Goal: Information Seeking & Learning: Learn about a topic

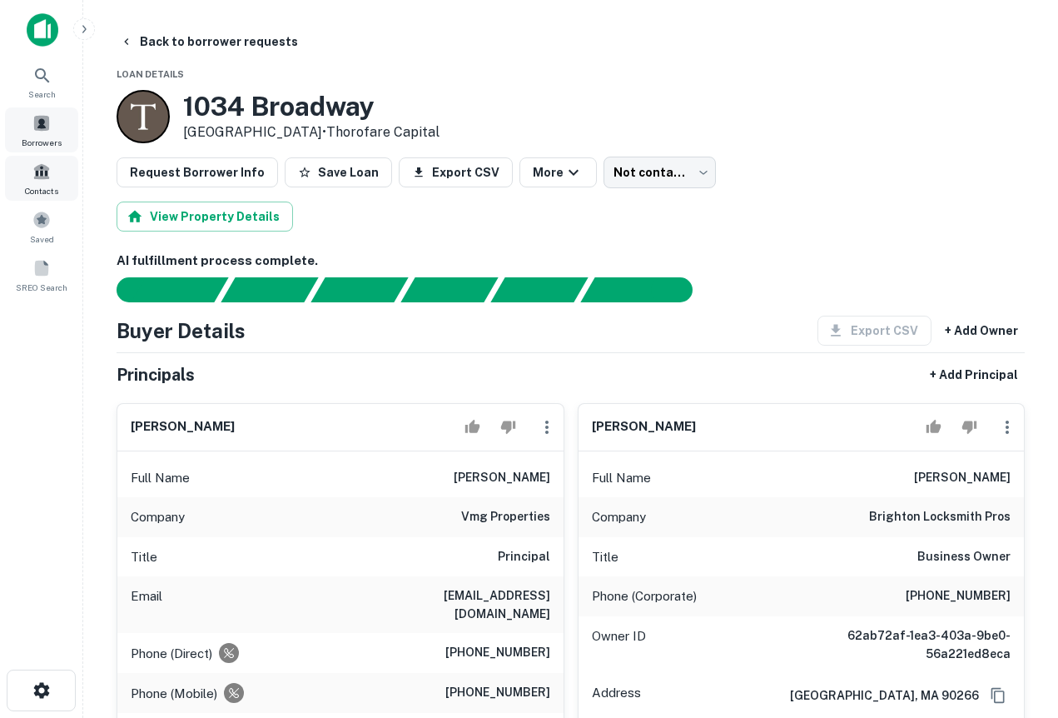
click at [39, 144] on span "Borrowers" at bounding box center [42, 142] width 40 height 13
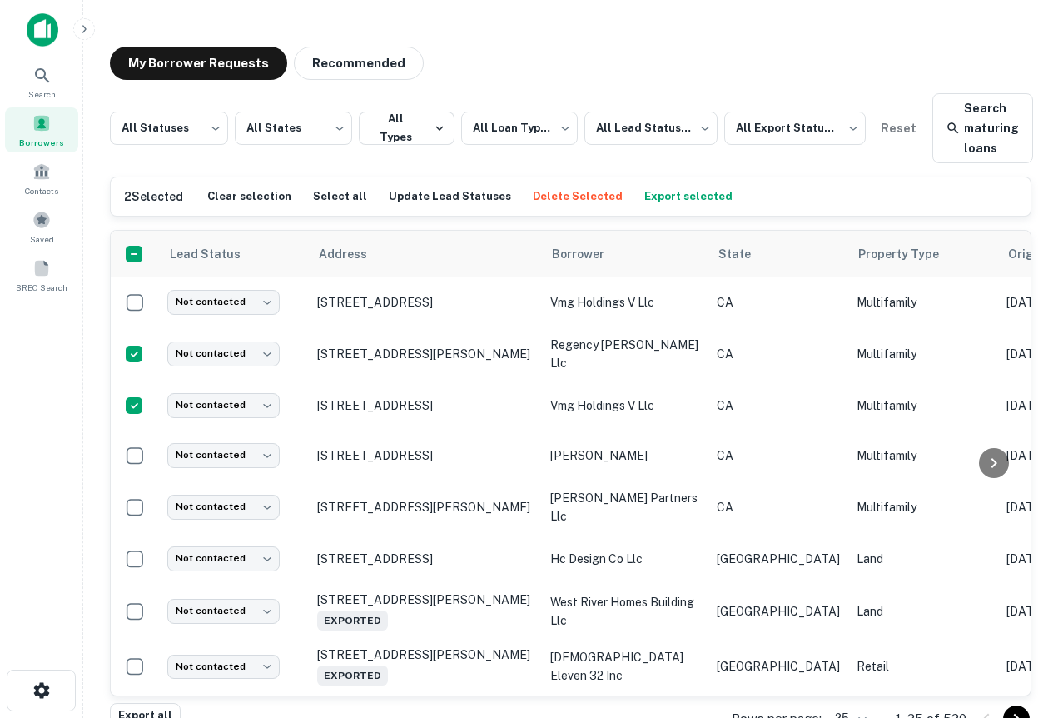
click at [567, 195] on button "Delete Selected" at bounding box center [578, 196] width 98 height 25
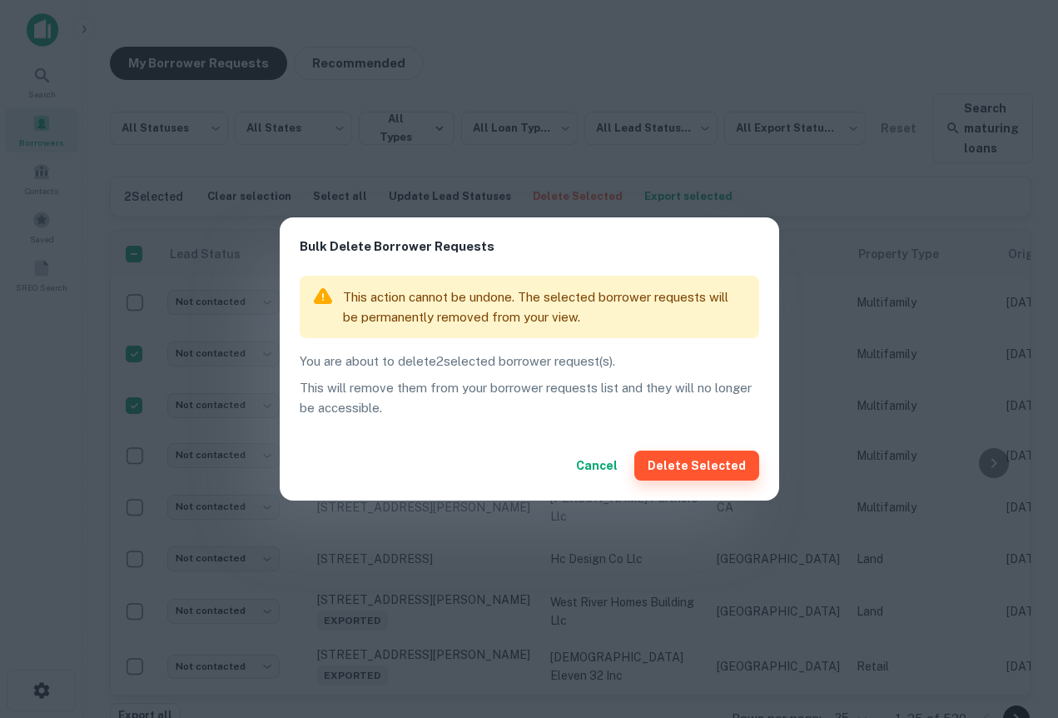
click at [689, 469] on button "Delete Selected" at bounding box center [697, 465] width 125 height 30
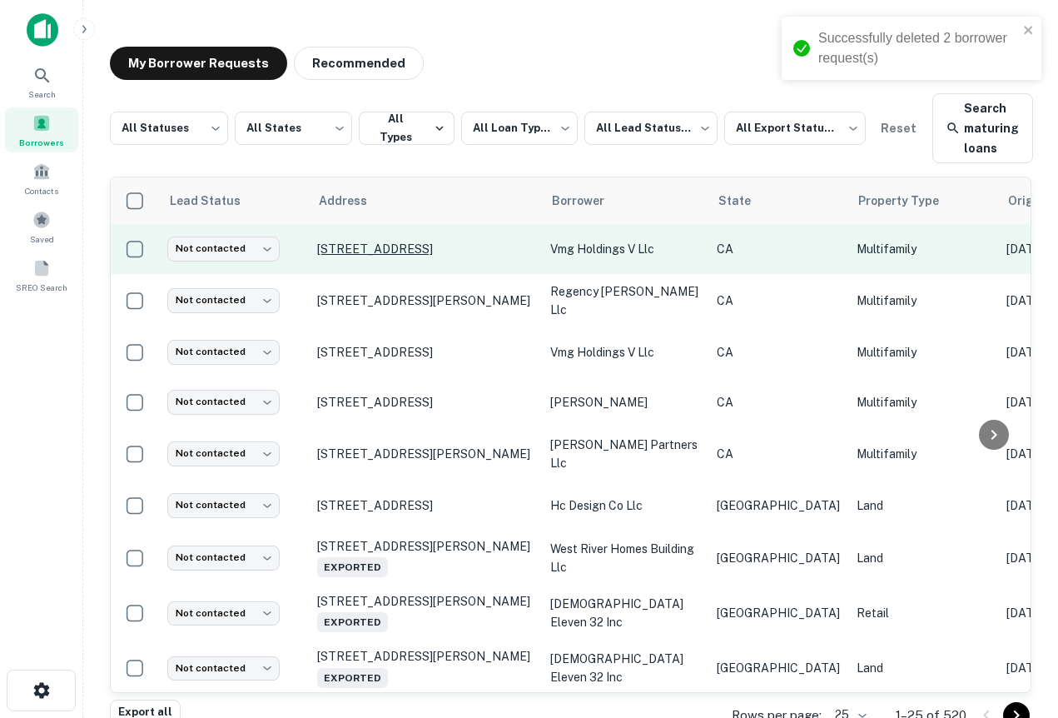
click at [379, 250] on p "[STREET_ADDRESS]" at bounding box center [425, 248] width 217 height 15
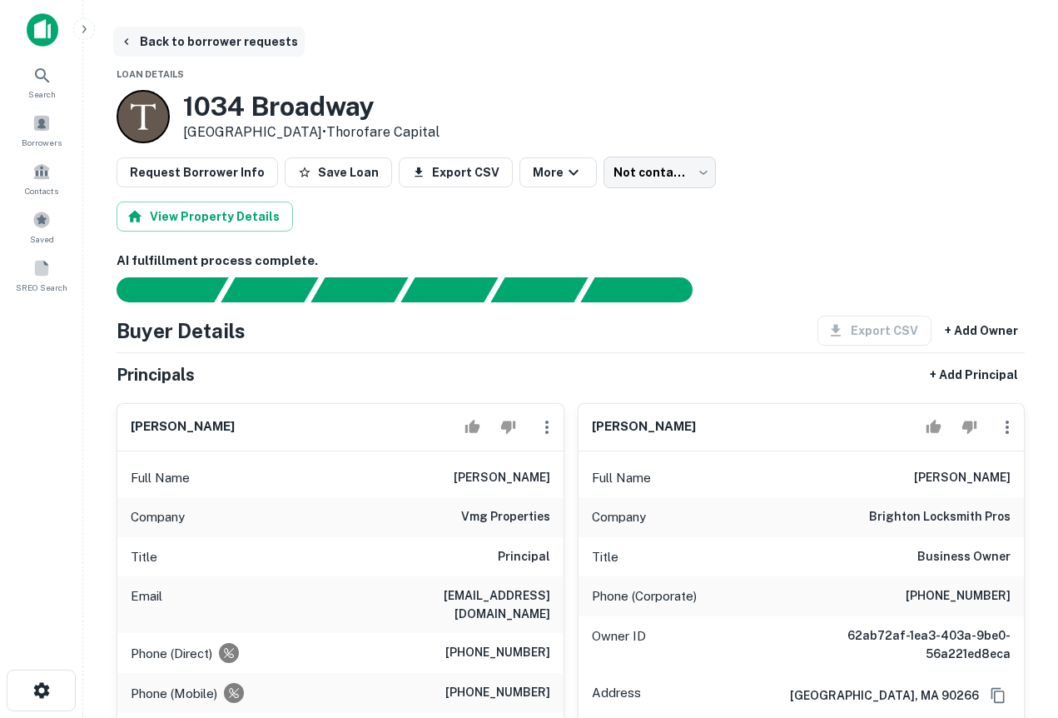
click at [139, 50] on button "Back to borrower requests" at bounding box center [209, 42] width 192 height 30
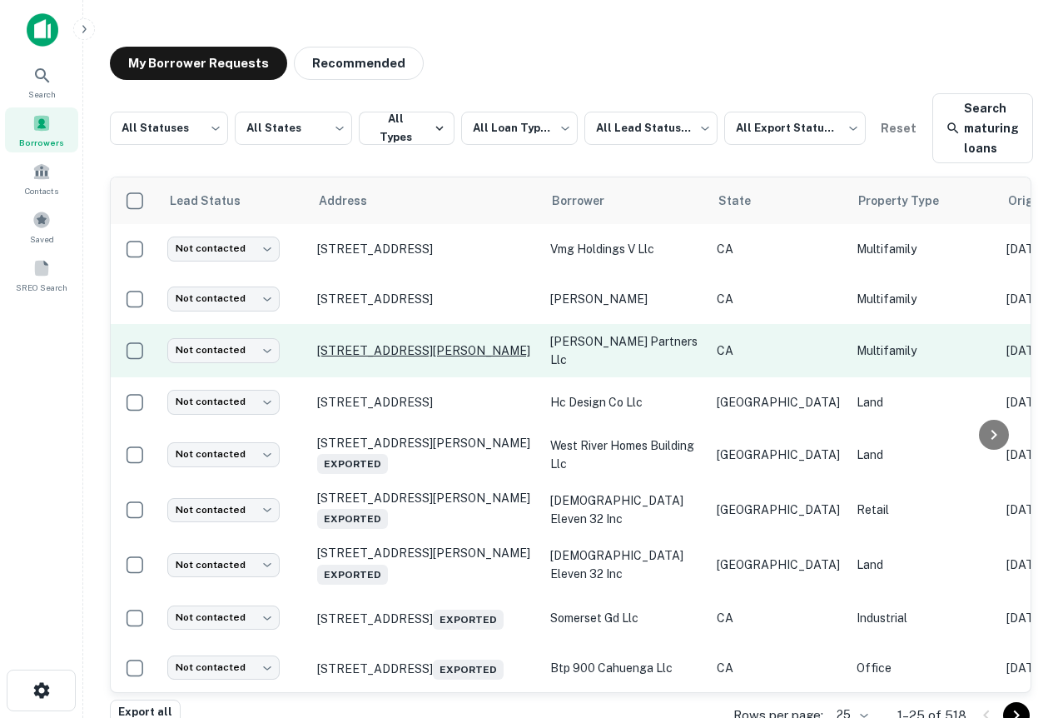
click at [400, 343] on p "[STREET_ADDRESS][PERSON_NAME]" at bounding box center [425, 350] width 217 height 15
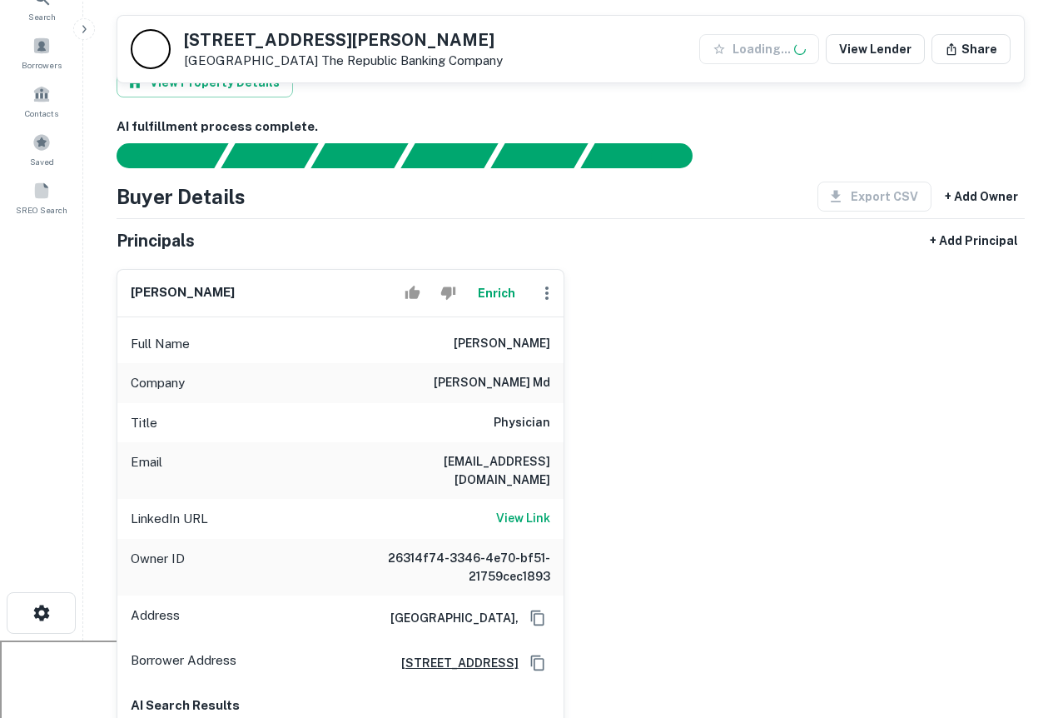
scroll to position [396, 0]
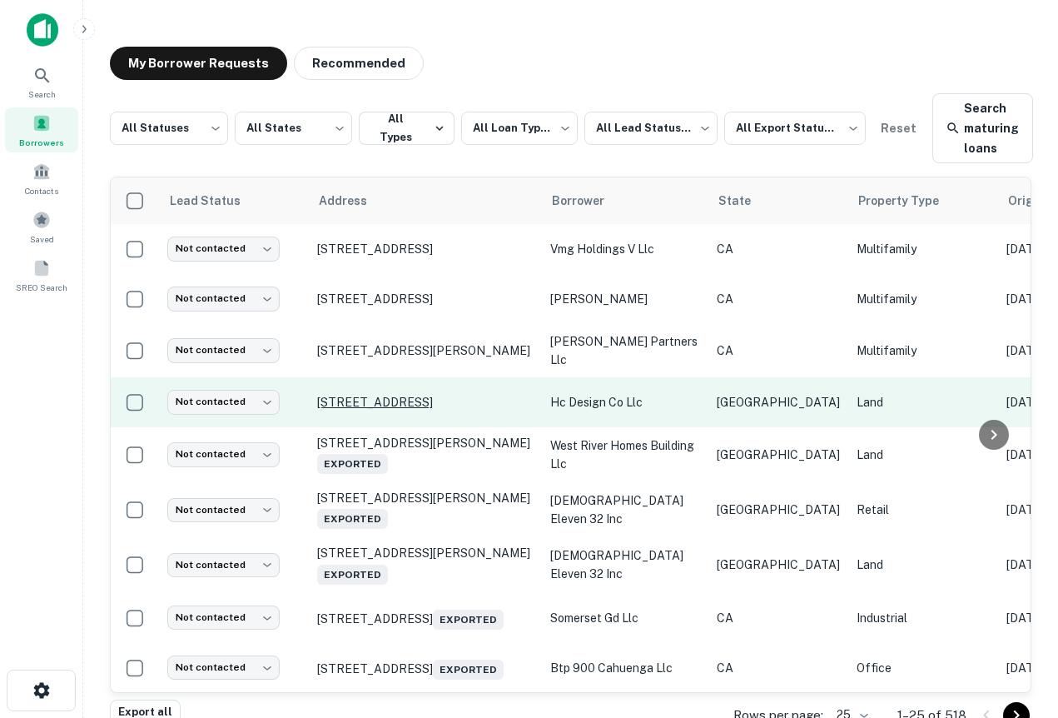
click at [403, 395] on p "[STREET_ADDRESS]" at bounding box center [425, 402] width 217 height 15
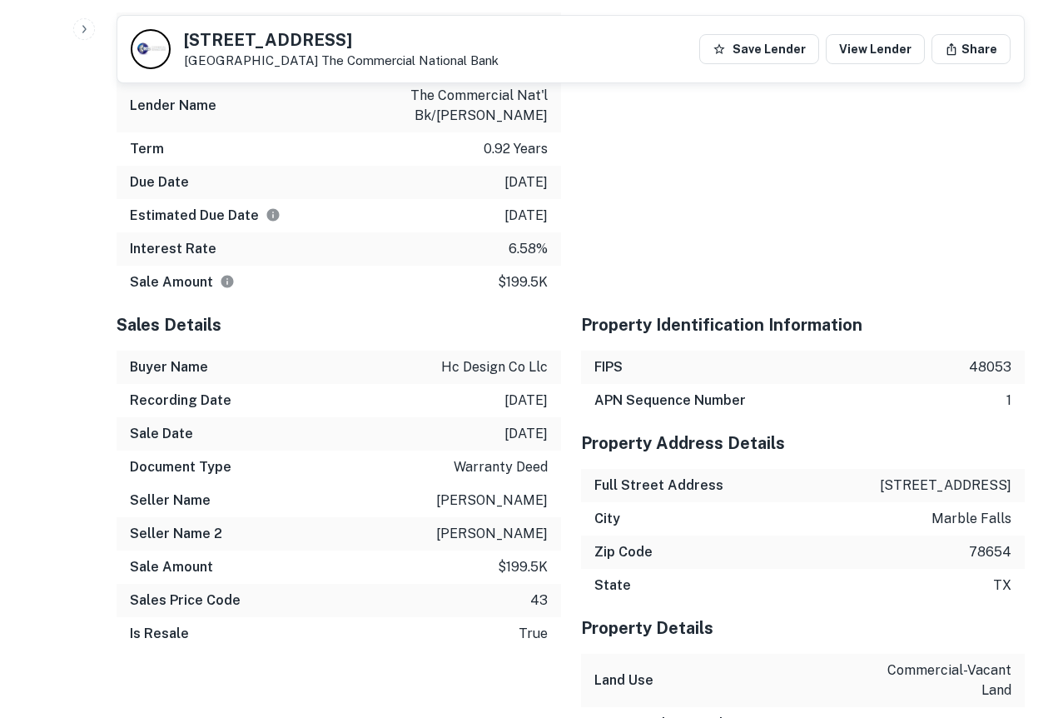
scroll to position [1954, 0]
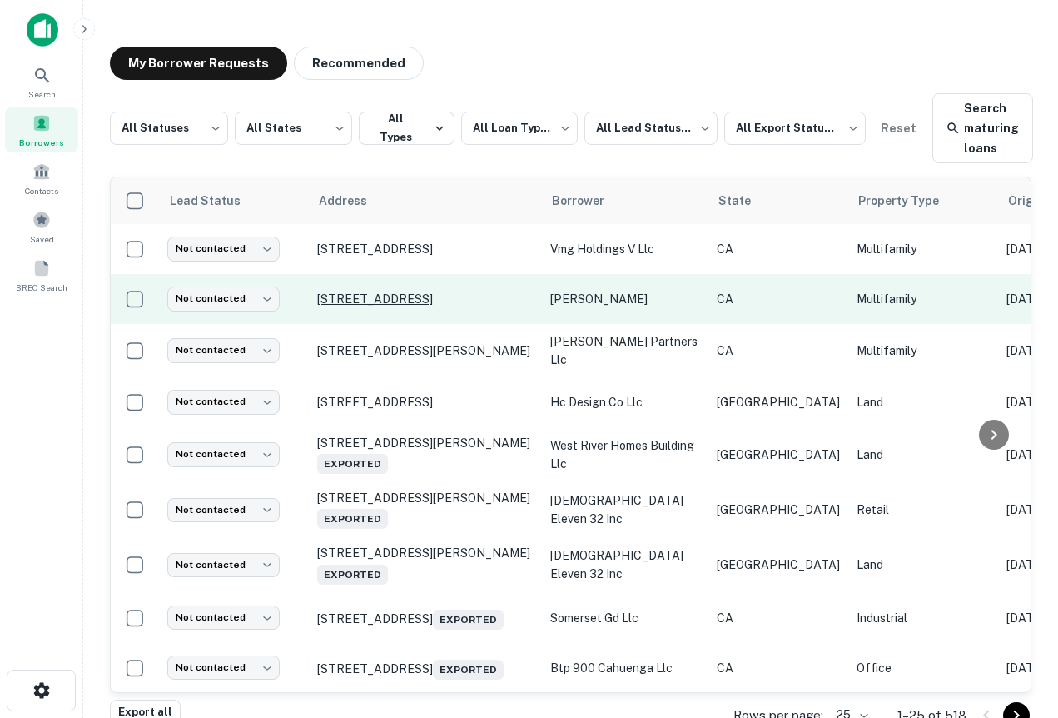
click at [455, 291] on p "[STREET_ADDRESS]" at bounding box center [425, 298] width 217 height 15
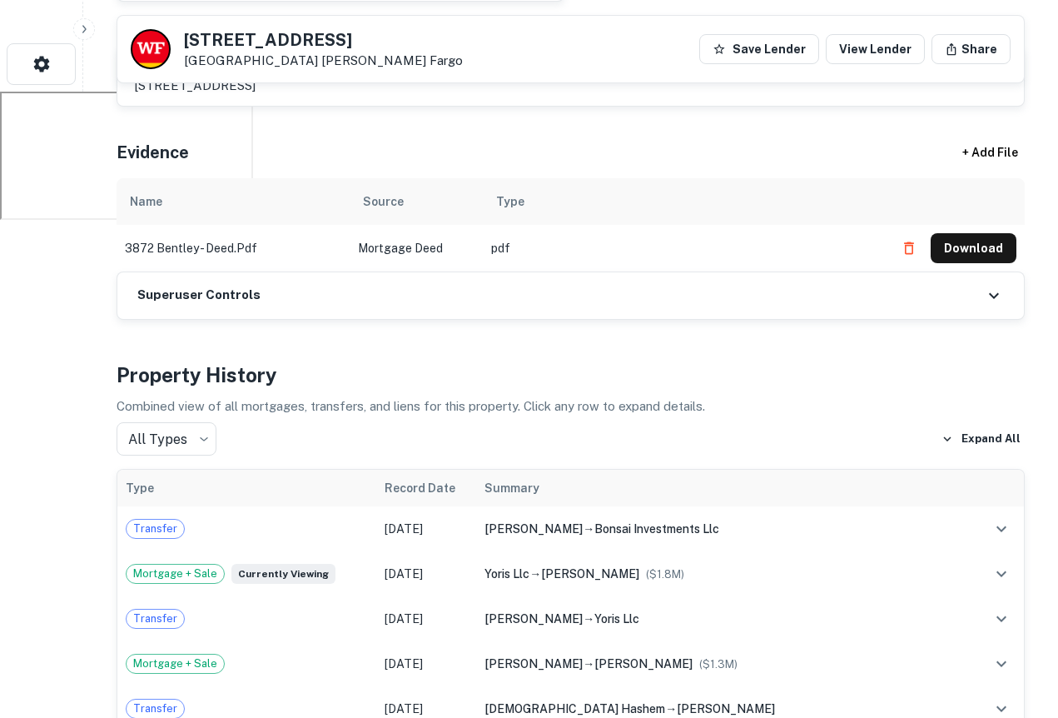
scroll to position [878, 0]
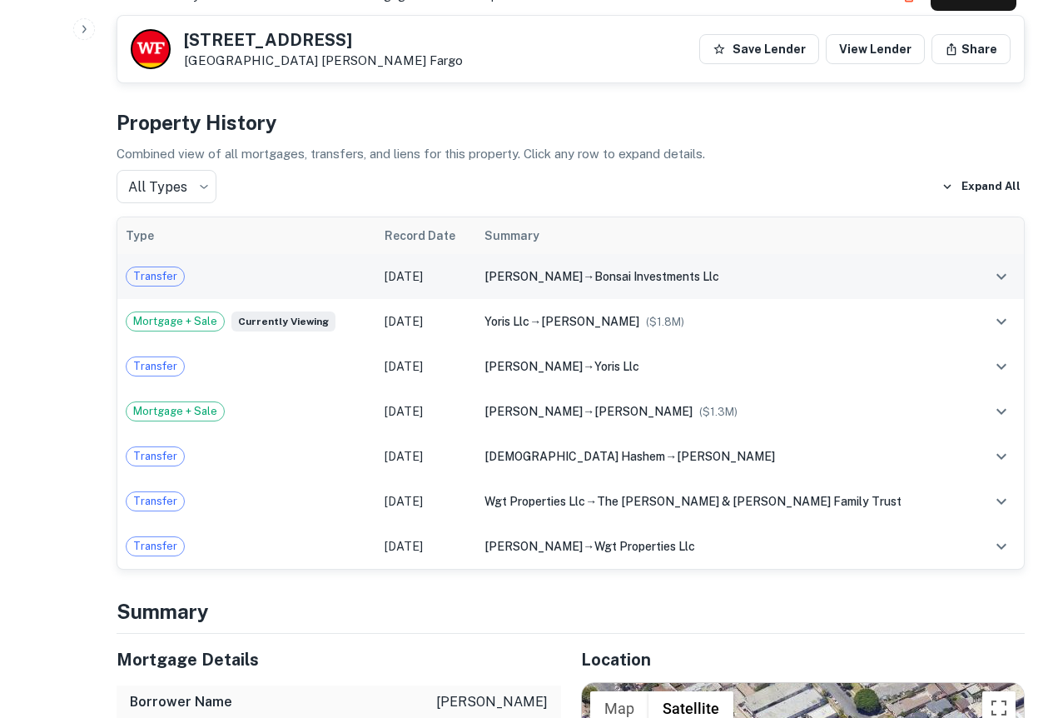
click at [718, 282] on div "gradney isabella → bonsai investments llc" at bounding box center [725, 276] width 480 height 18
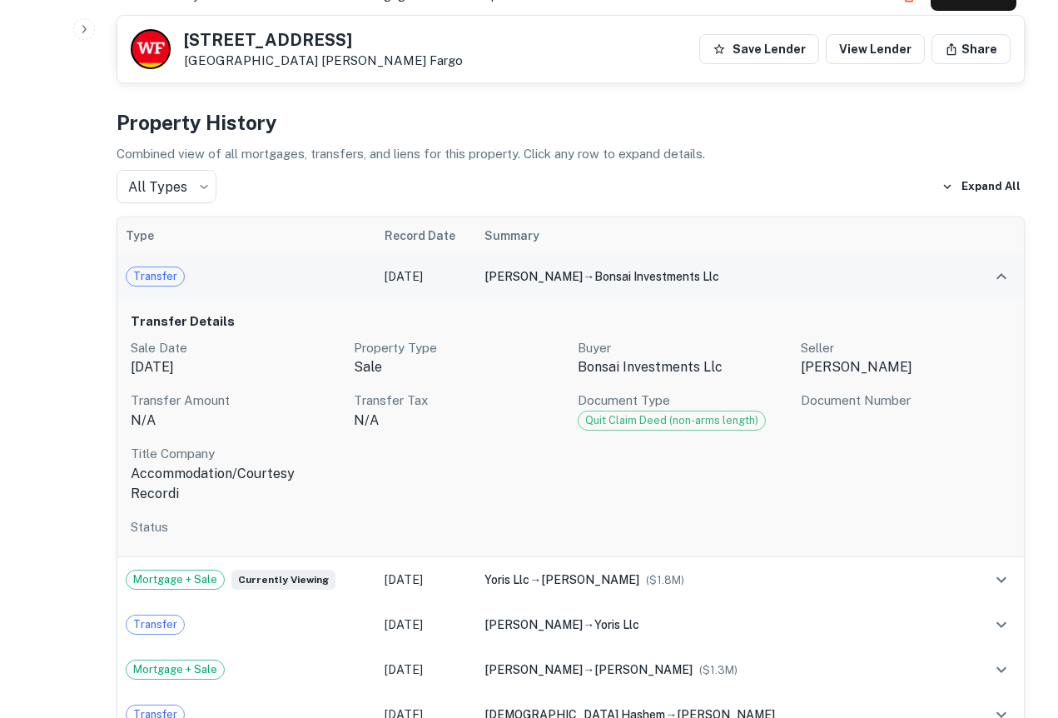
click at [718, 282] on div "gradney isabella → bonsai investments llc" at bounding box center [725, 276] width 480 height 18
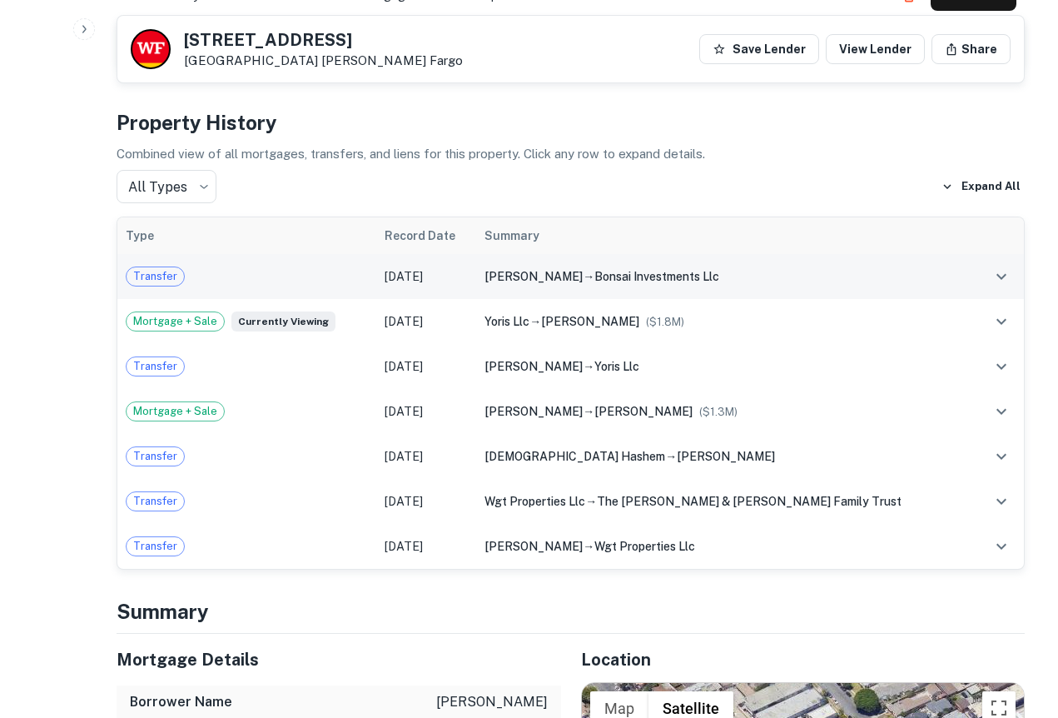
scroll to position [0, 0]
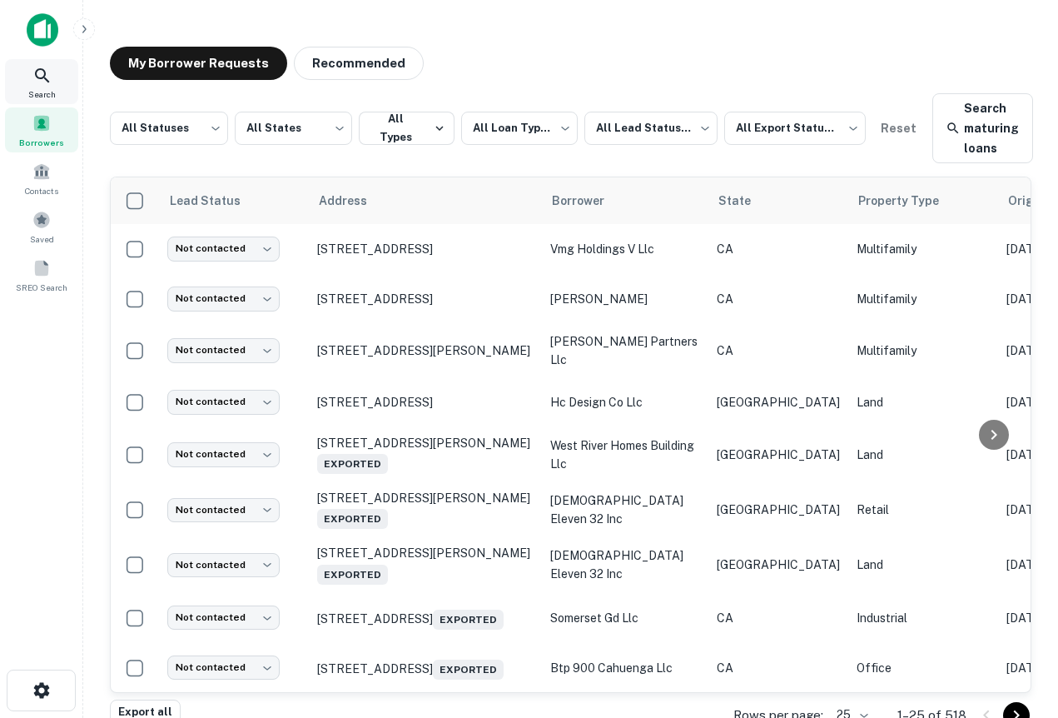
click at [55, 61] on div "Search" at bounding box center [41, 81] width 73 height 45
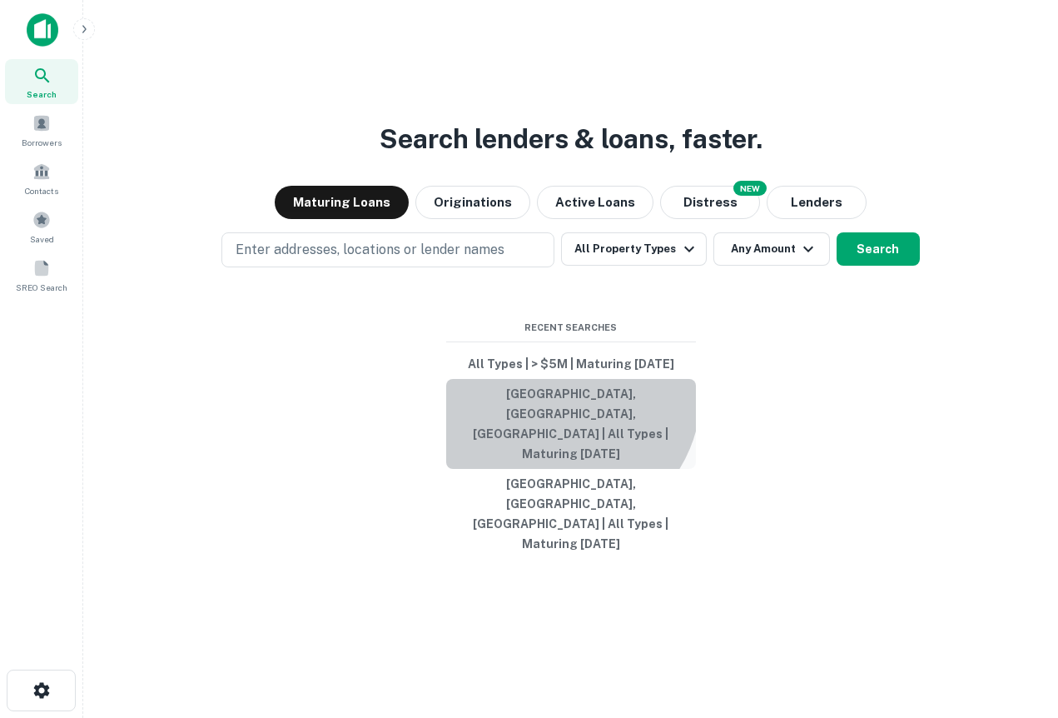
click at [557, 434] on button "Los Angeles, CA, USA | All Types | Maturing In 1 Year" at bounding box center [571, 424] width 250 height 90
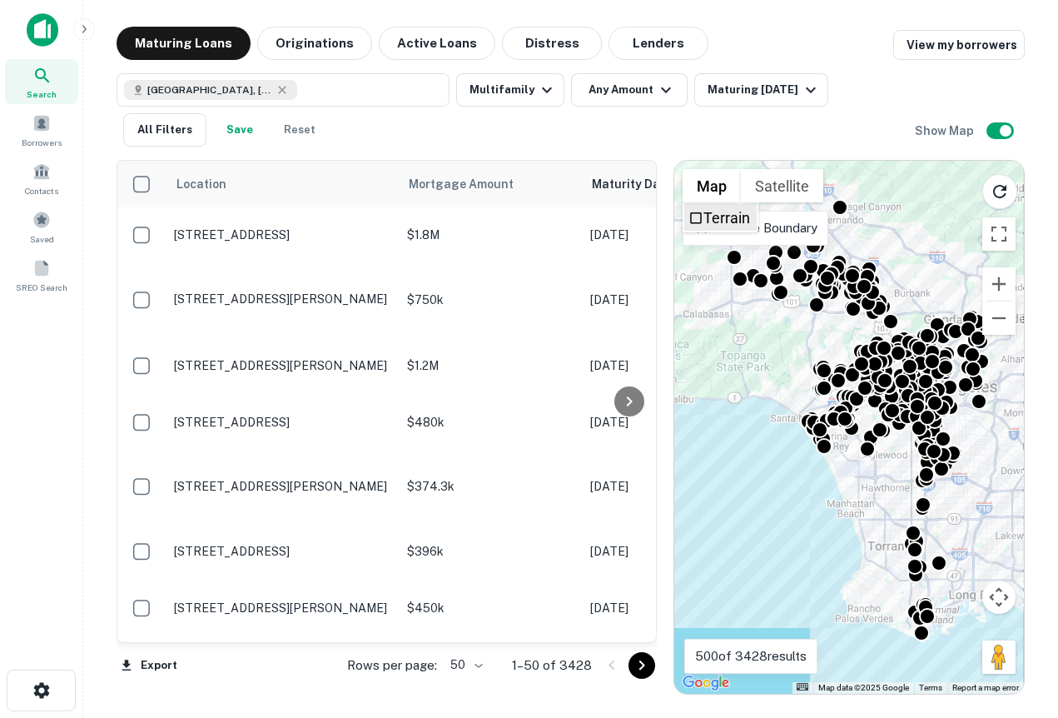
click at [743, 226] on label "Terrain" at bounding box center [727, 217] width 47 height 17
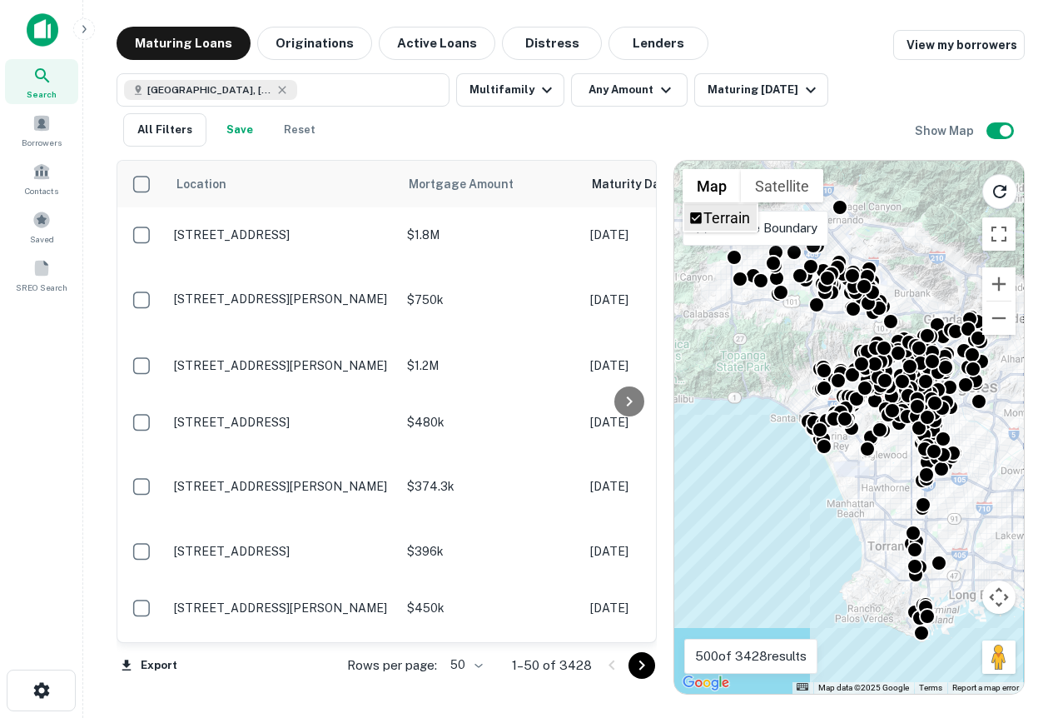
click at [724, 221] on label "Terrain" at bounding box center [727, 217] width 47 height 17
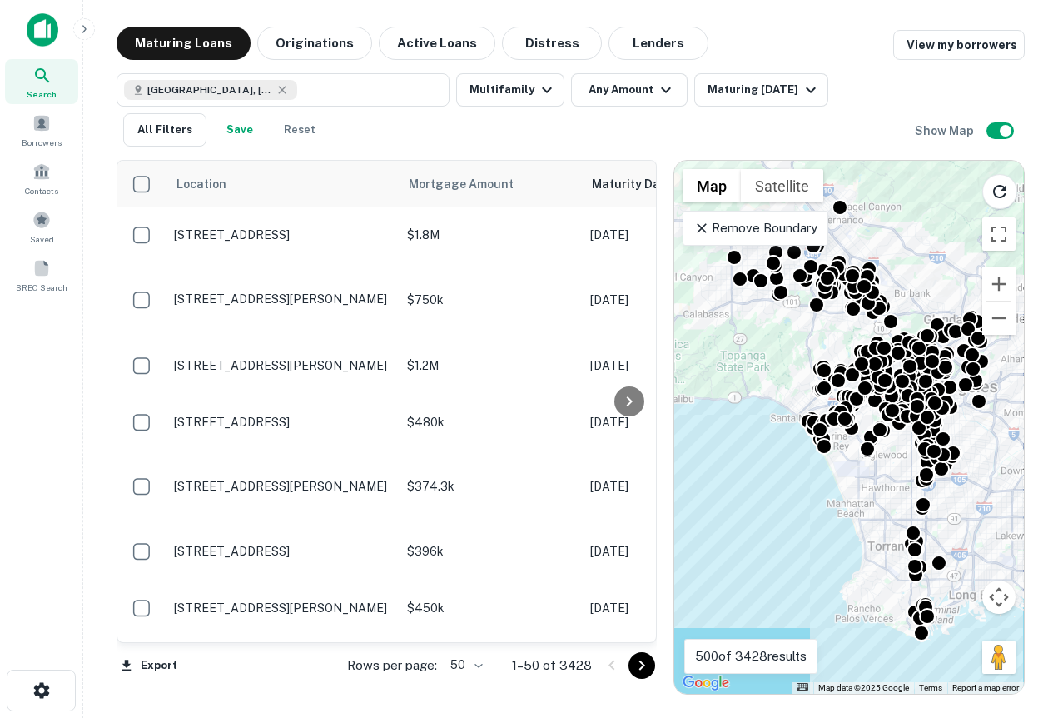
click at [786, 231] on p "Remove Boundary" at bounding box center [756, 228] width 124 height 20
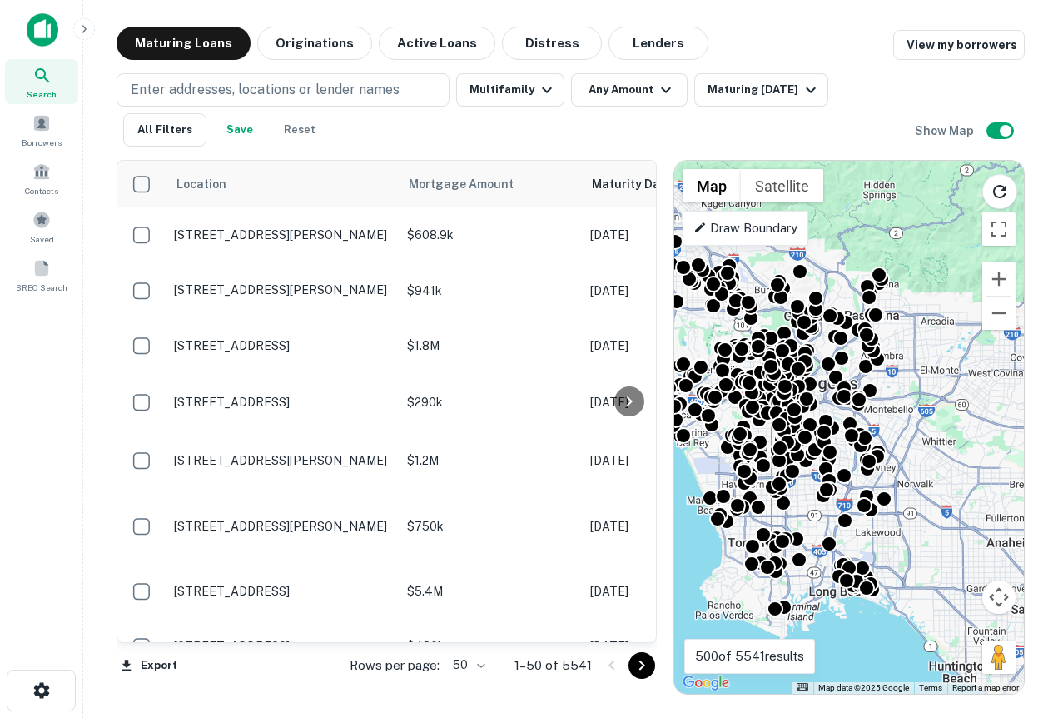
drag, startPoint x: 792, startPoint y: 354, endPoint x: 711, endPoint y: 351, distance: 80.8
click at [713, 351] on div "To activate drag with keyboard, press Alt + Enter. Once in keyboard drag state,…" at bounding box center [849, 427] width 350 height 533
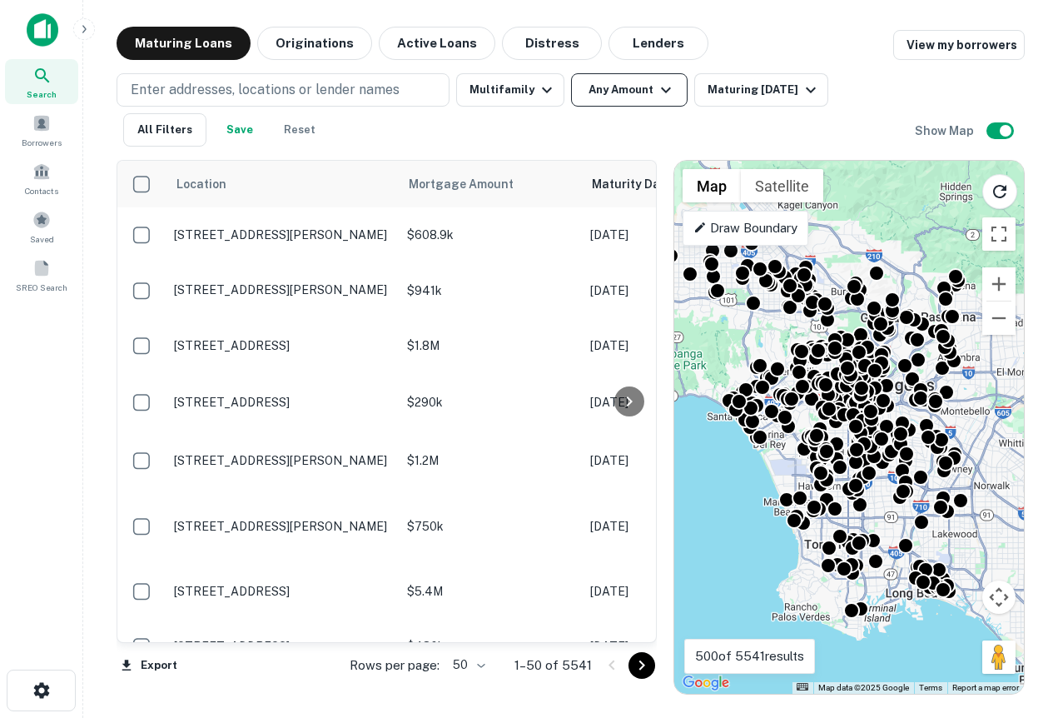
click at [580, 86] on button "Any Amount" at bounding box center [629, 89] width 117 height 33
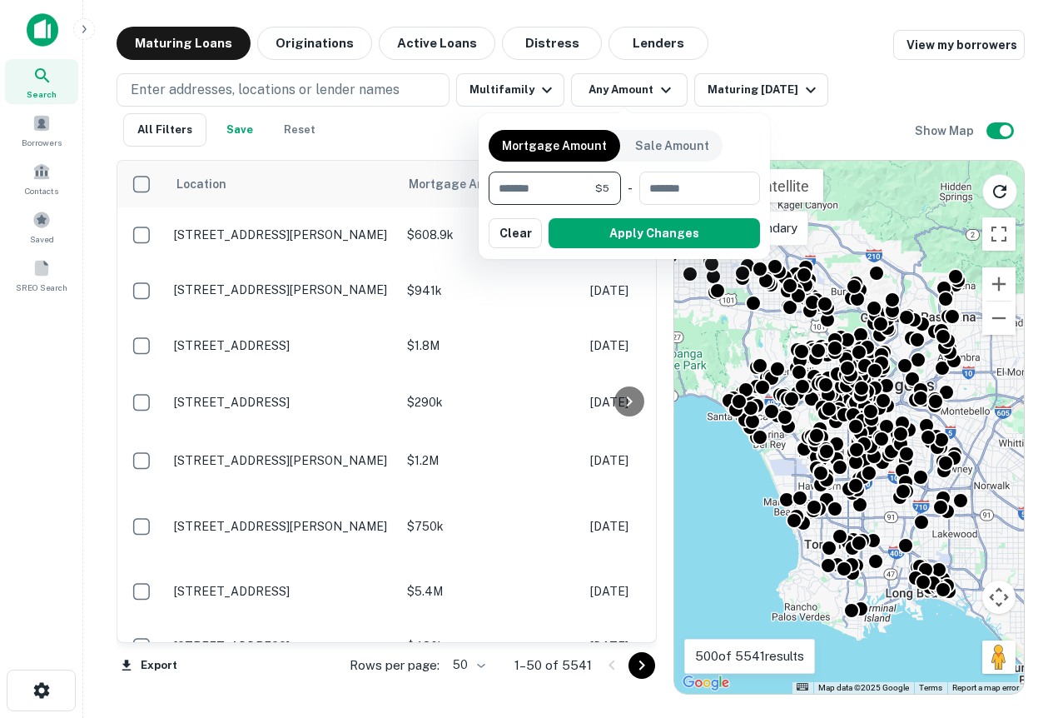
type input "*******"
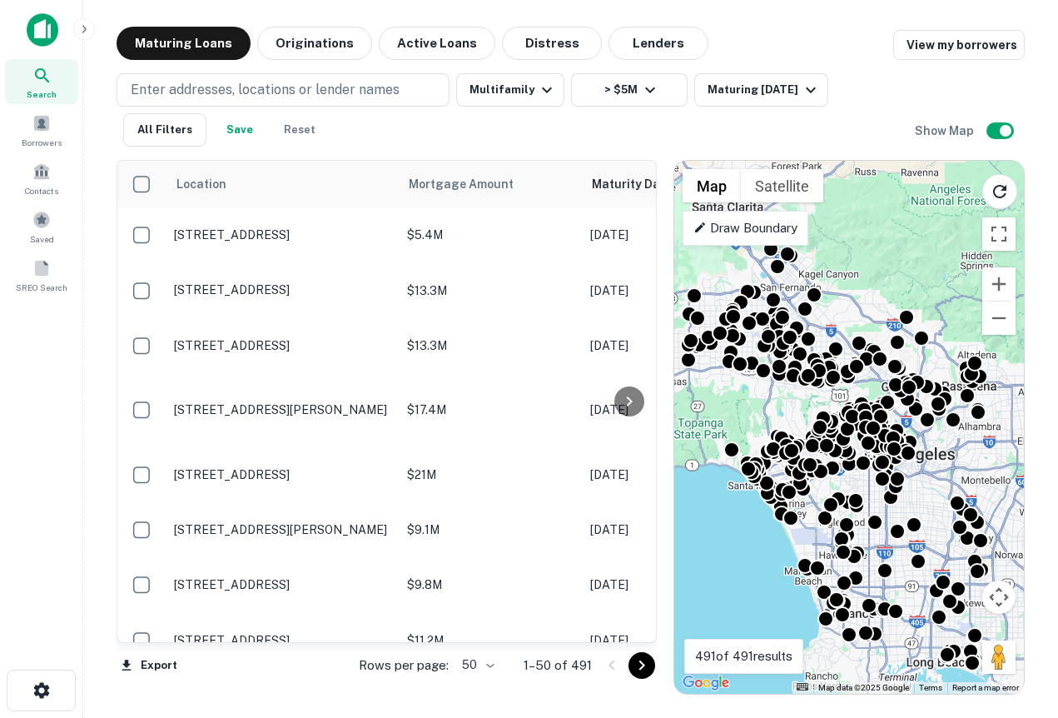
drag, startPoint x: 977, startPoint y: 475, endPoint x: 993, endPoint y: 544, distance: 70.3
click at [995, 545] on div "To activate drag with keyboard, press Alt + Enter. Once in keyboard drag state,…" at bounding box center [849, 427] width 350 height 533
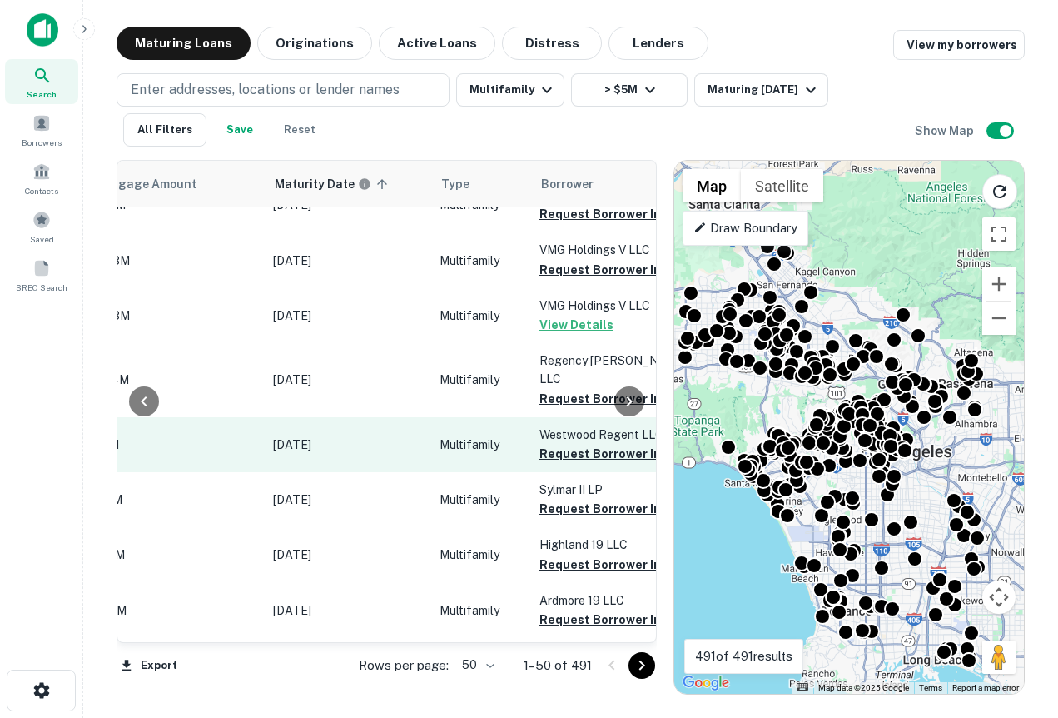
scroll to position [30, 346]
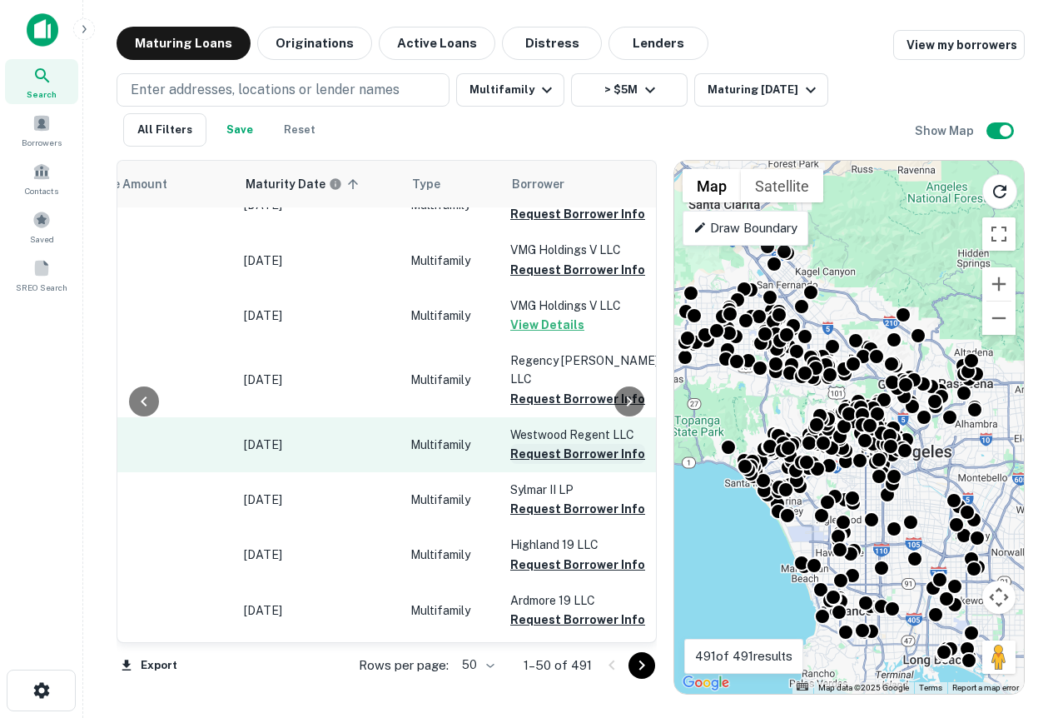
click at [579, 444] on button "Request Borrower Info" at bounding box center [577, 454] width 135 height 20
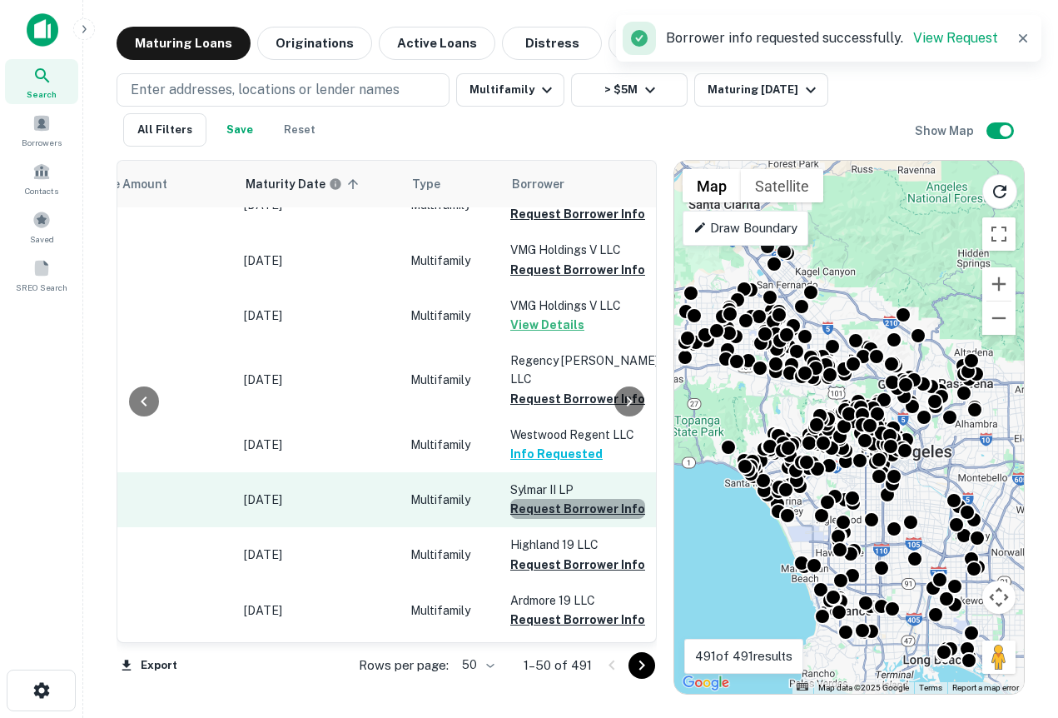
click at [584, 499] on button "Request Borrower Info" at bounding box center [577, 509] width 135 height 20
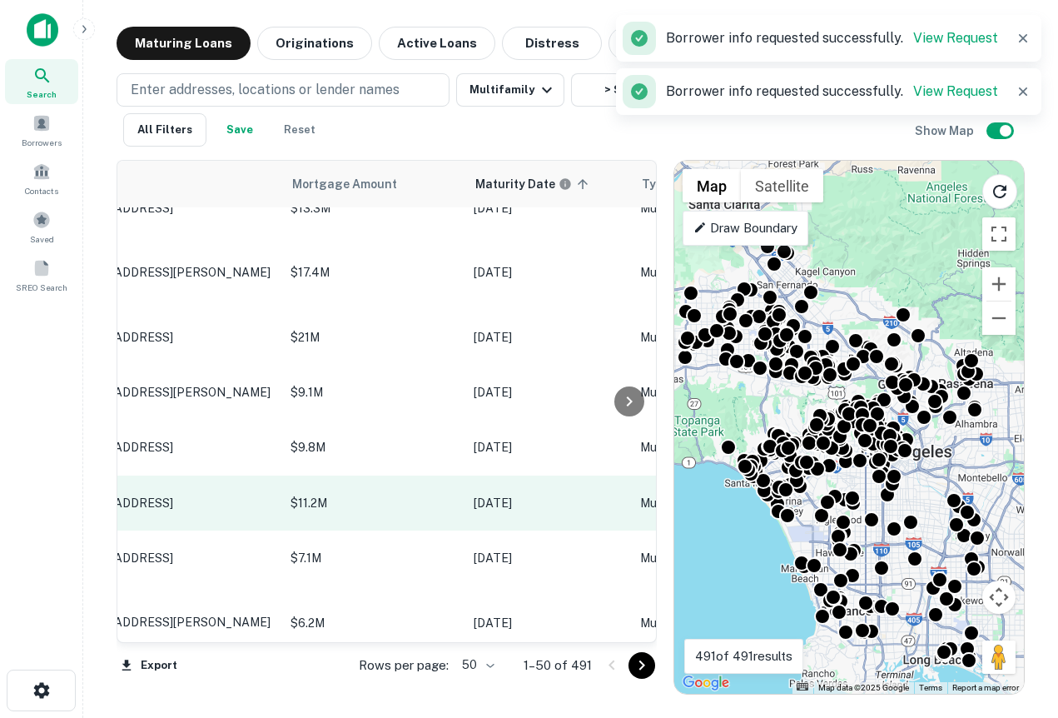
scroll to position [137, 0]
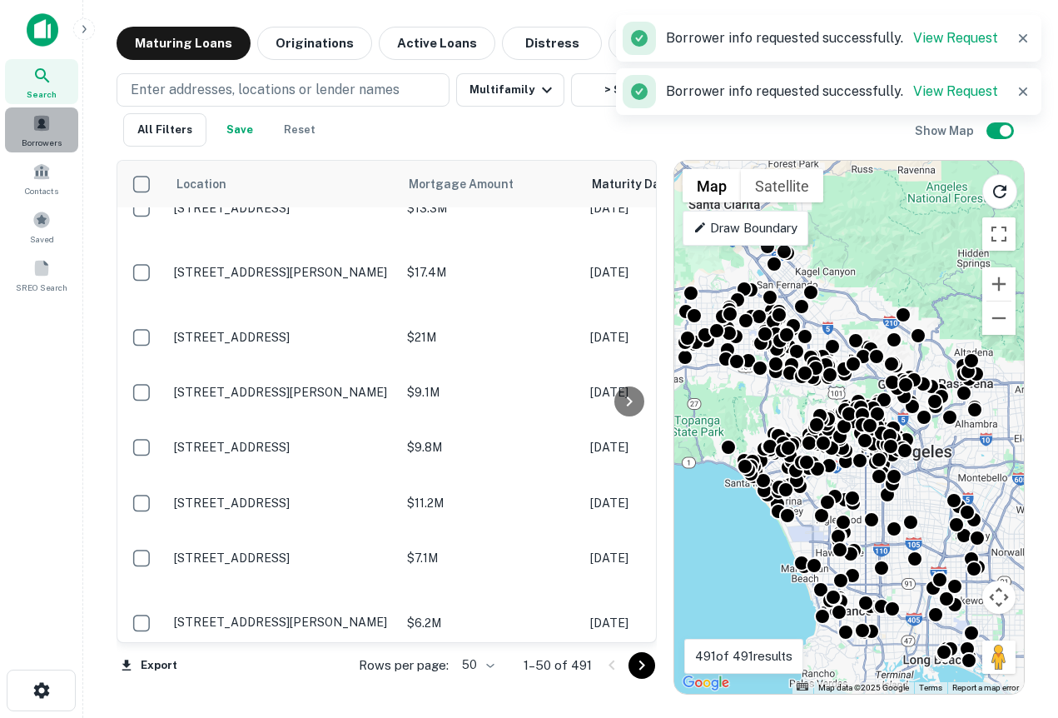
click at [52, 142] on span "Borrowers" at bounding box center [42, 142] width 40 height 13
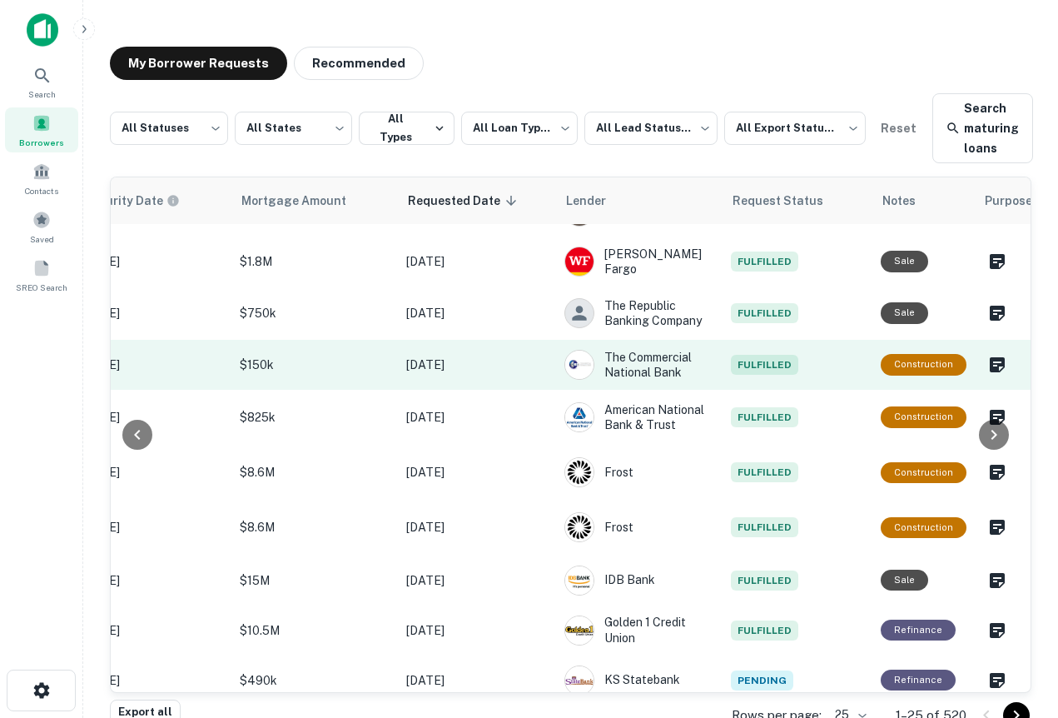
scroll to position [137, 0]
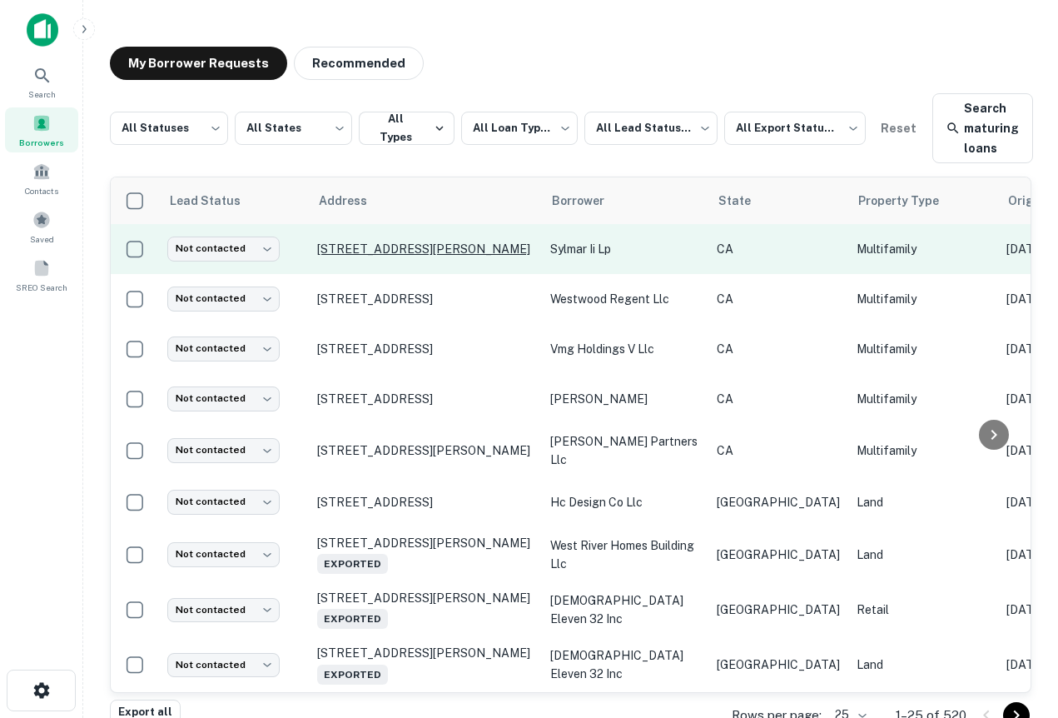
click at [447, 255] on p "12663 San Fernando Rd Sylmar, CA 91342" at bounding box center [425, 248] width 217 height 15
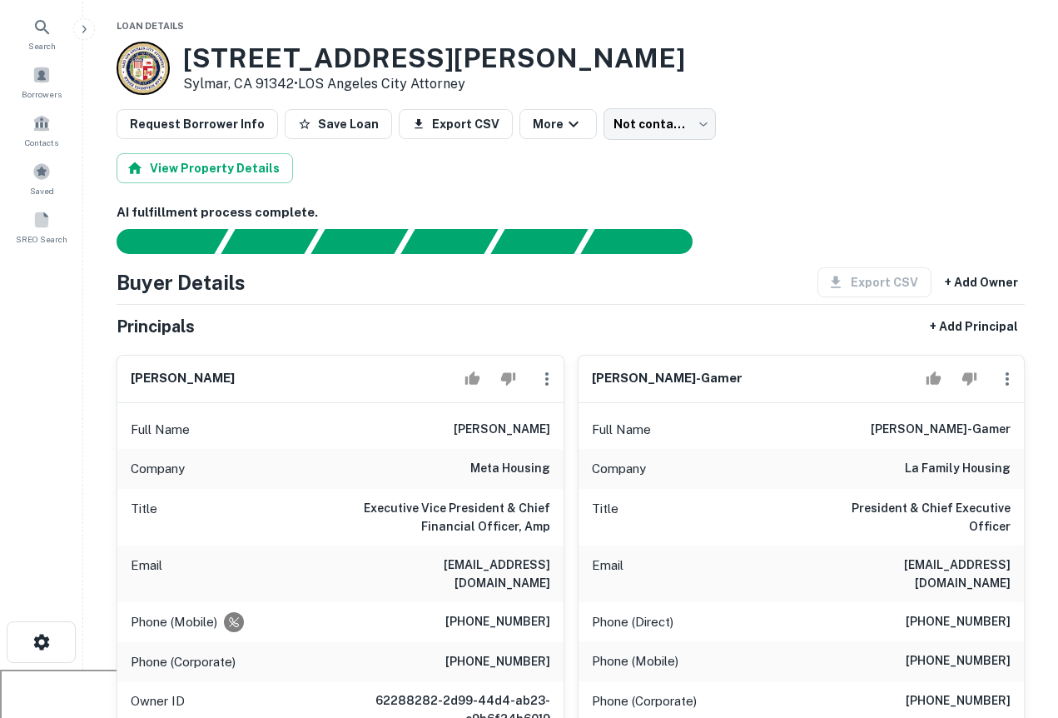
scroll to position [51, 0]
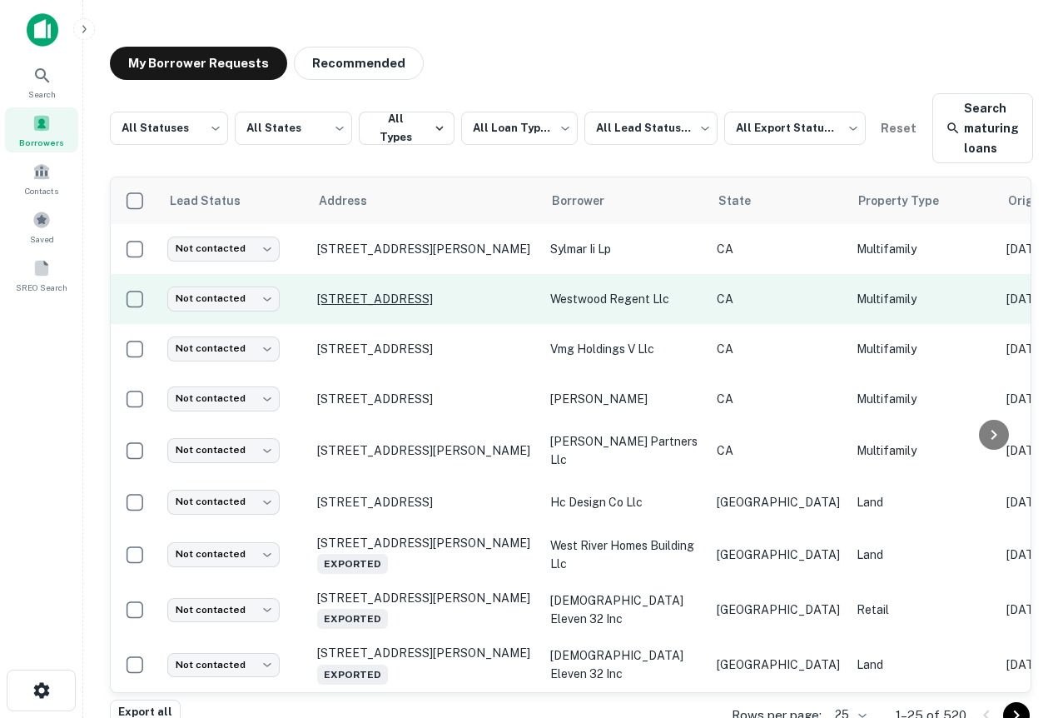
click at [475, 301] on p "1855 Westwood Blvd Los Angeles, CA 90025" at bounding box center [425, 298] width 217 height 15
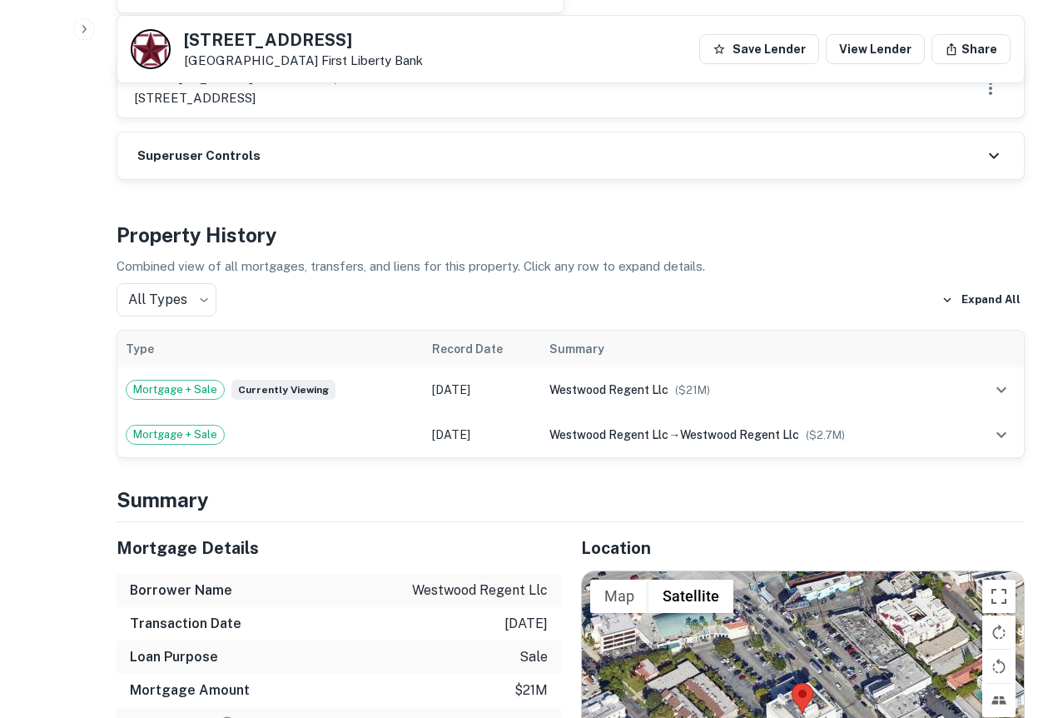
scroll to position [1315, 0]
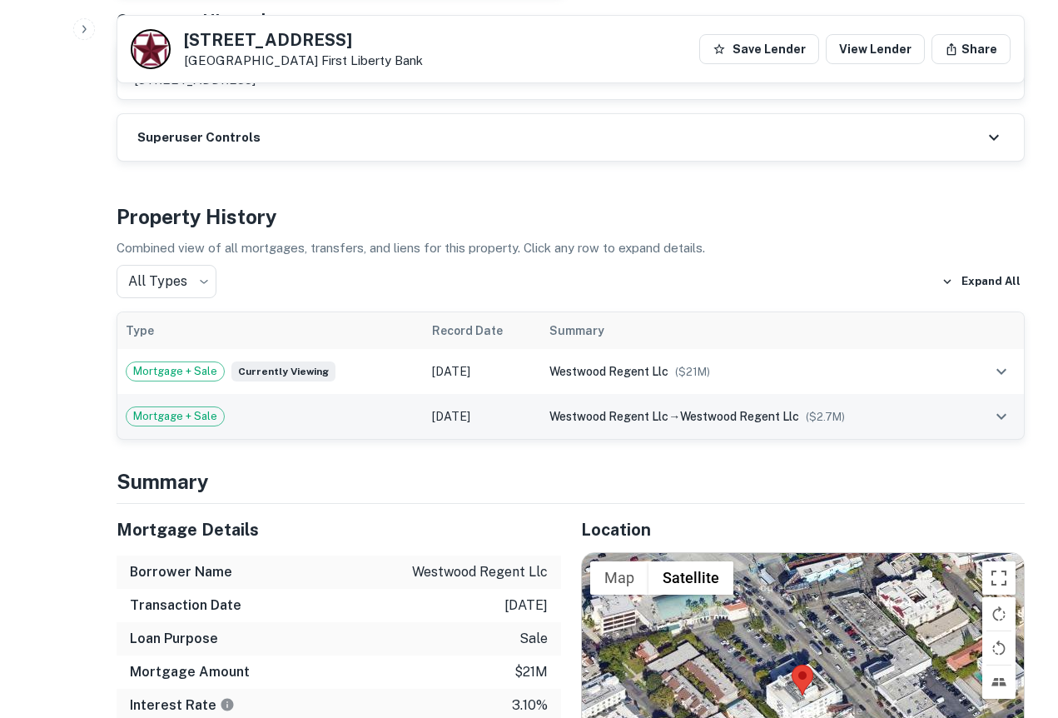
click at [719, 394] on td "westwood regent llc → westwood regent llc ($ 2.7M )" at bounding box center [752, 416] width 422 height 45
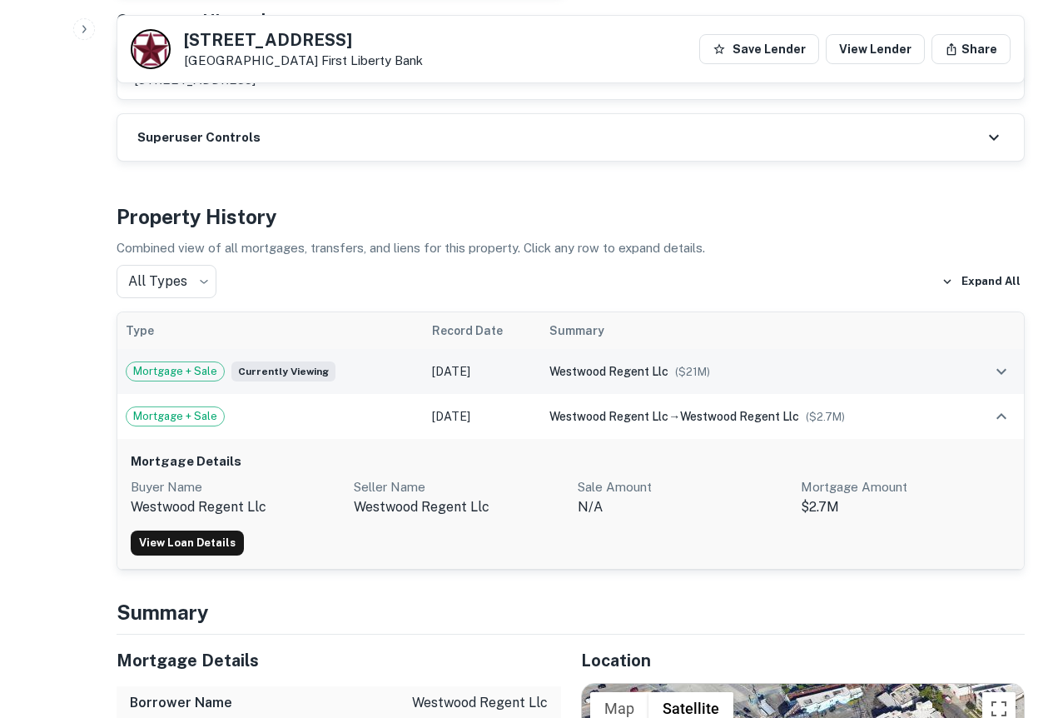
click at [724, 362] on div "westwood regent llc ($ 21M )" at bounding box center [753, 371] width 406 height 18
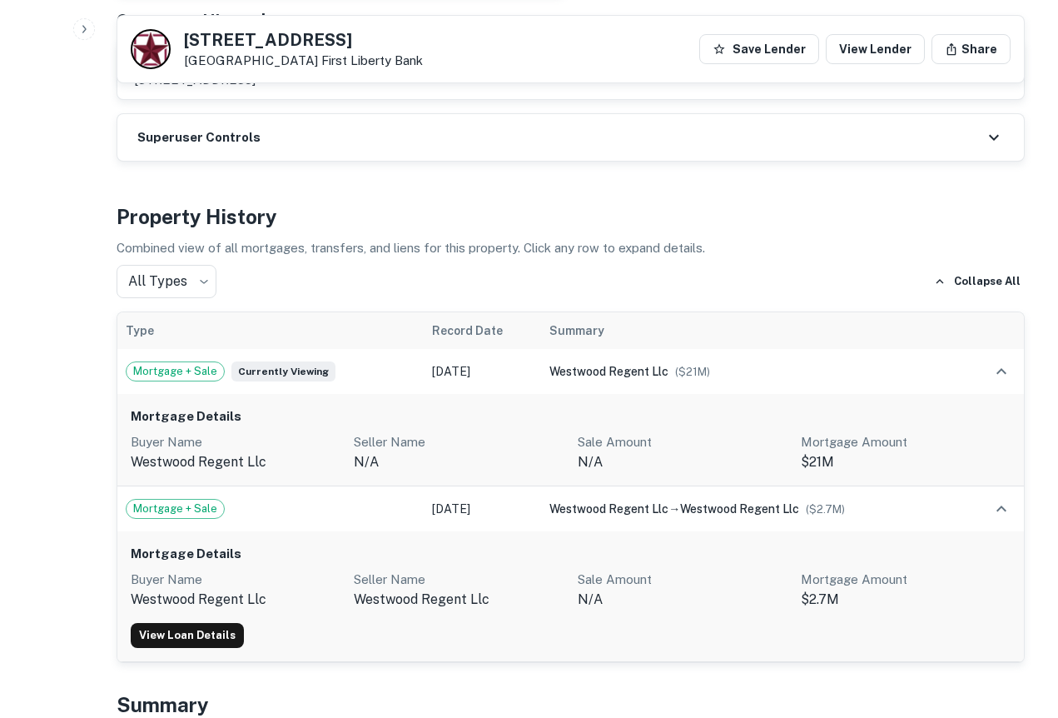
scroll to position [0, 0]
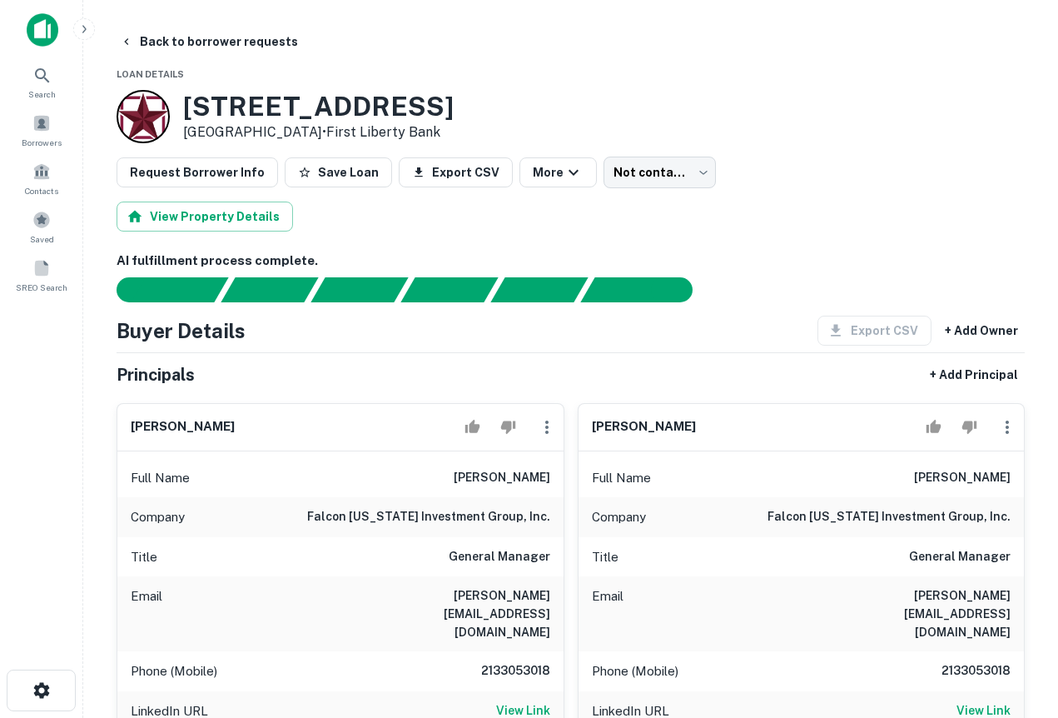
click at [43, 29] on img at bounding box center [43, 29] width 32 height 33
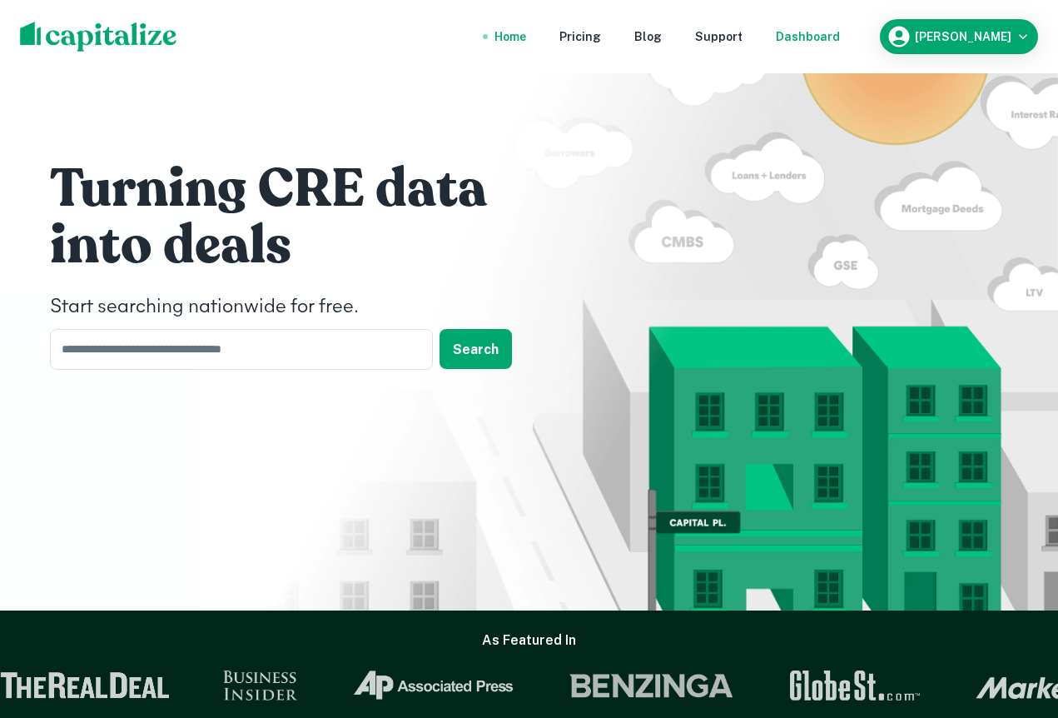
click at [840, 29] on div "Dashboard" at bounding box center [808, 36] width 64 height 18
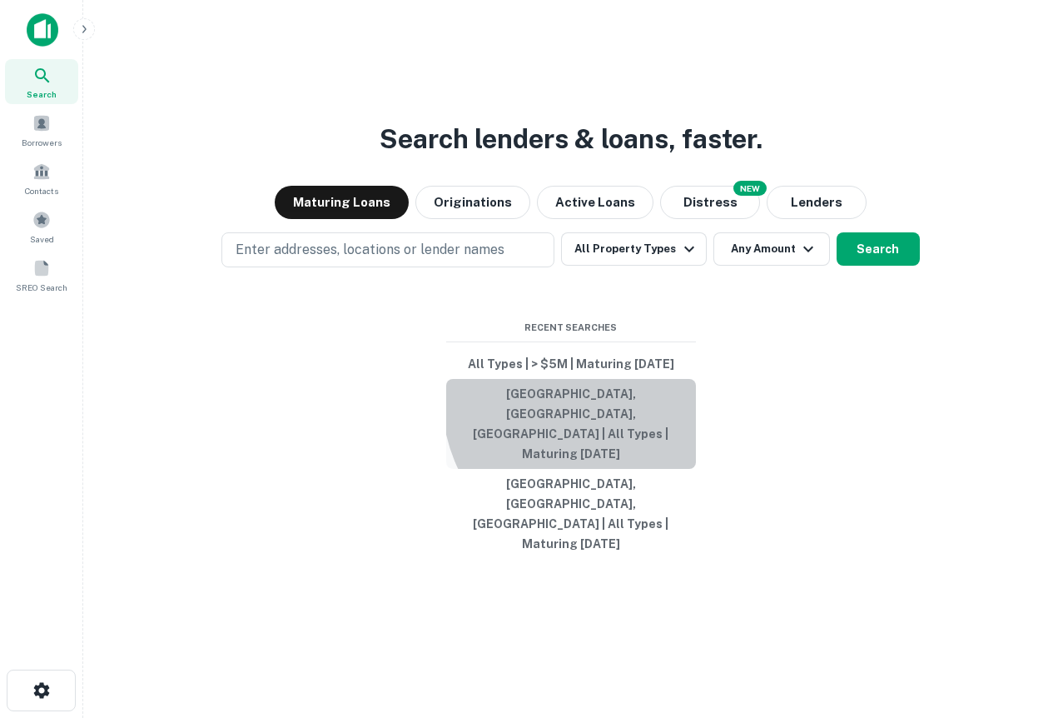
click at [607, 437] on button "Los Angeles, CA, USA | All Types | Maturing In 1 Year" at bounding box center [571, 424] width 250 height 90
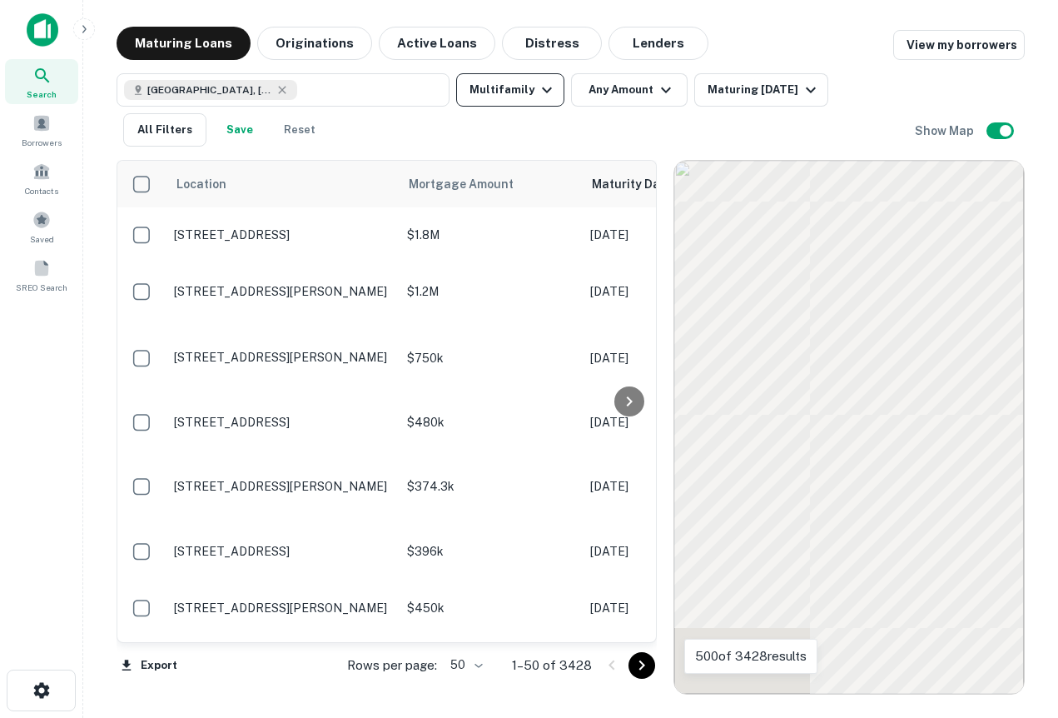
click at [520, 87] on button "Multifamily" at bounding box center [510, 89] width 108 height 33
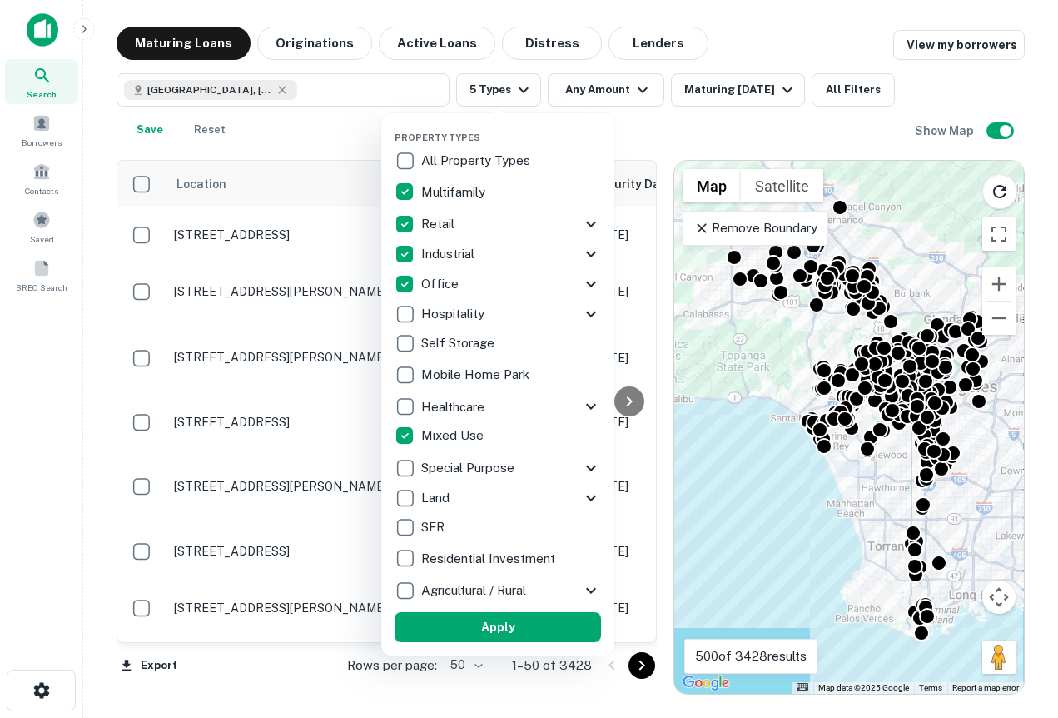
click at [541, 620] on button "Apply" at bounding box center [498, 627] width 207 height 30
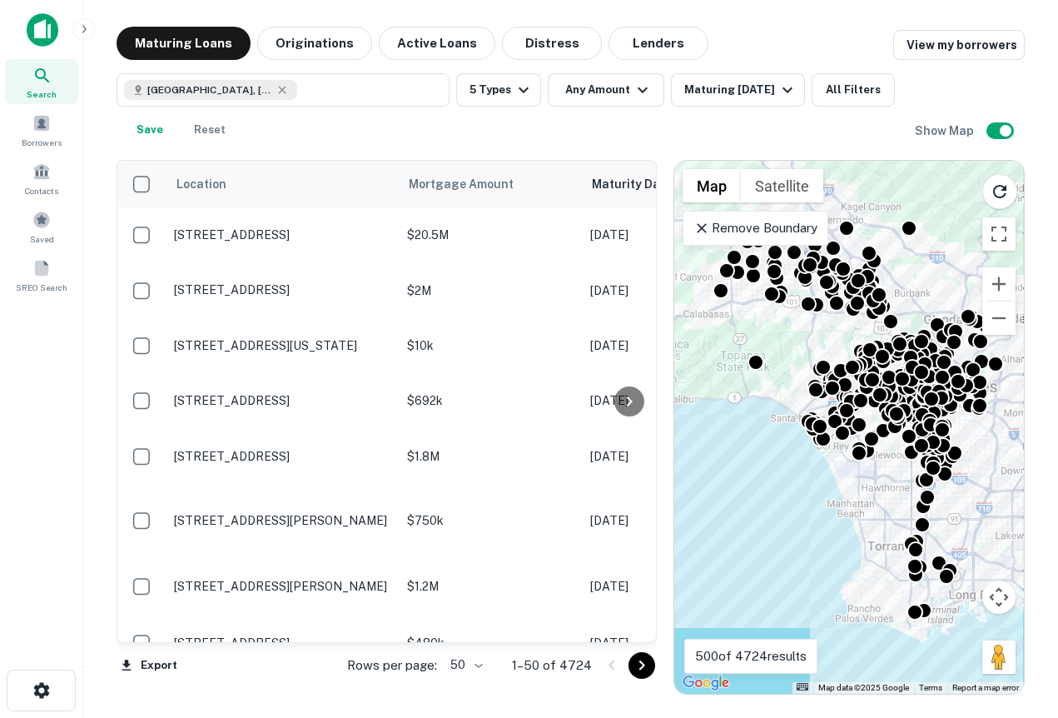
click at [784, 230] on p "Remove Boundary" at bounding box center [756, 228] width 124 height 20
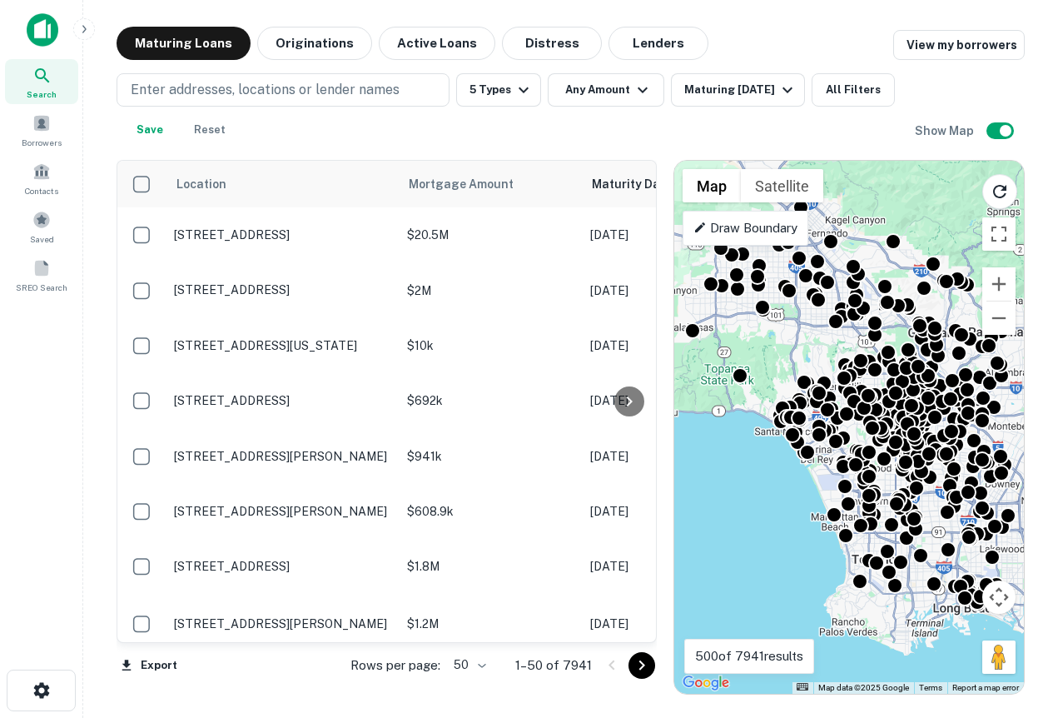
drag, startPoint x: 830, startPoint y: 472, endPoint x: 811, endPoint y: 490, distance: 26.5
click at [811, 490] on div "To activate drag with keyboard, press Alt + Enter. Once in keyboard drag state,…" at bounding box center [849, 427] width 350 height 533
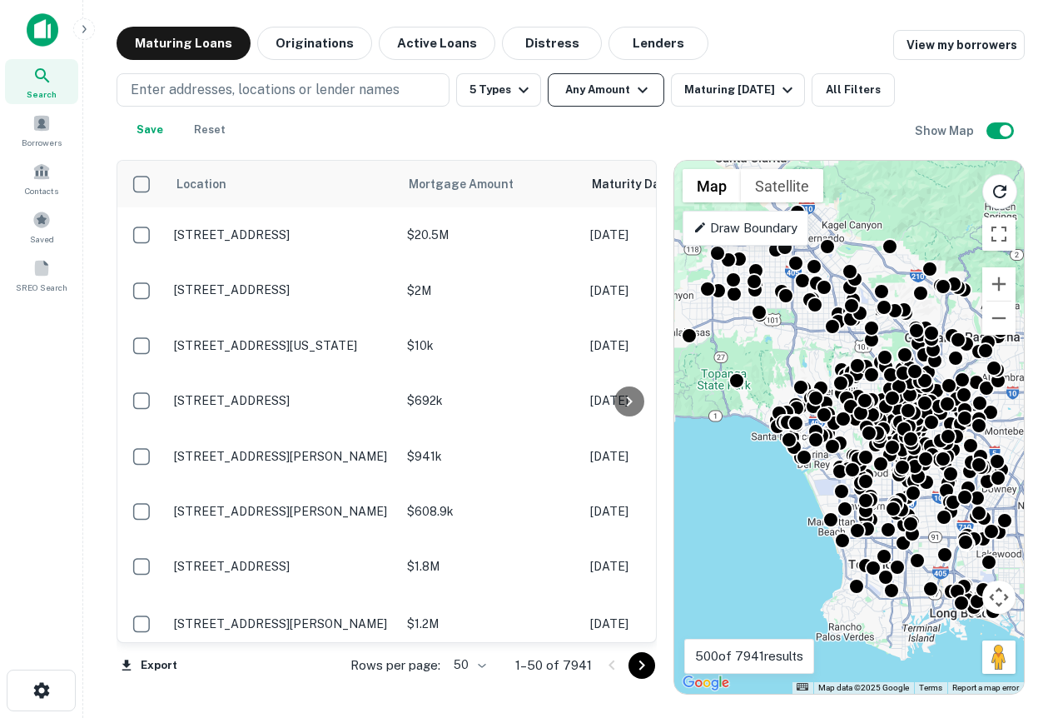
click at [628, 87] on button "Any Amount" at bounding box center [606, 89] width 117 height 33
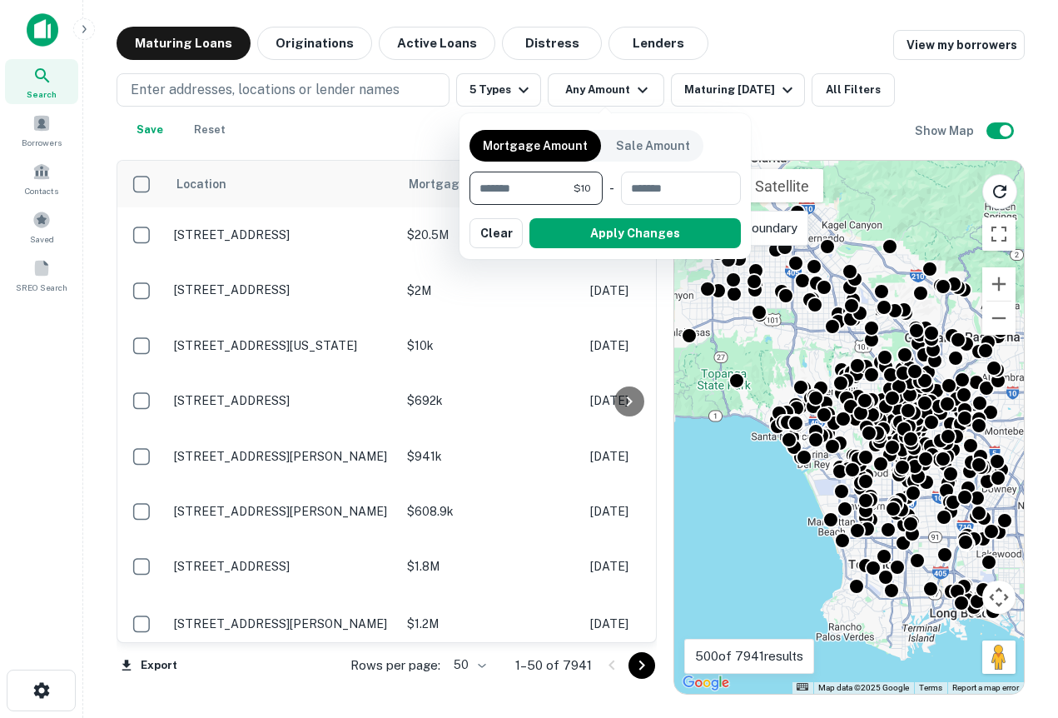
type input "********"
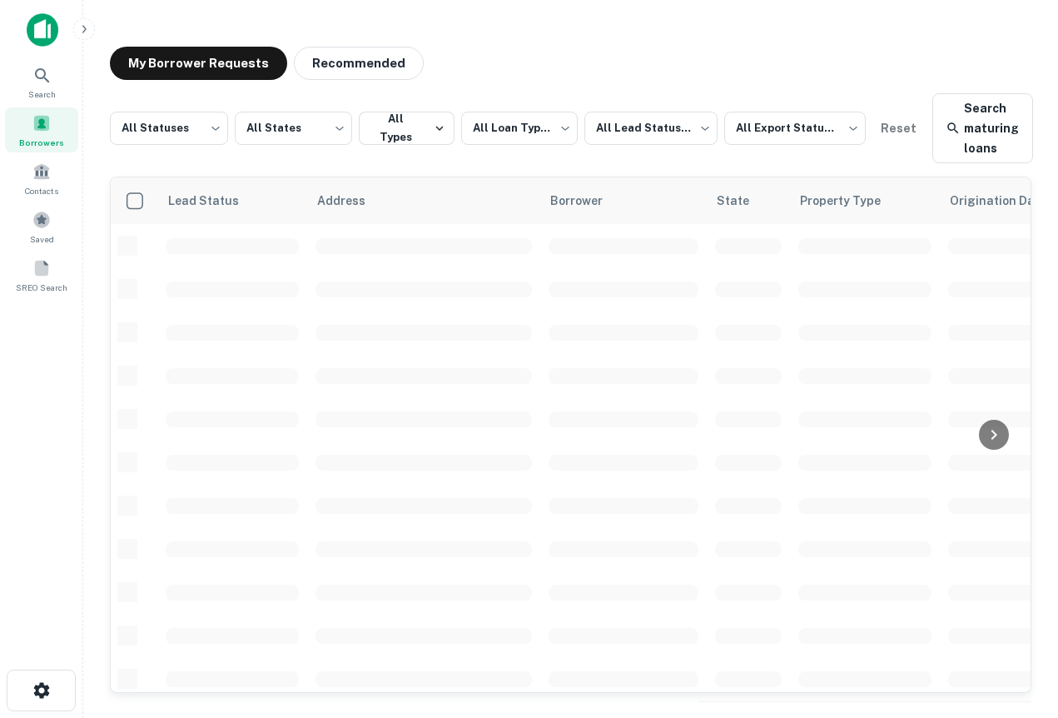
click at [40, 37] on img at bounding box center [43, 29] width 32 height 33
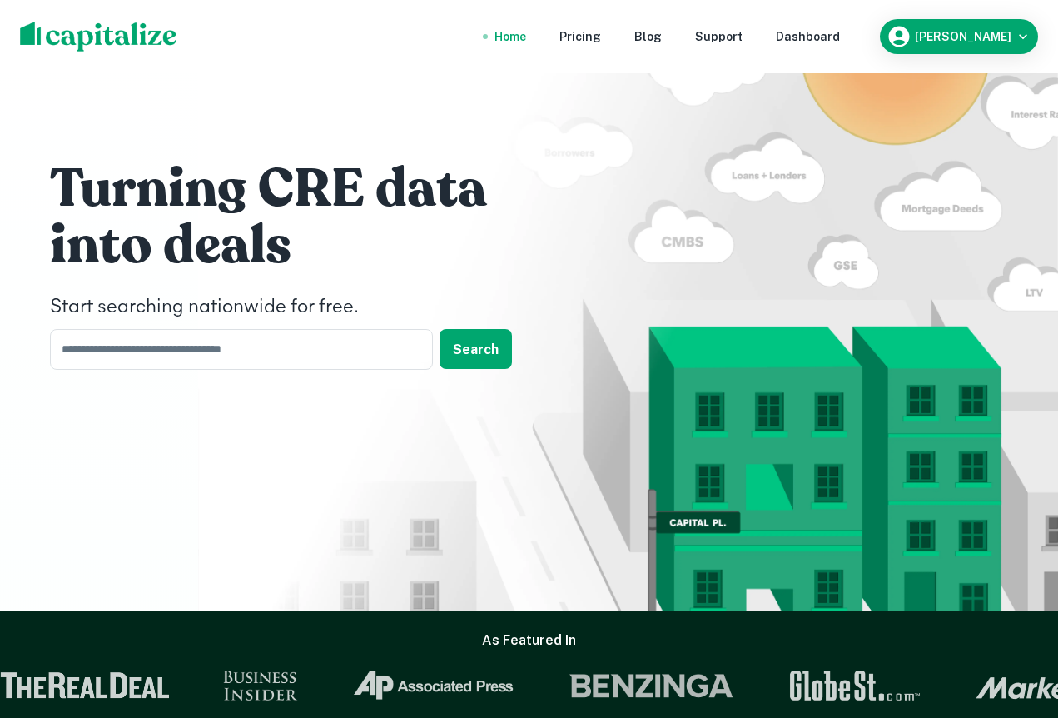
click at [867, 50] on nav "Home Pricing Blog Support Dashboard" at bounding box center [667, 36] width 399 height 37
click at [817, 42] on nav "Home Pricing Blog Support Dashboard" at bounding box center [667, 36] width 399 height 37
click at [830, 41] on div "Dashboard" at bounding box center [808, 36] width 64 height 18
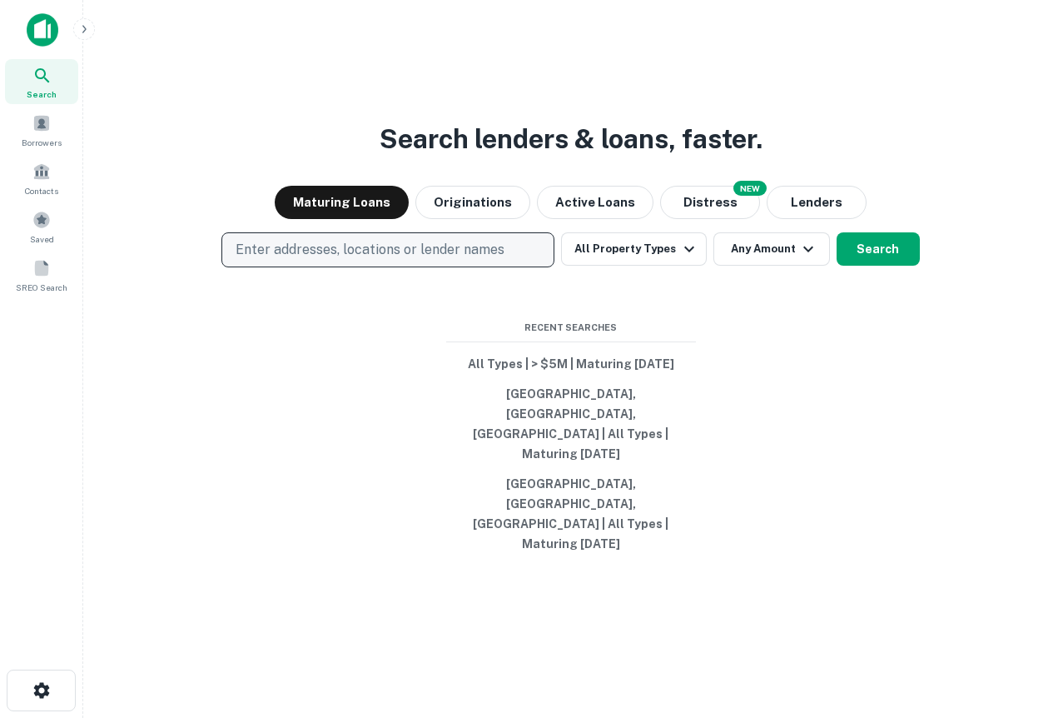
click at [496, 267] on button "Enter addresses, locations or lender names" at bounding box center [387, 249] width 333 height 35
type input "**********"
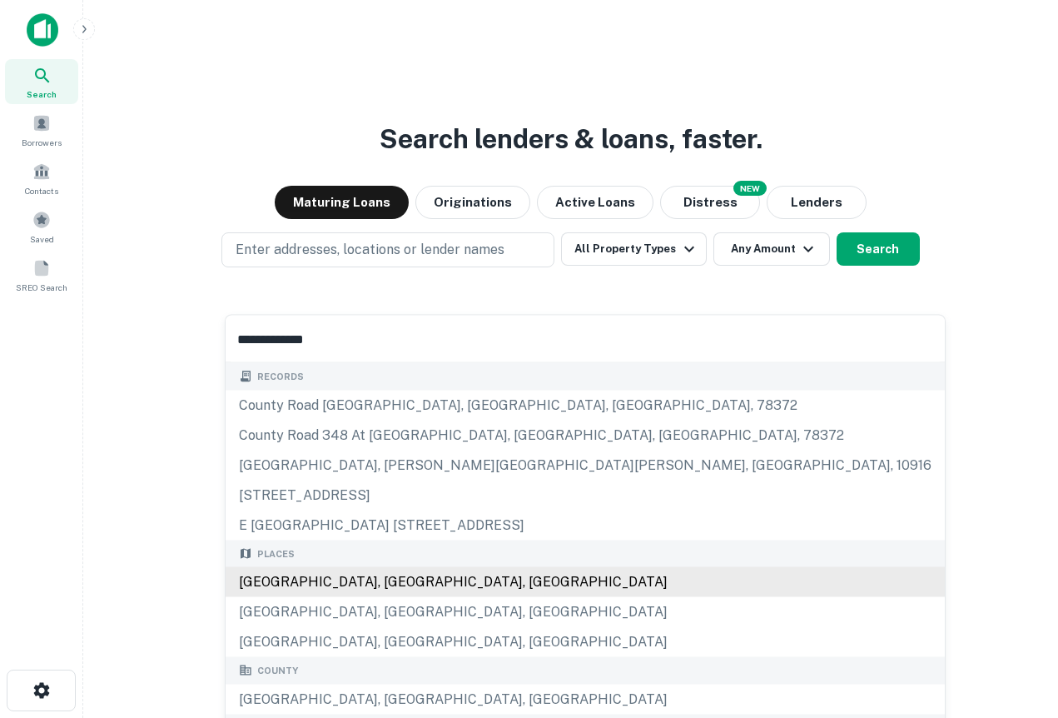
click at [323, 584] on div "Orange County, CA, USA" at bounding box center [585, 582] width 719 height 30
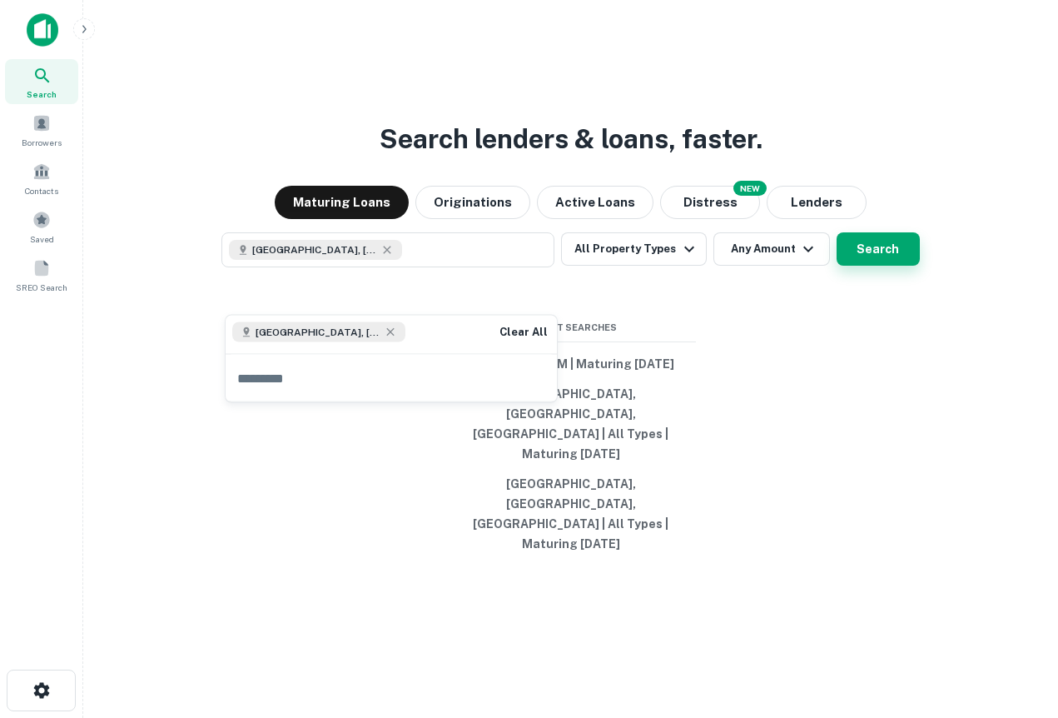
click at [879, 266] on button "Search" at bounding box center [878, 248] width 83 height 33
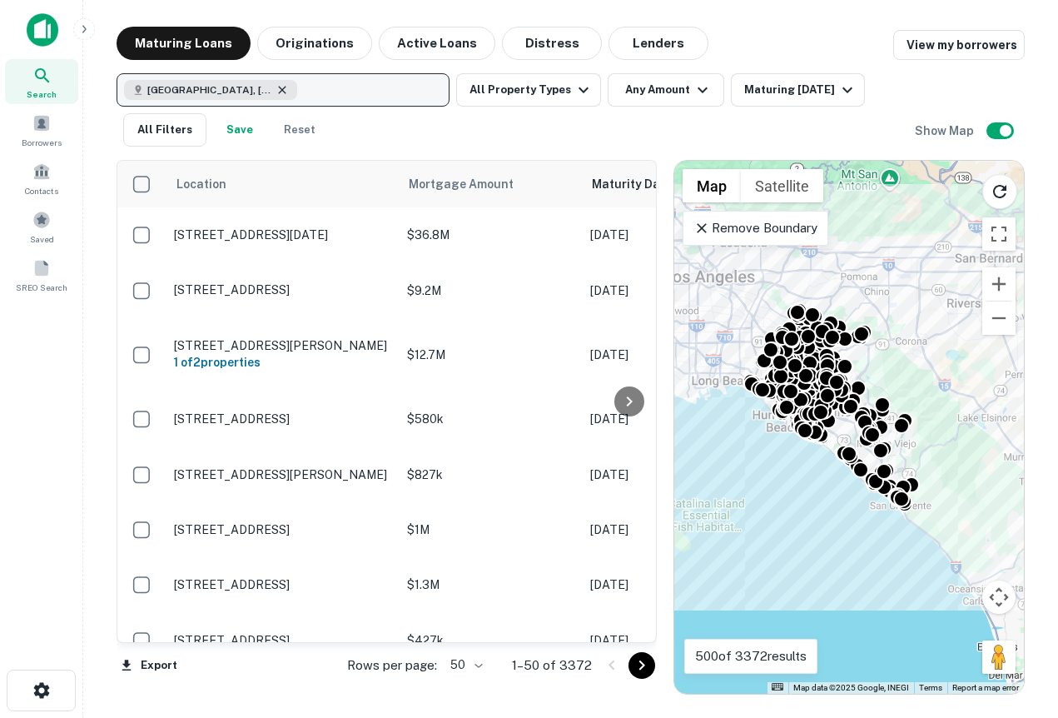
click at [276, 90] on icon "button" at bounding box center [282, 89] width 13 height 13
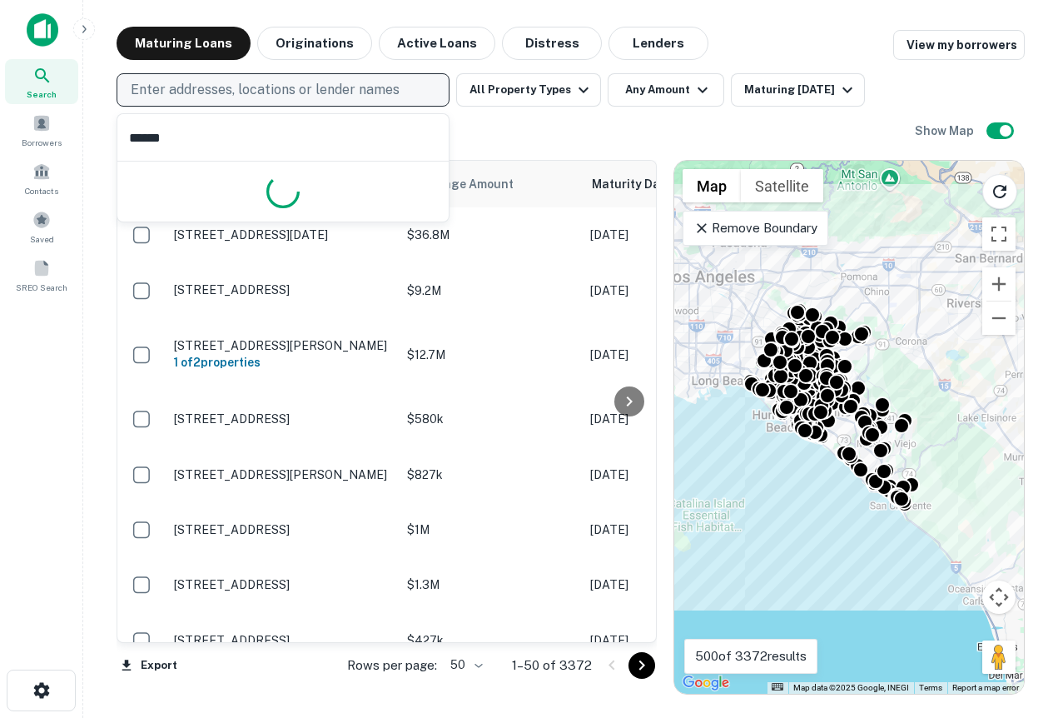
type input "*******"
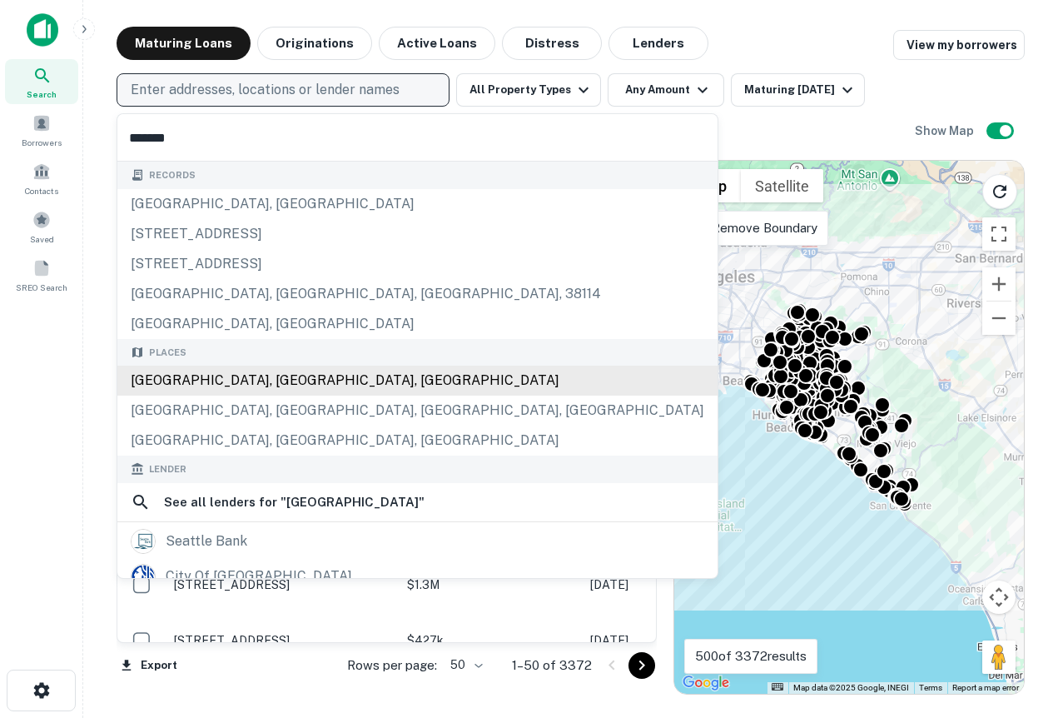
click at [190, 366] on div "Seattle, WA, USA" at bounding box center [417, 381] width 600 height 30
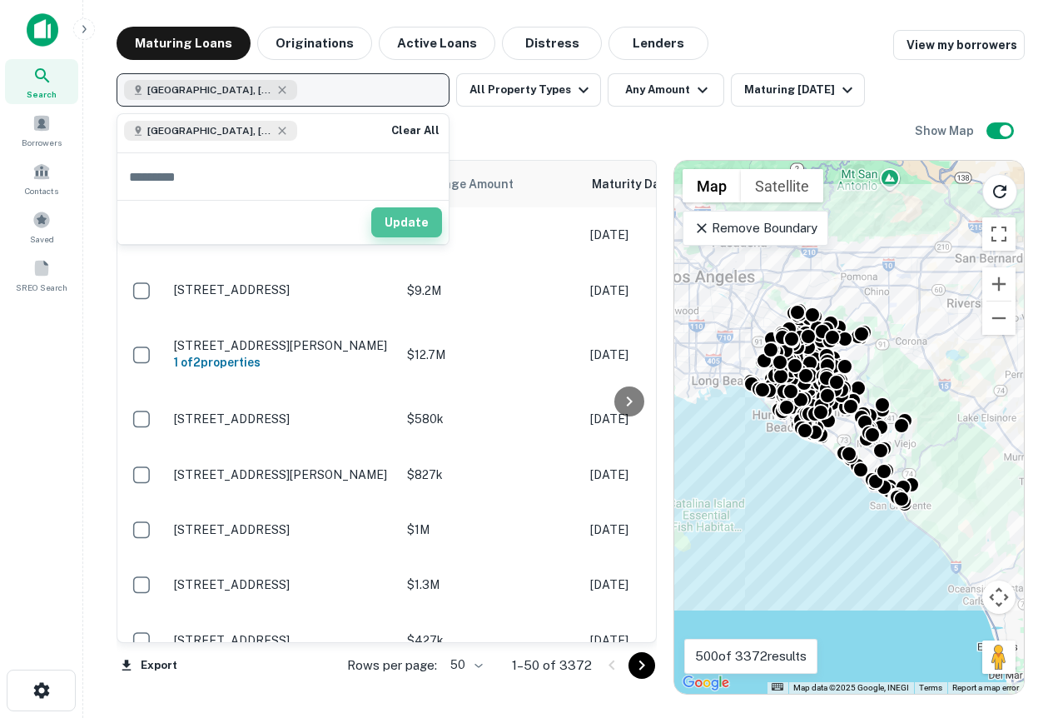
click at [421, 226] on button "Update" at bounding box center [406, 222] width 71 height 30
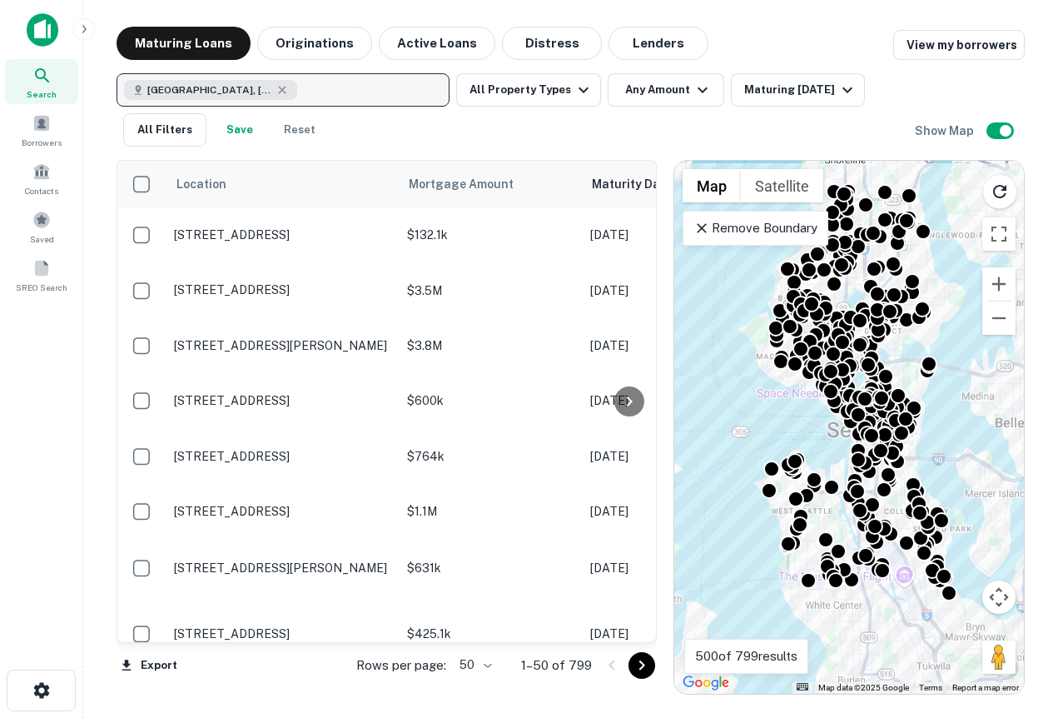
click at [733, 223] on p "Remove Boundary" at bounding box center [756, 228] width 124 height 20
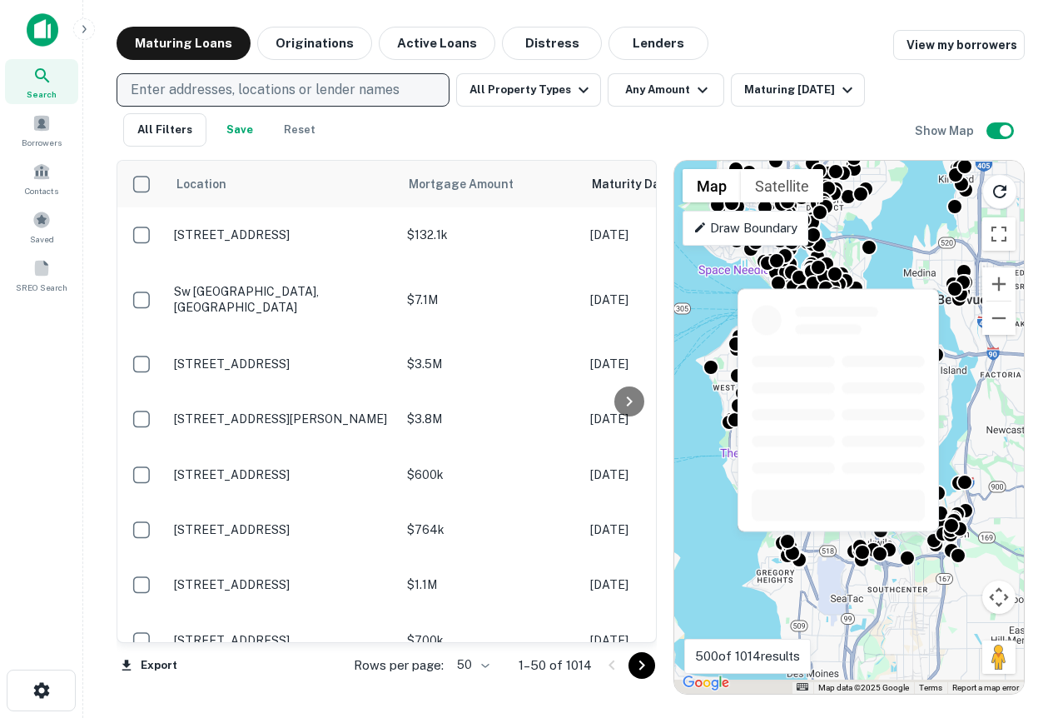
drag, startPoint x: 836, startPoint y: 548, endPoint x: 779, endPoint y: 427, distance: 133.4
click at [779, 426] on body "Search Borrowers Contacts Saved SREO Search Maturing Loans Originations Active …" at bounding box center [529, 359] width 1058 height 718
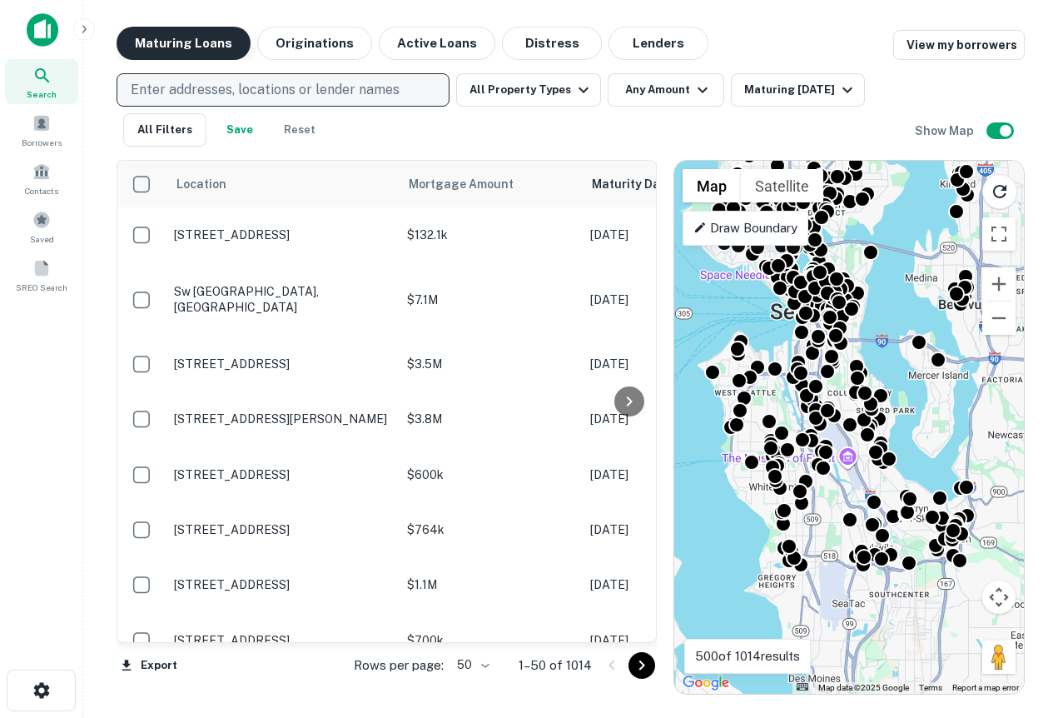
click at [182, 39] on button "Maturing Loans" at bounding box center [184, 43] width 134 height 33
click at [42, 86] on div "Search" at bounding box center [41, 81] width 73 height 45
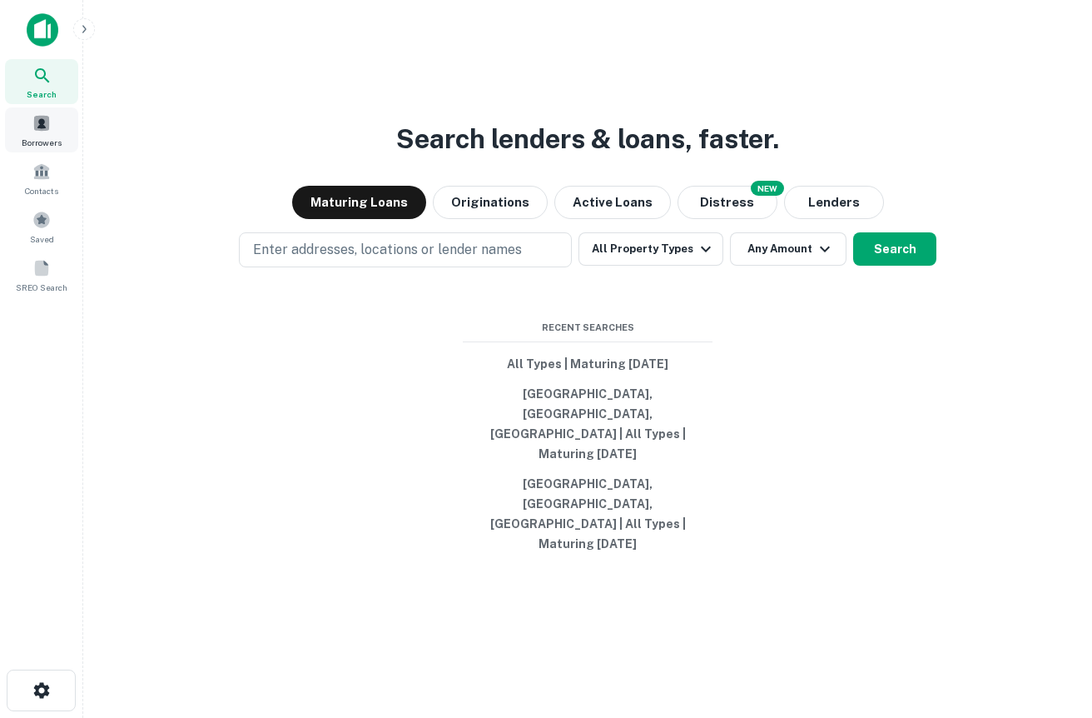
click at [42, 123] on span at bounding box center [41, 123] width 18 height 18
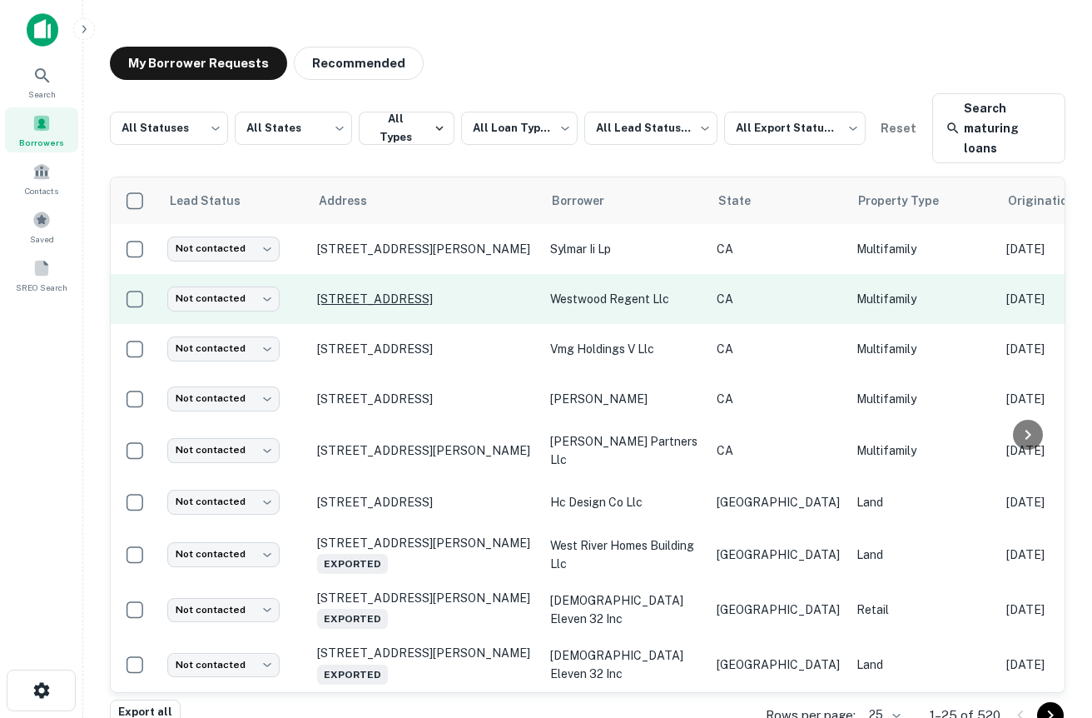
click at [410, 291] on p "[STREET_ADDRESS]" at bounding box center [425, 298] width 217 height 15
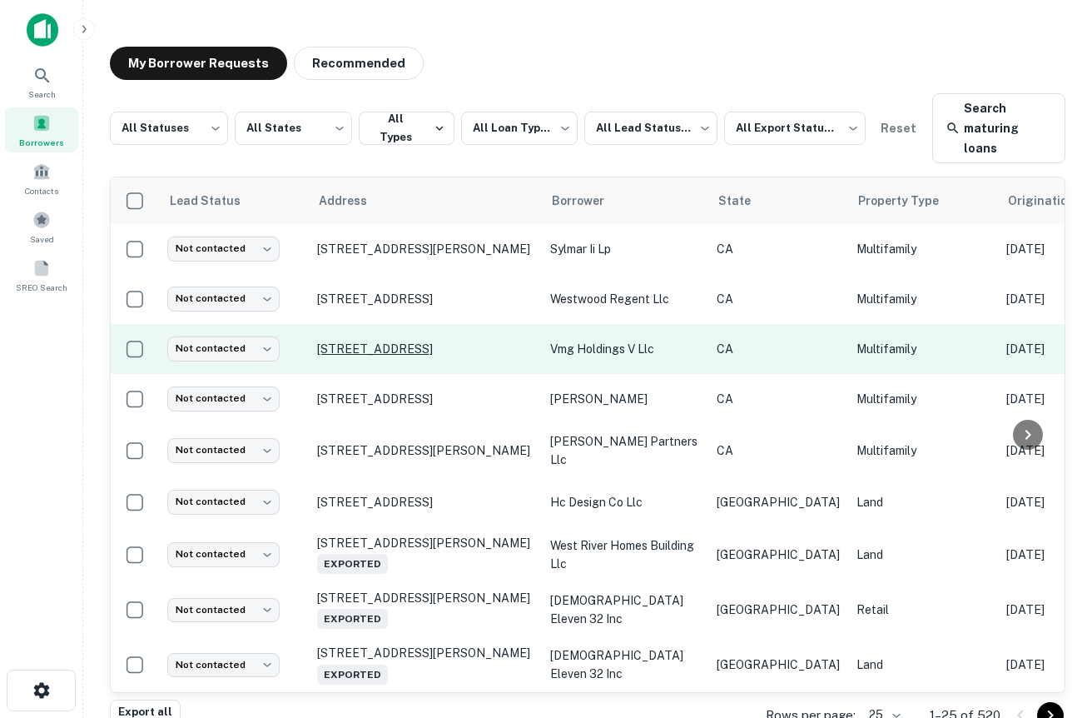
click at [401, 341] on p "1034 Broadway Long Beach, CA 90802" at bounding box center [425, 348] width 217 height 15
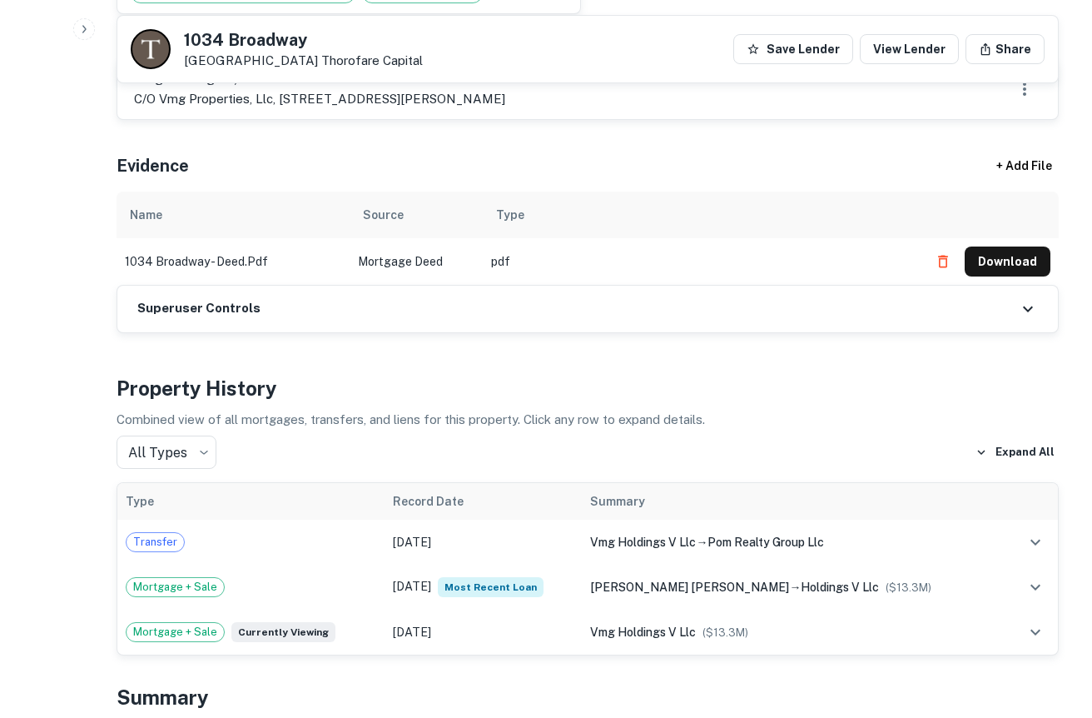
scroll to position [937, 0]
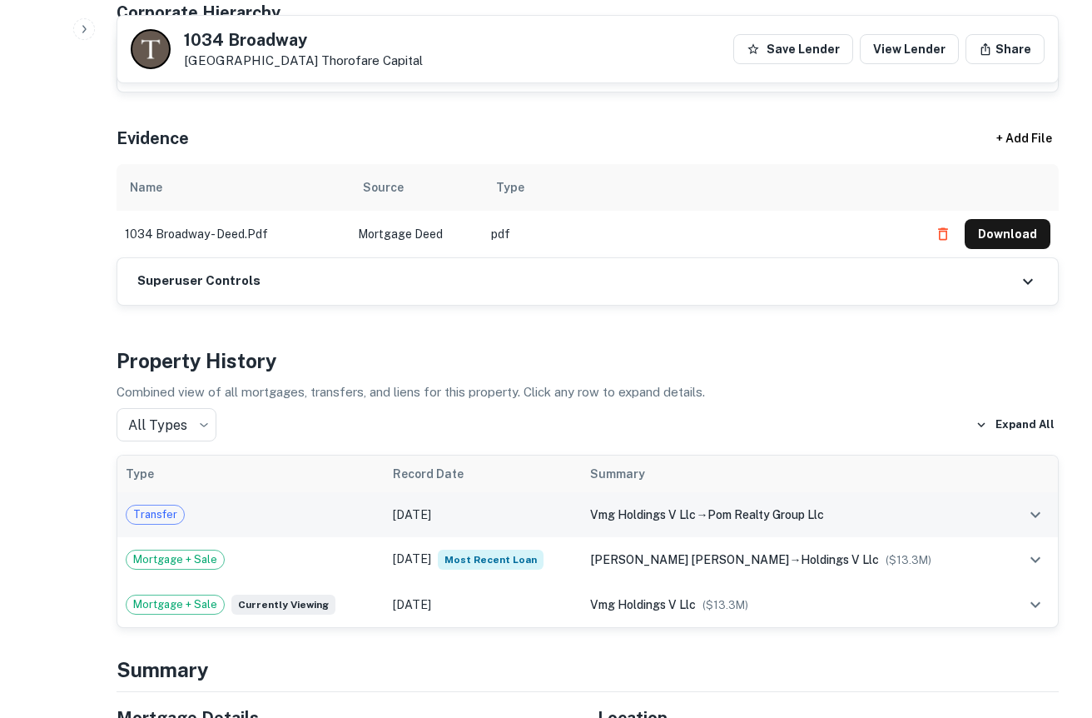
click at [824, 508] on span "pom realty group llc" at bounding box center [766, 514] width 117 height 13
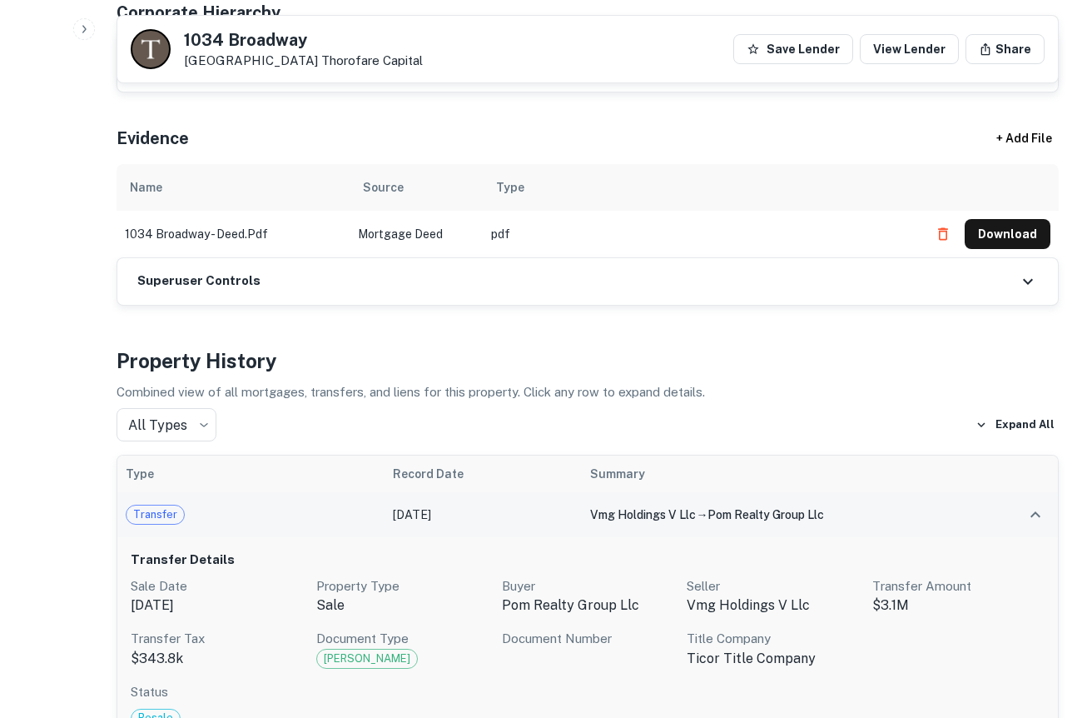
click at [824, 508] on span "pom realty group llc" at bounding box center [766, 514] width 117 height 13
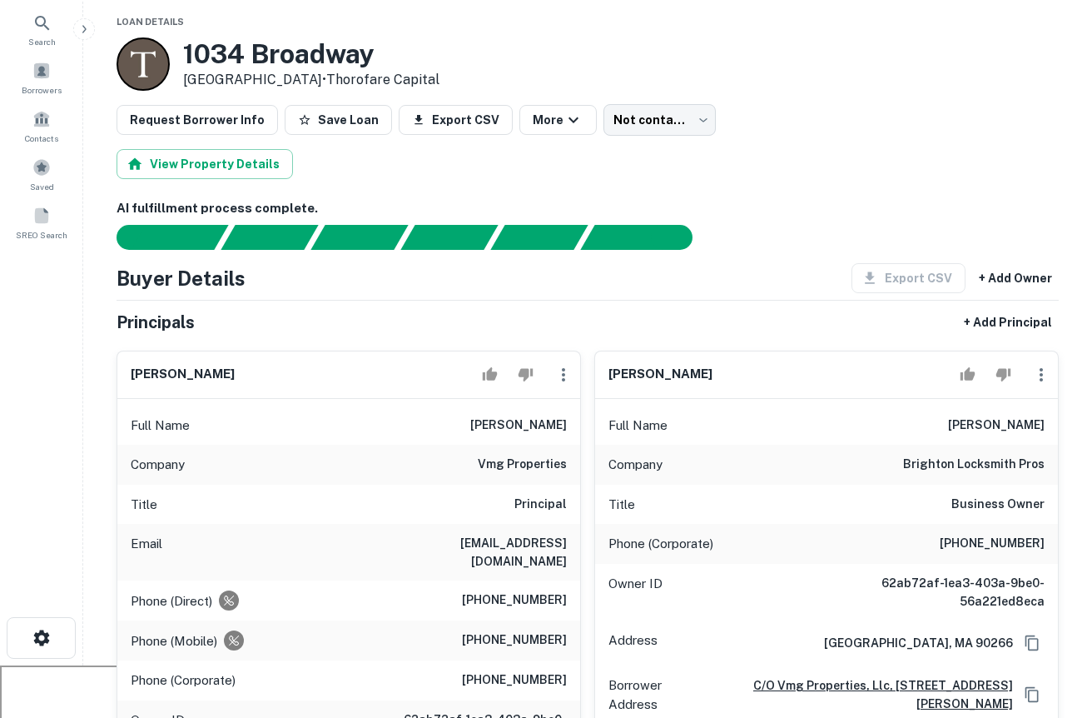
scroll to position [0, 0]
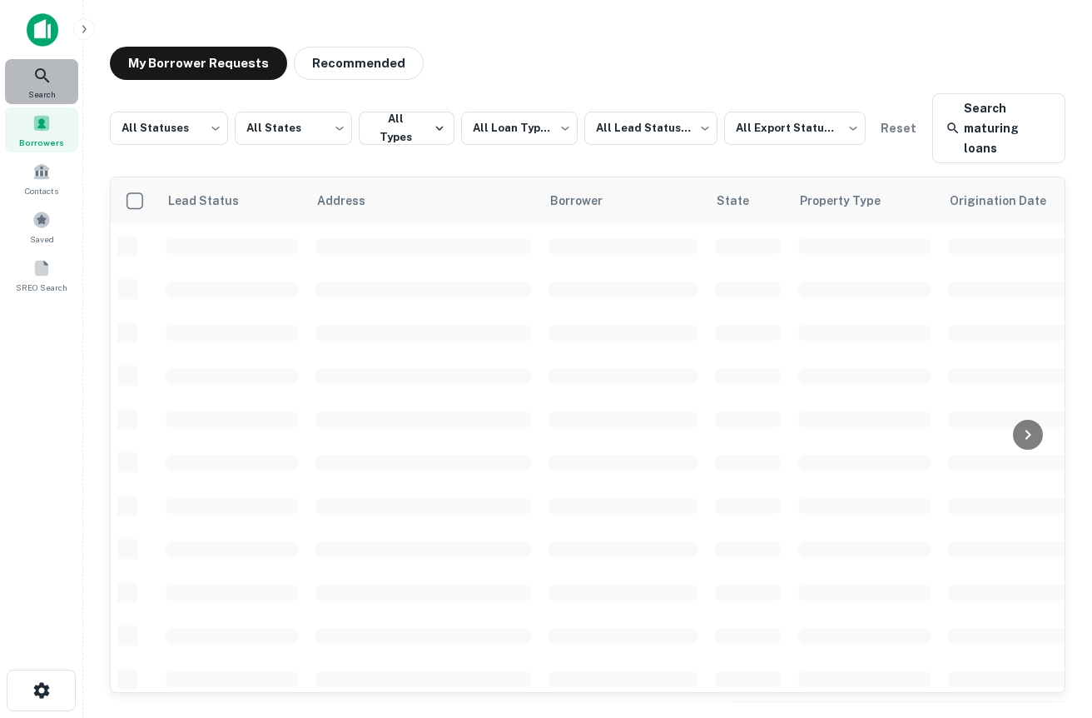
click at [33, 73] on icon at bounding box center [42, 76] width 20 height 20
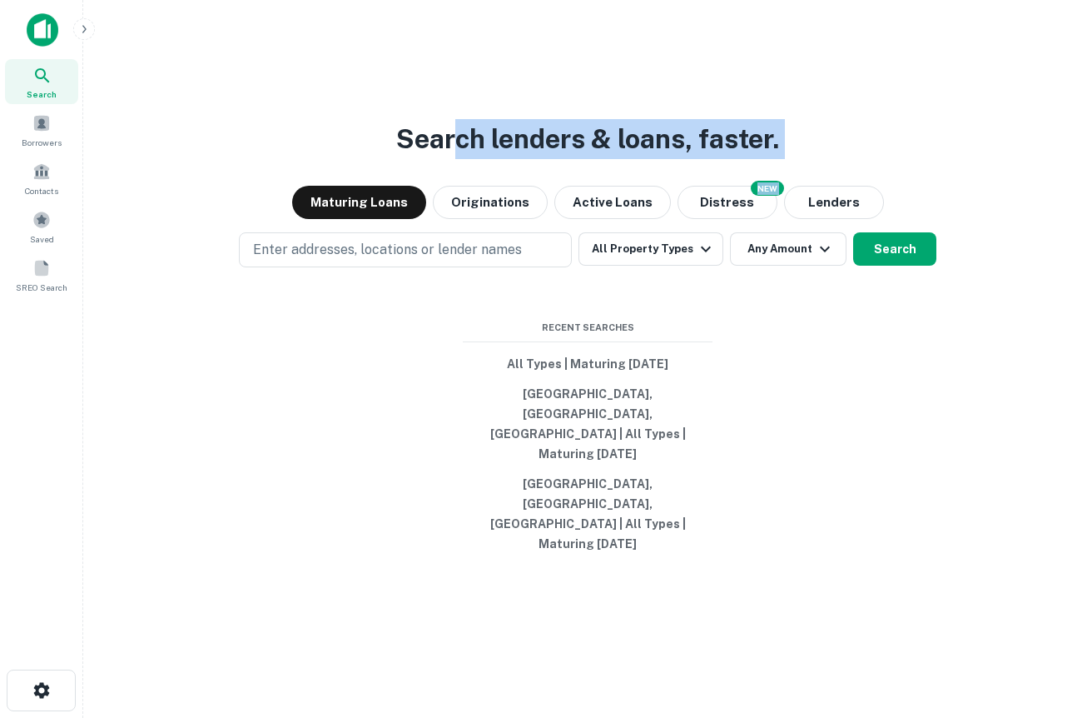
drag, startPoint x: 836, startPoint y: 179, endPoint x: 246, endPoint y: 178, distance: 590.4
click at [246, 178] on div "Search lenders & loans, faster. Maturing Loans Originations Active Loans NEW Di…" at bounding box center [588, 399] width 983 height 718
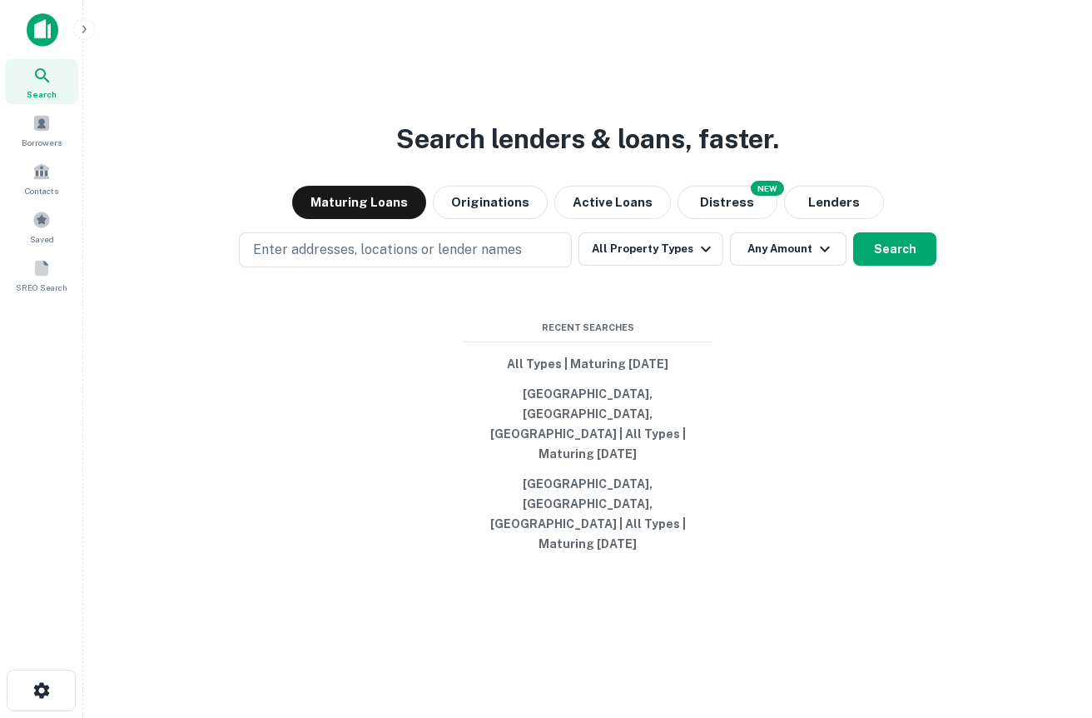
click at [422, 159] on h3 "Search lenders & loans, faster." at bounding box center [587, 139] width 383 height 40
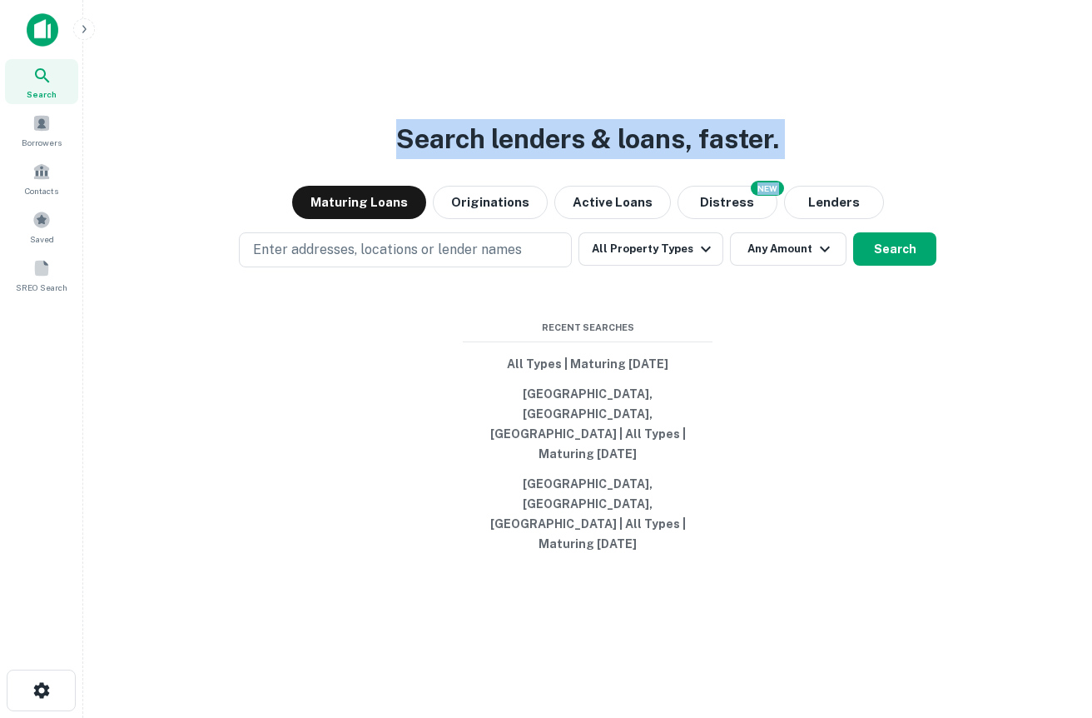
drag, startPoint x: 395, startPoint y: 180, endPoint x: 1182, endPoint y: 212, distance: 788.4
click at [1092, 212] on html "Search Borrowers Contacts Saved SREO Search Search lenders & loans, faster. Mat…" at bounding box center [546, 359] width 1092 height 718
click at [844, 146] on div "Search lenders & loans, faster. Maturing Loans Originations Active Loans NEW Di…" at bounding box center [588, 399] width 983 height 718
drag, startPoint x: 674, startPoint y: 195, endPoint x: 272, endPoint y: 124, distance: 407.6
click at [276, 128] on div "Search lenders & loans, faster. Maturing Loans Originations Active Loans NEW Di…" at bounding box center [588, 399] width 983 height 718
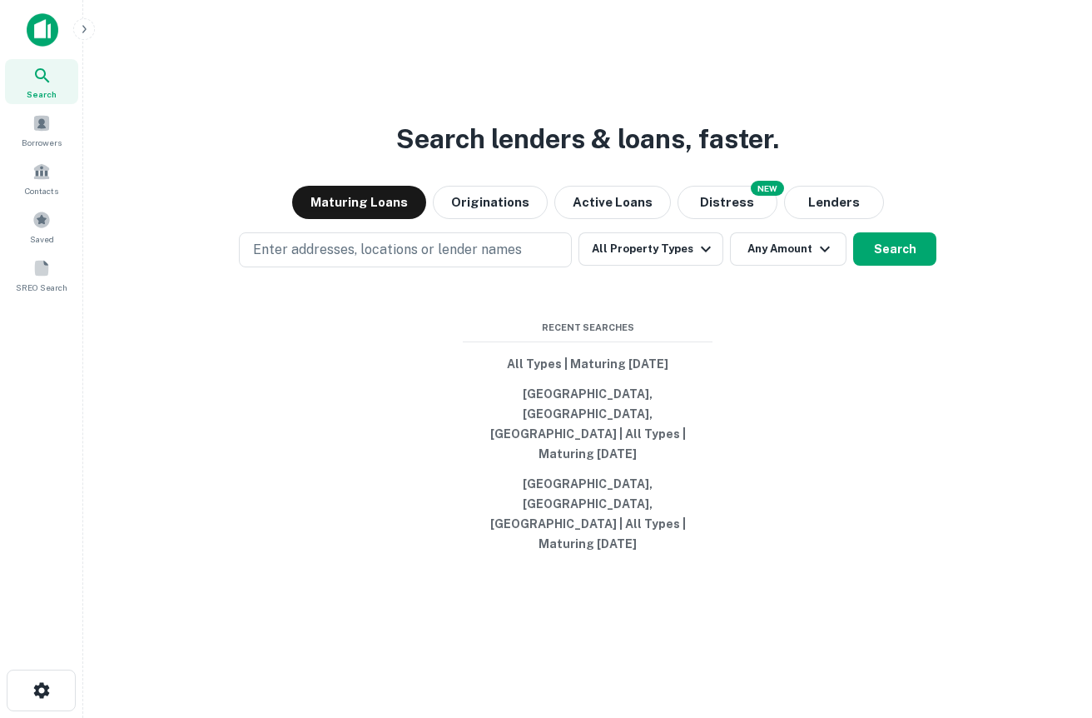
click at [373, 159] on div "Search lenders & loans, faster. Maturing Loans Originations Active Loans NEW Di…" at bounding box center [588, 399] width 983 height 718
drag, startPoint x: 396, startPoint y: 159, endPoint x: 652, endPoint y: 162, distance: 256.5
click at [650, 162] on div "Search lenders & loans, faster. Maturing Loans Originations Active Loans NEW Di…" at bounding box center [588, 399] width 983 height 718
click at [834, 174] on div "Search lenders & loans, faster. Maturing Loans Originations Active Loans NEW Di…" at bounding box center [588, 399] width 983 height 718
drag, startPoint x: 290, startPoint y: 151, endPoint x: 162, endPoint y: 137, distance: 128.9
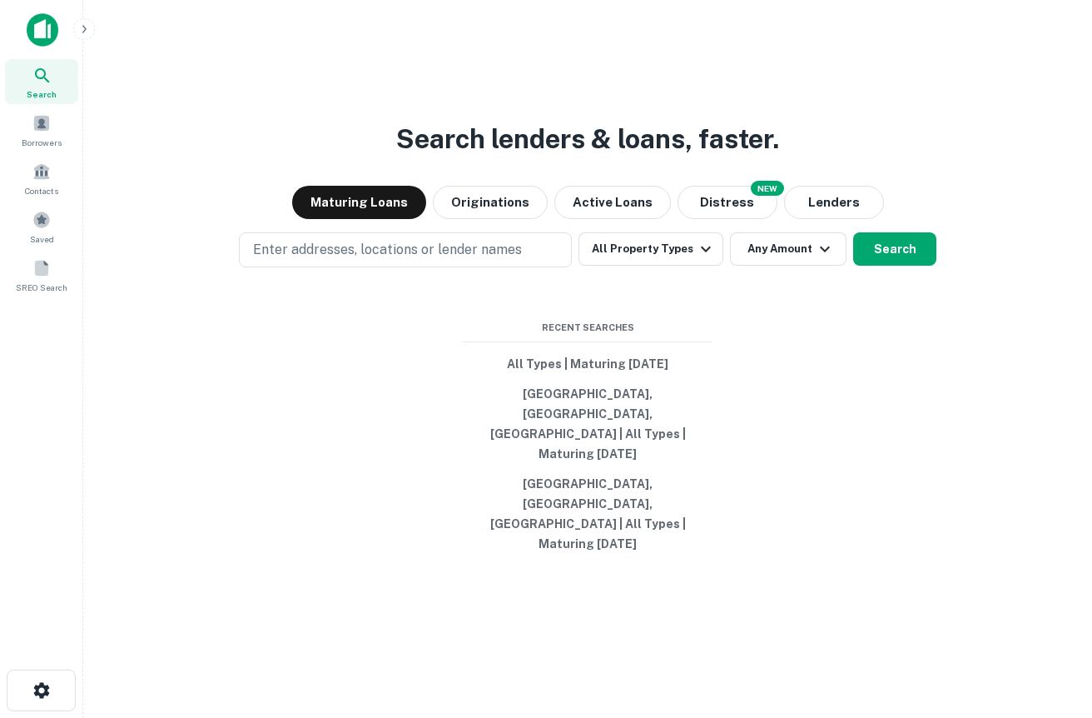
click at [162, 137] on div "Search lenders & loans, faster. Maturing Loans Originations Active Loans NEW Di…" at bounding box center [588, 399] width 983 height 718
click at [412, 145] on div "Search lenders & loans, faster. Maturing Loans Originations Active Loans NEW Di…" at bounding box center [588, 399] width 983 height 718
click at [46, 141] on span "Borrowers" at bounding box center [42, 142] width 40 height 13
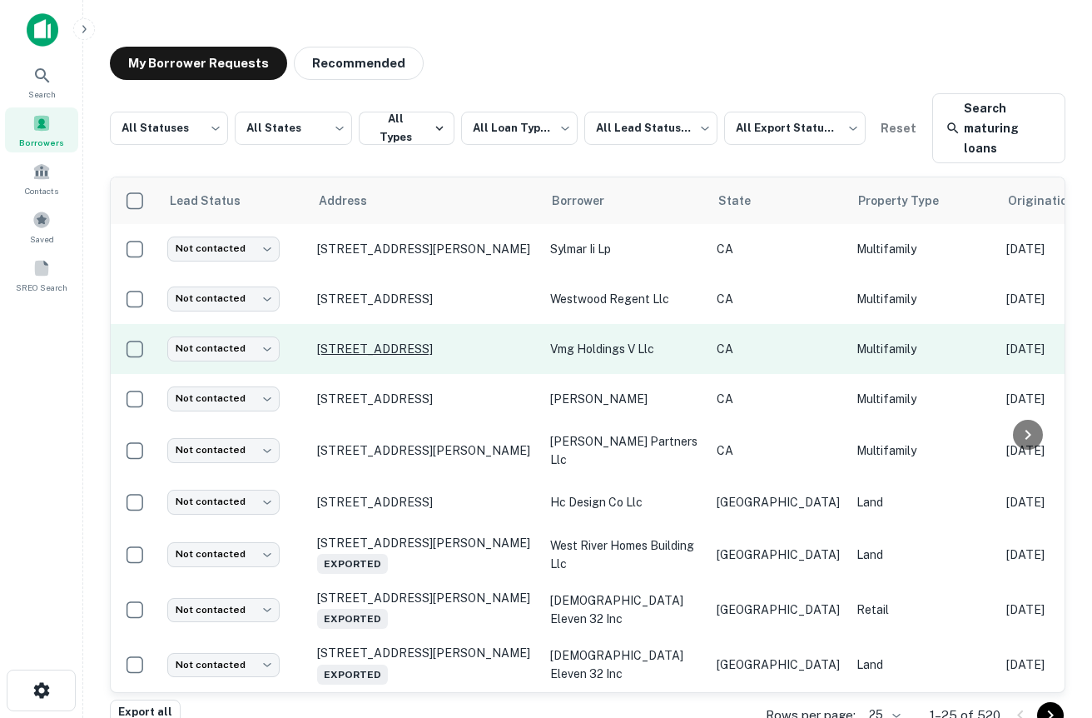
click at [427, 341] on p "[STREET_ADDRESS]" at bounding box center [425, 348] width 217 height 15
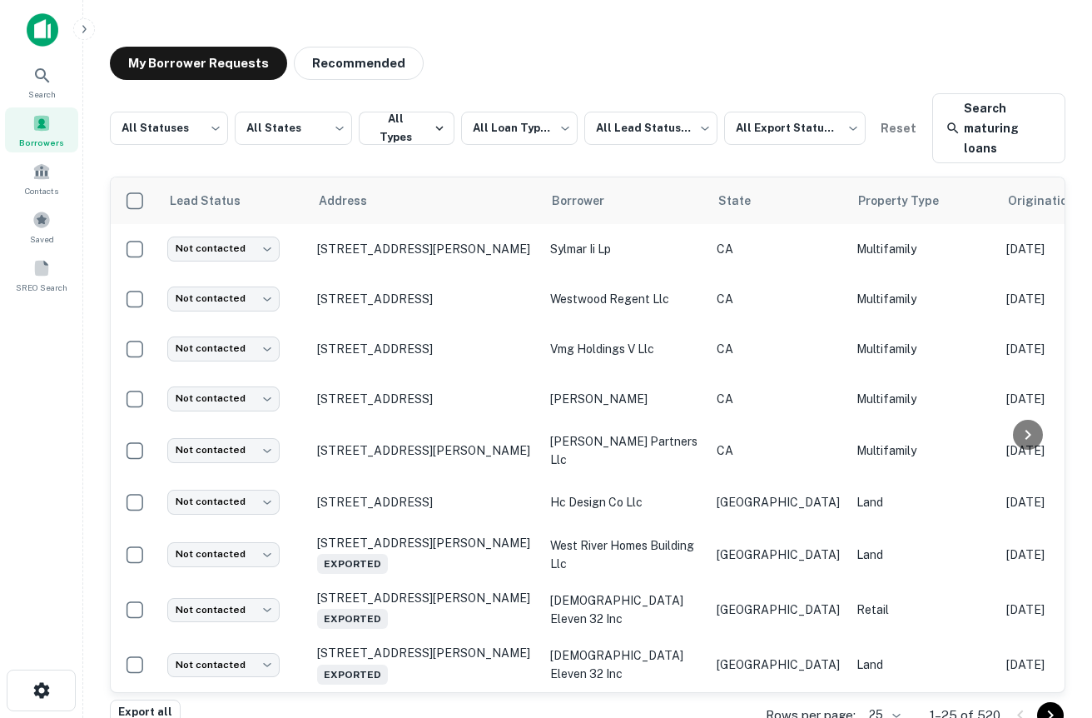
click at [33, 27] on img at bounding box center [43, 29] width 32 height 33
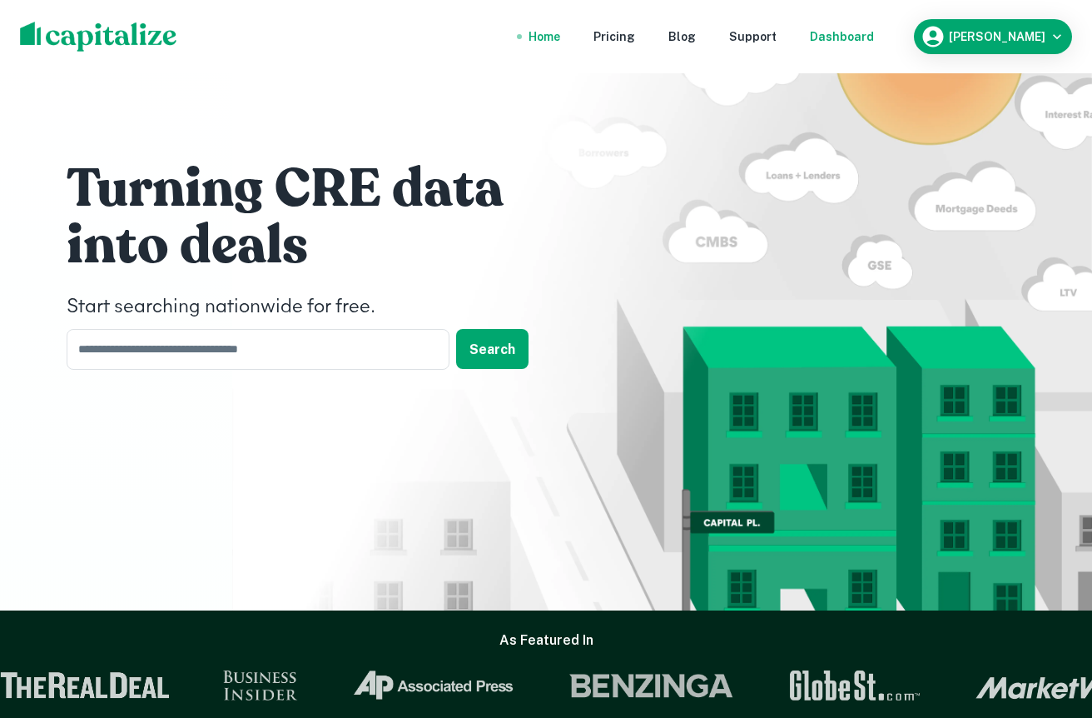
click at [859, 36] on div "Dashboard" at bounding box center [842, 36] width 64 height 18
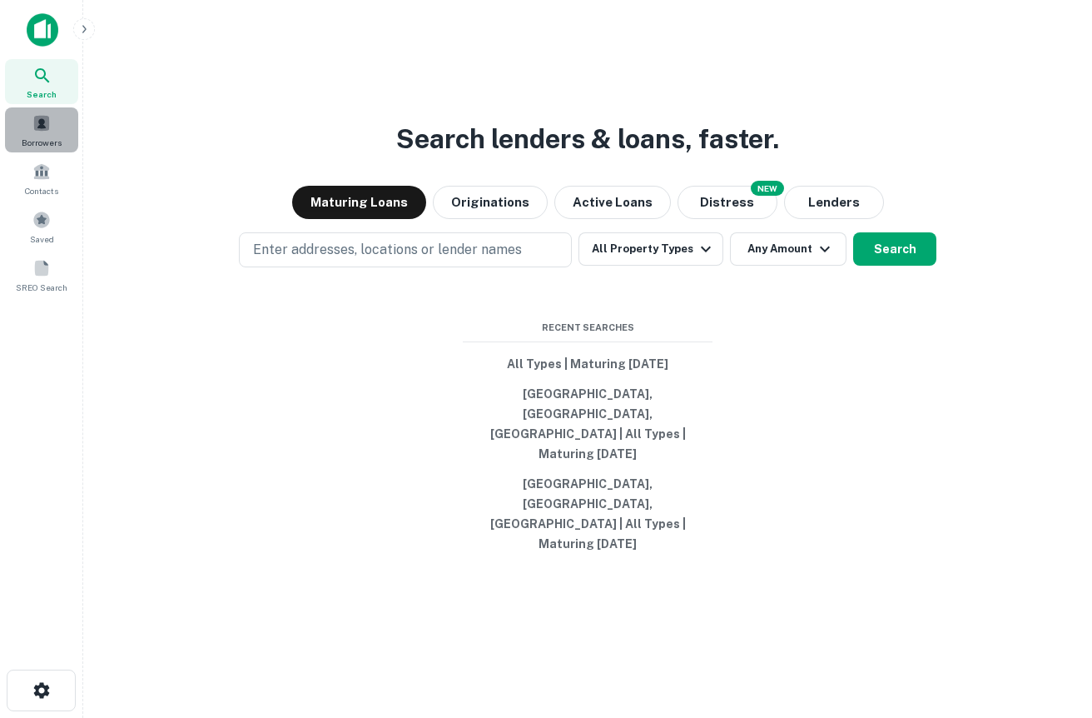
click at [56, 134] on div "Borrowers" at bounding box center [41, 129] width 73 height 45
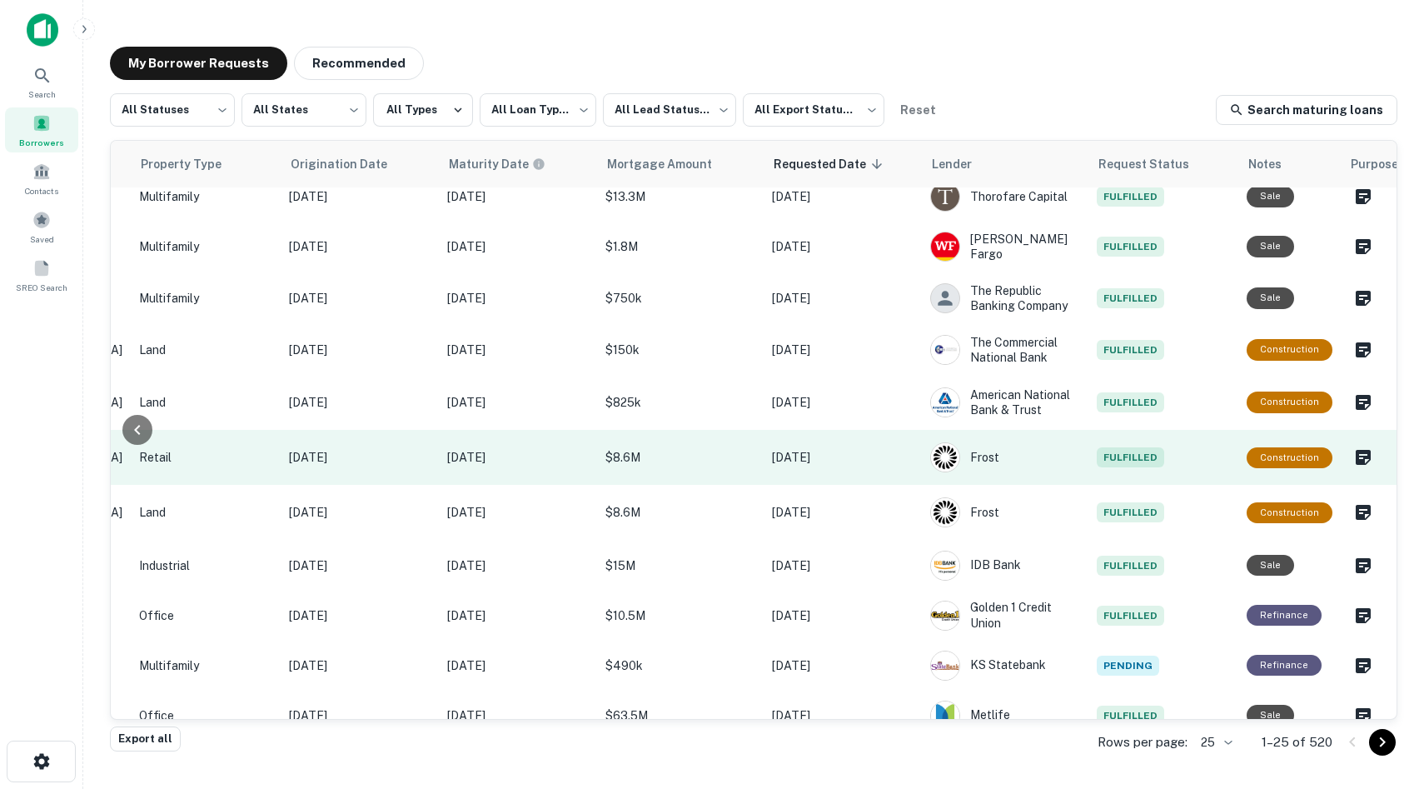
scroll to position [118, 718]
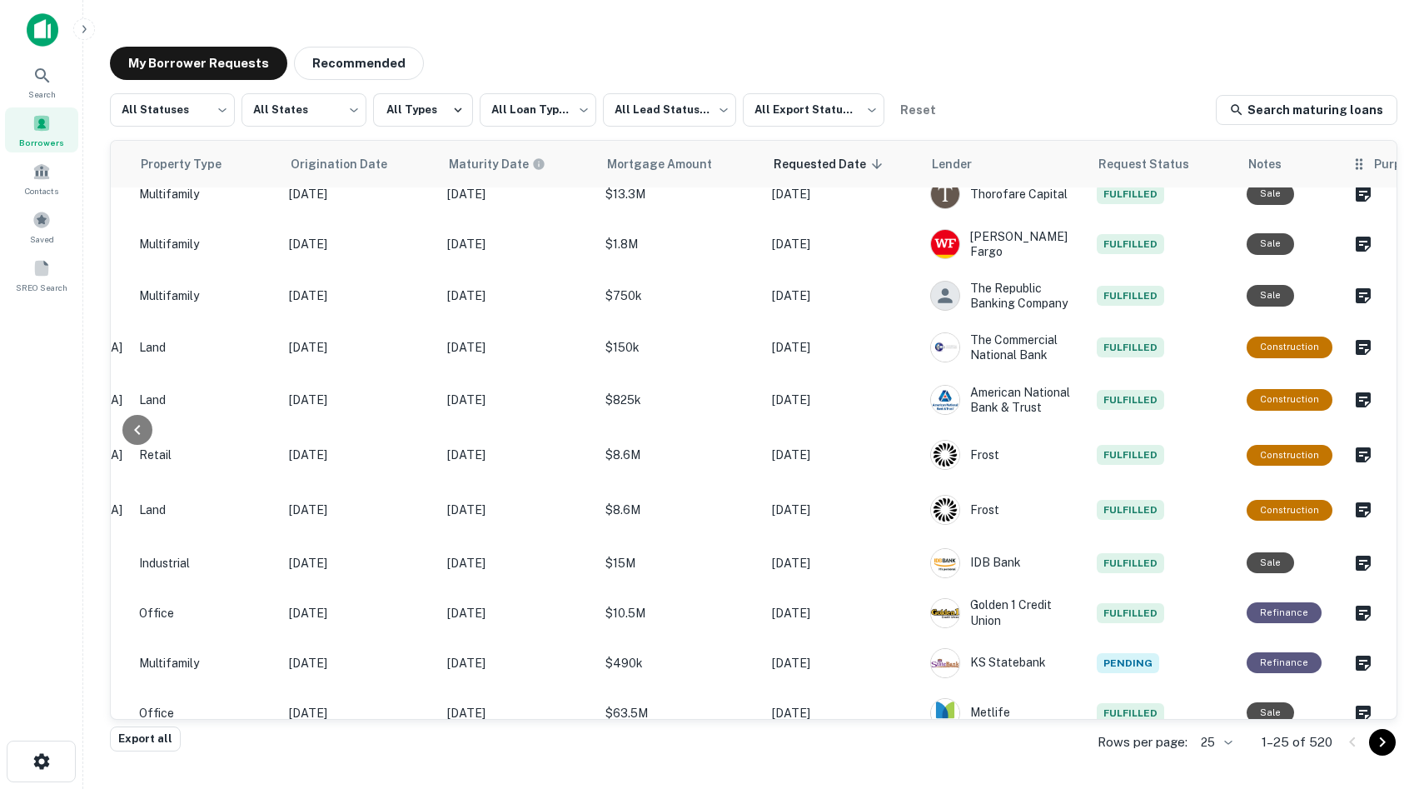
click at [1092, 169] on span "Purpose" at bounding box center [1409, 164] width 70 height 20
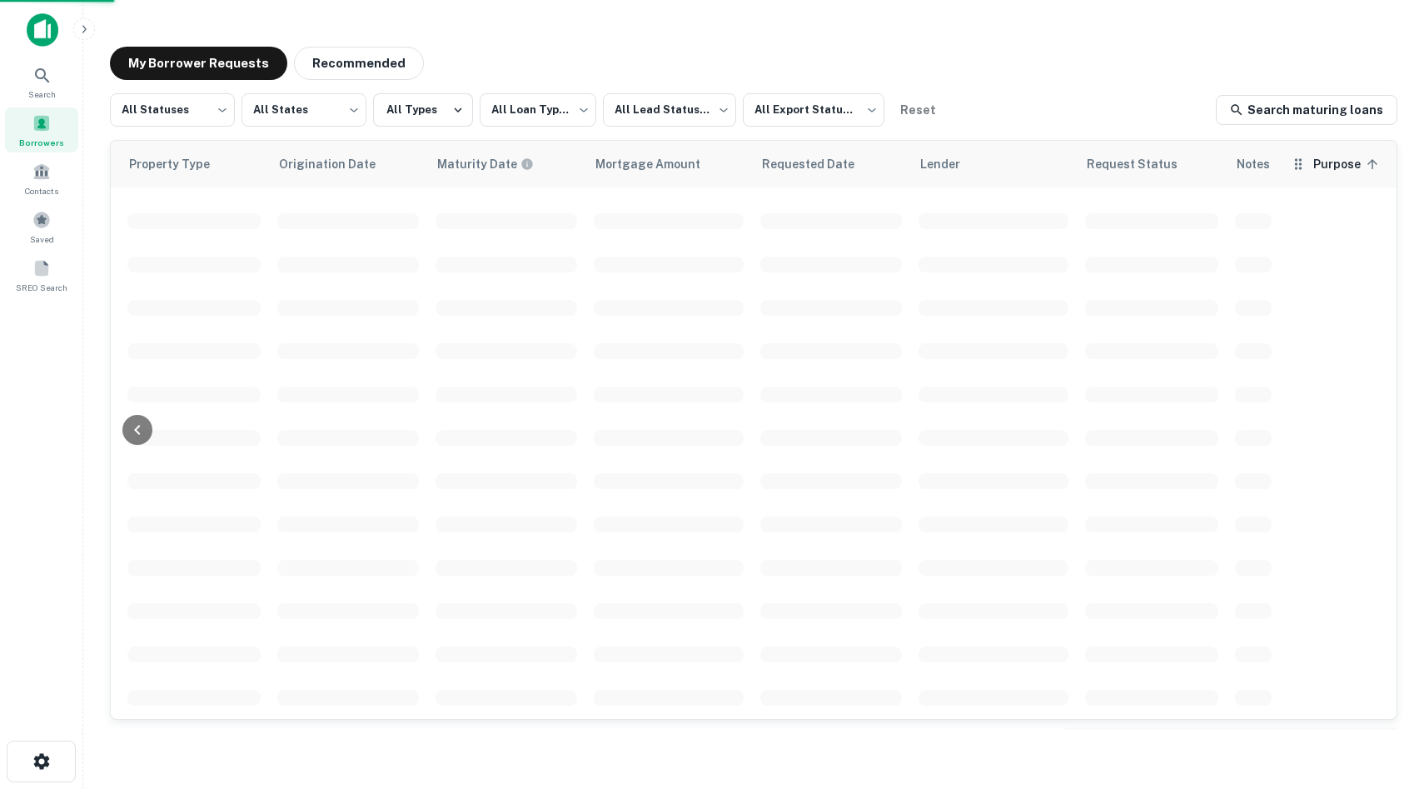
scroll to position [118, 670]
click at [1092, 169] on span "Purpose sorted ascending" at bounding box center [1349, 164] width 70 height 20
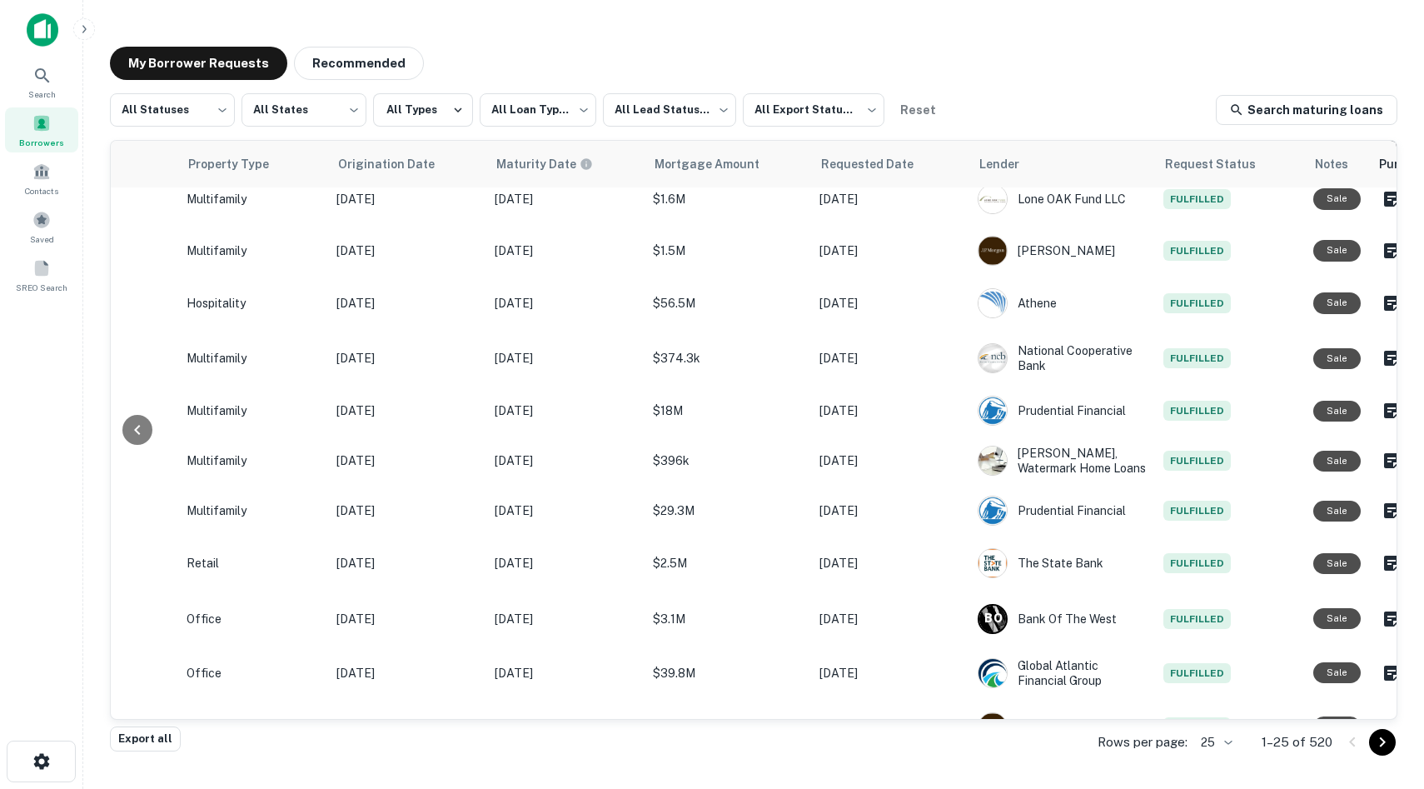
click at [52, 42] on img at bounding box center [43, 29] width 32 height 33
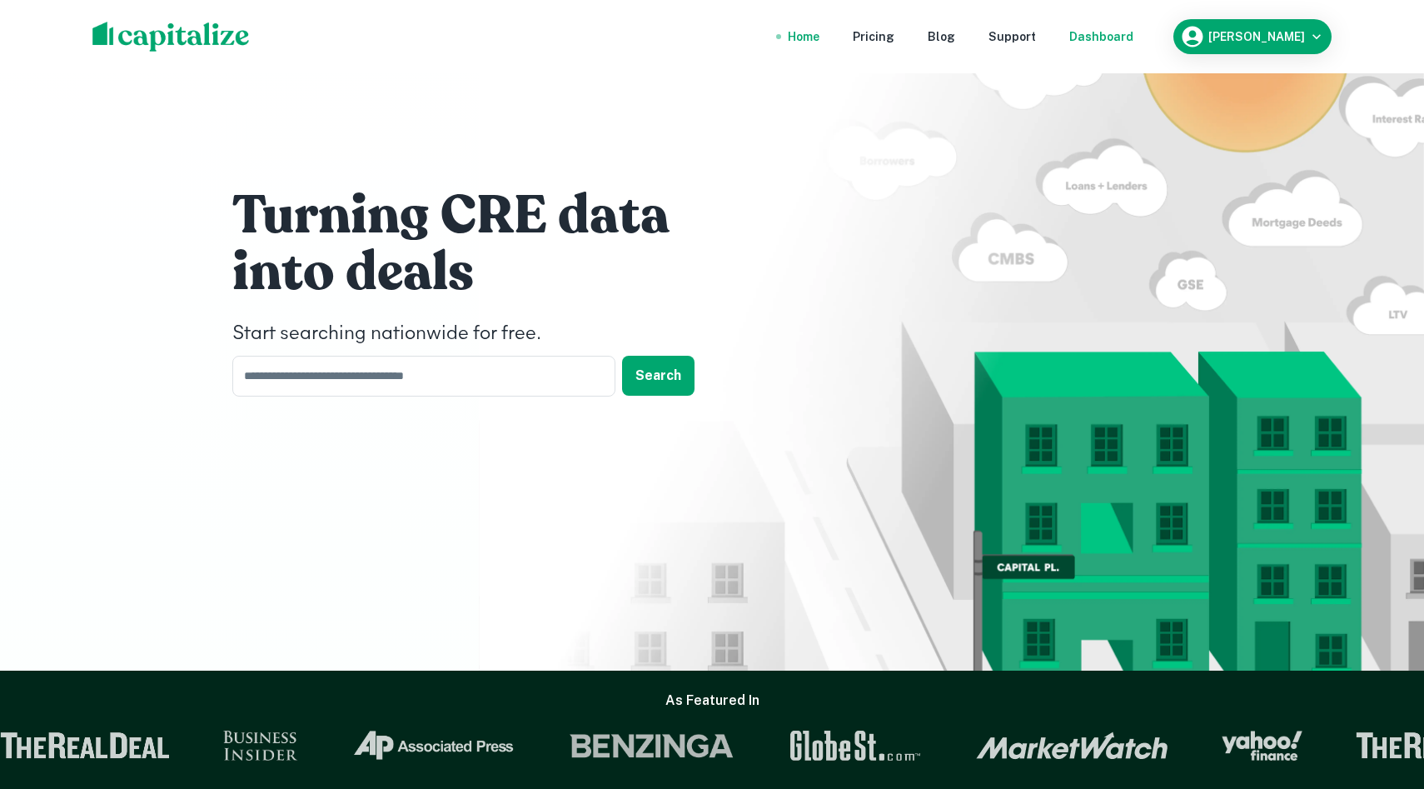
click at [1092, 34] on div "Dashboard" at bounding box center [1101, 36] width 64 height 18
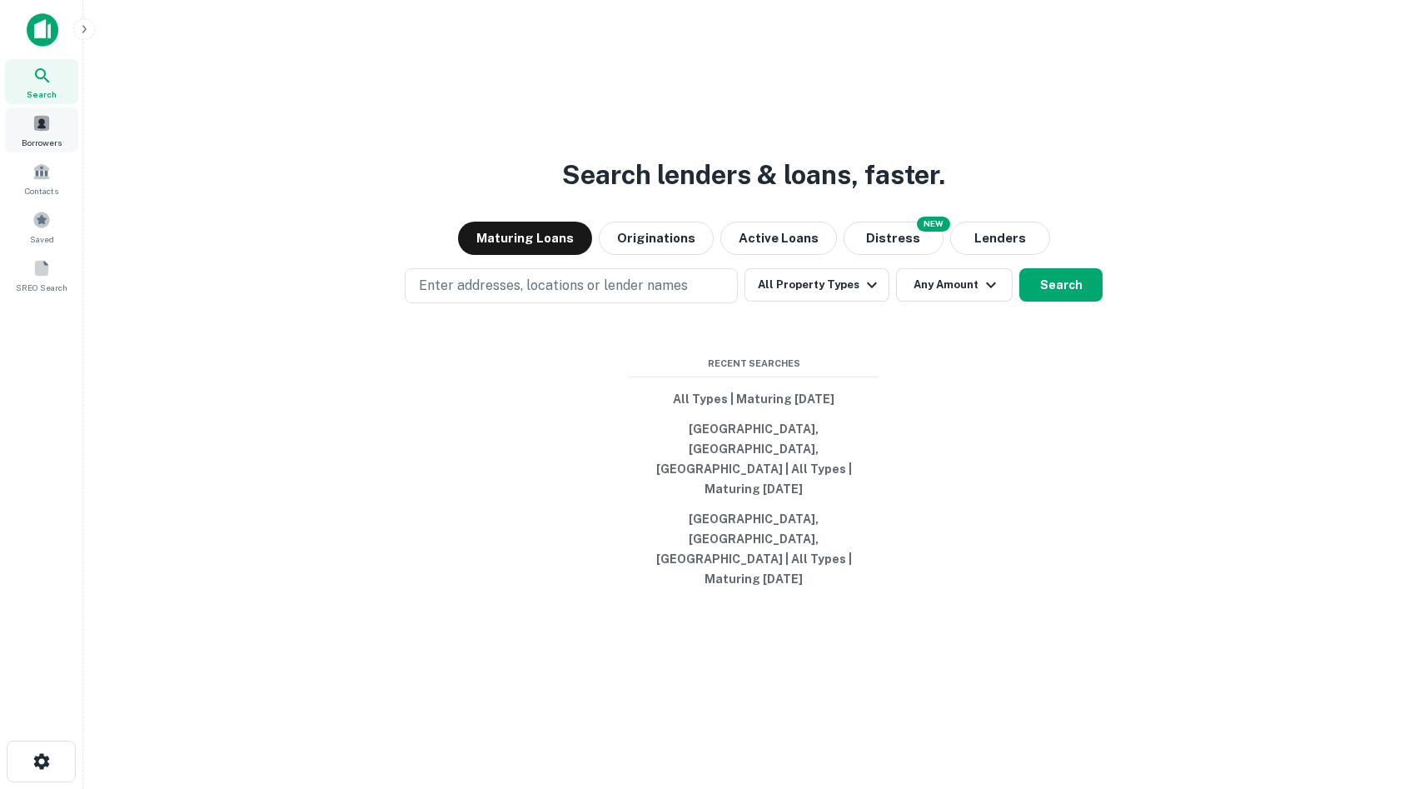
click at [49, 140] on span "Borrowers" at bounding box center [42, 142] width 40 height 13
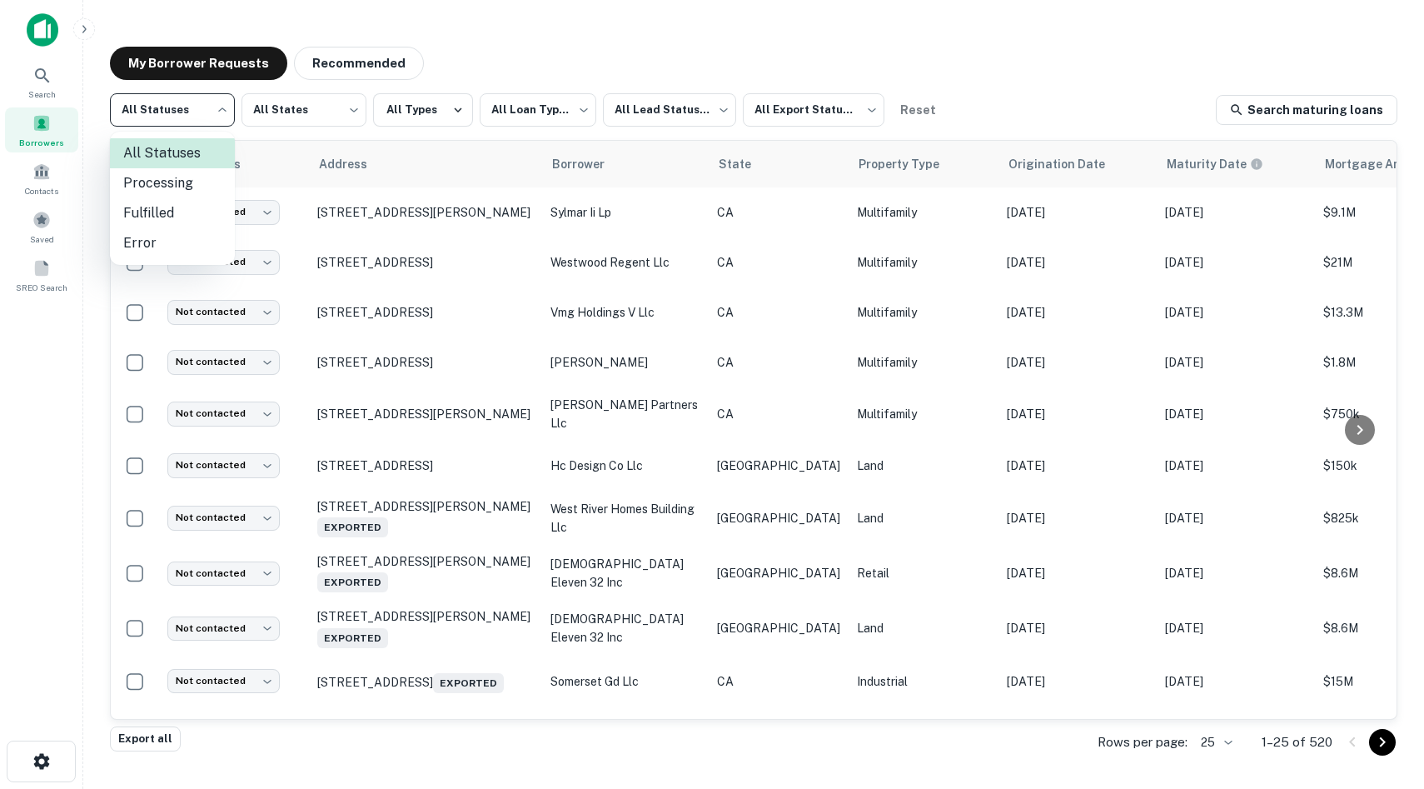
click at [147, 127] on body "**********" at bounding box center [712, 394] width 1424 height 789
click at [623, 89] on div at bounding box center [712, 394] width 1424 height 789
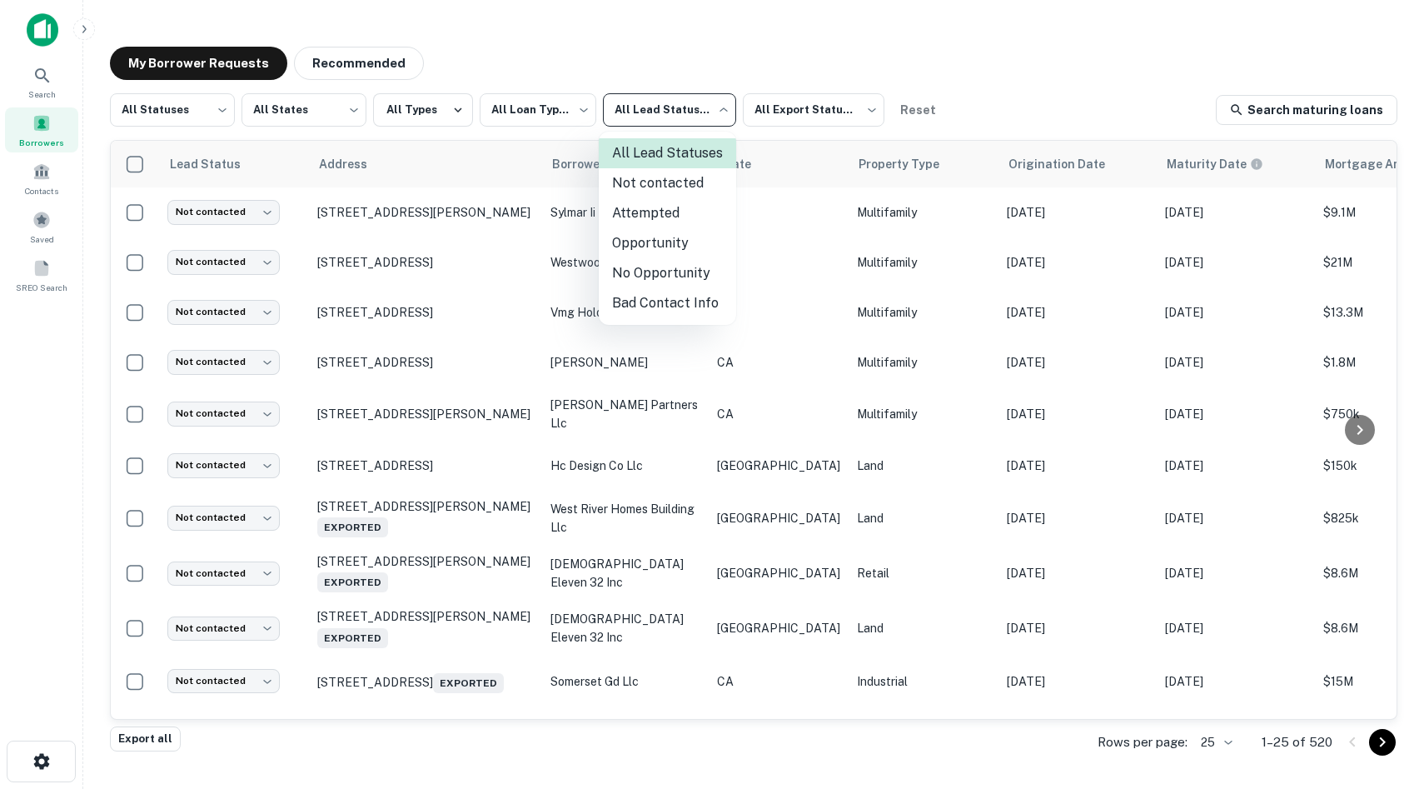
click at [634, 105] on body "**********" at bounding box center [712, 394] width 1424 height 789
click at [719, 72] on div at bounding box center [712, 394] width 1424 height 789
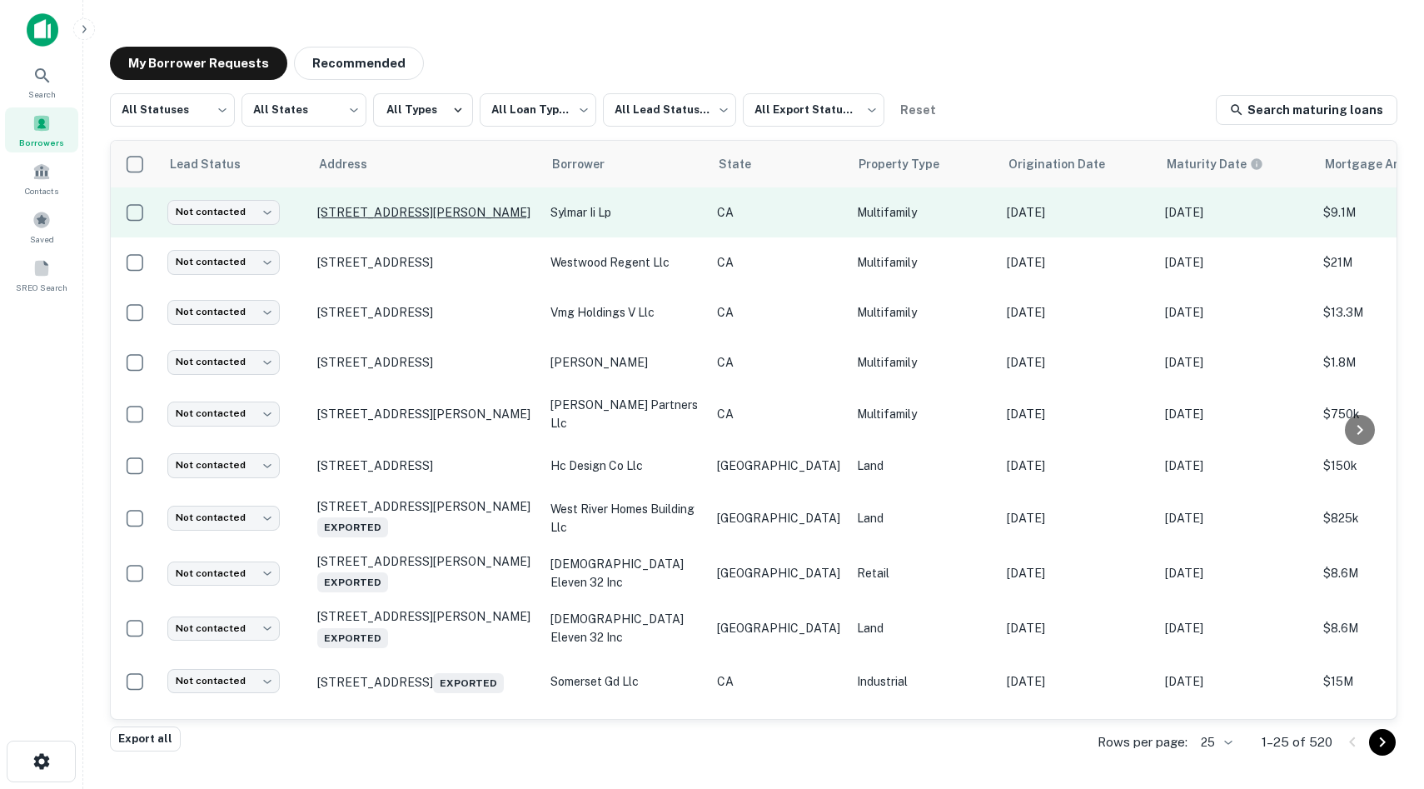
click at [396, 211] on p "[STREET_ADDRESS][PERSON_NAME]" at bounding box center [425, 212] width 217 height 15
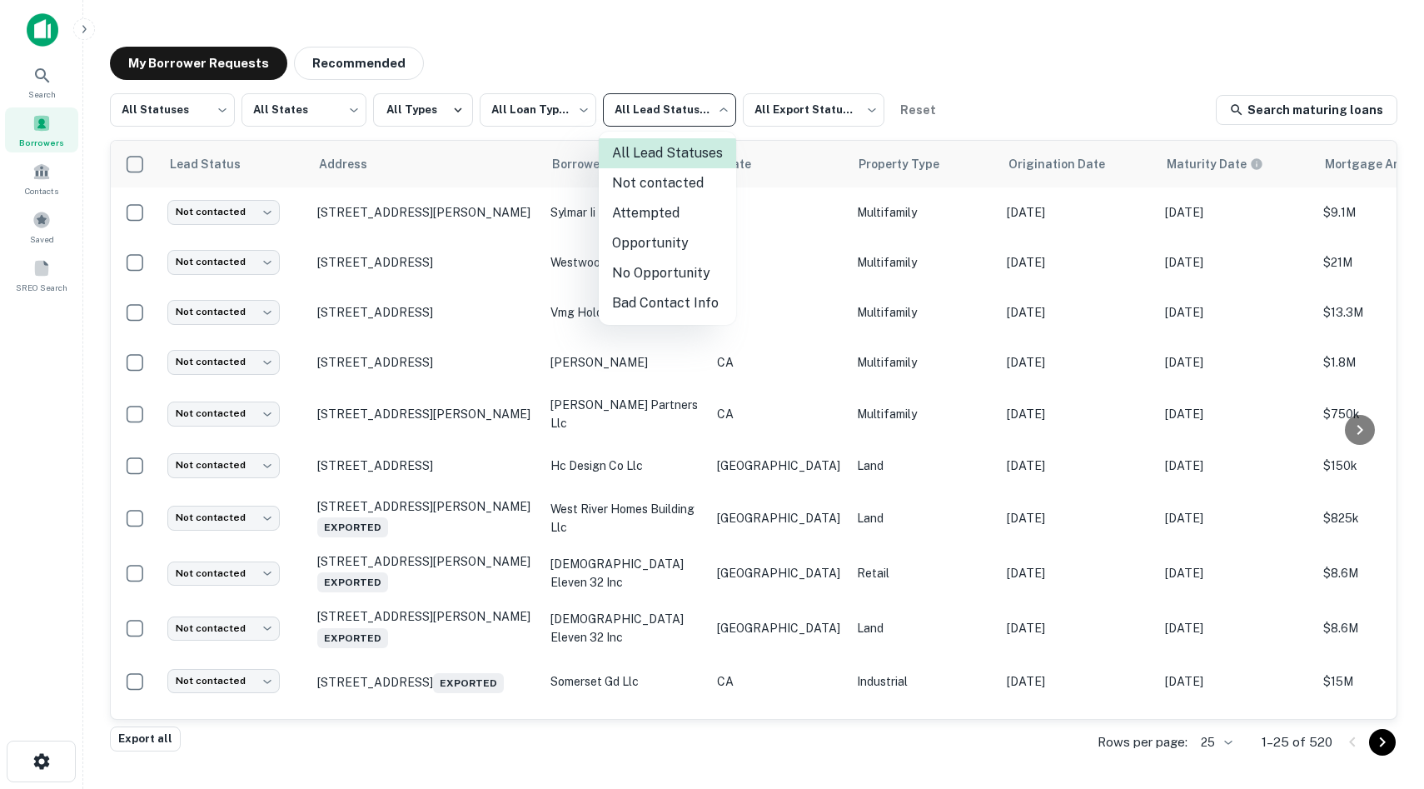
click at [686, 127] on body "**********" at bounding box center [712, 394] width 1424 height 789
click at [760, 47] on div at bounding box center [712, 394] width 1424 height 789
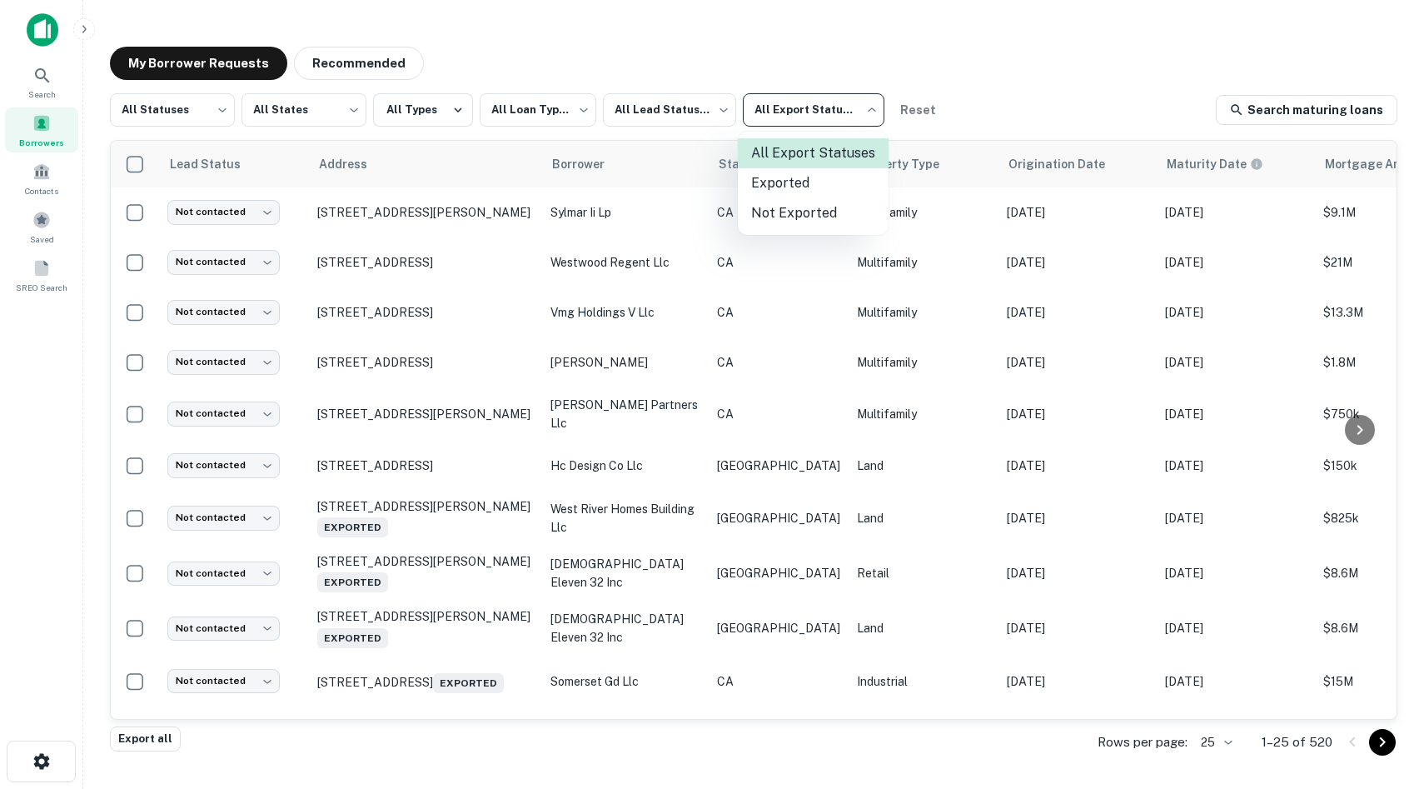
click at [837, 110] on body "**********" at bounding box center [712, 394] width 1424 height 789
click at [750, 53] on div at bounding box center [712, 394] width 1424 height 789
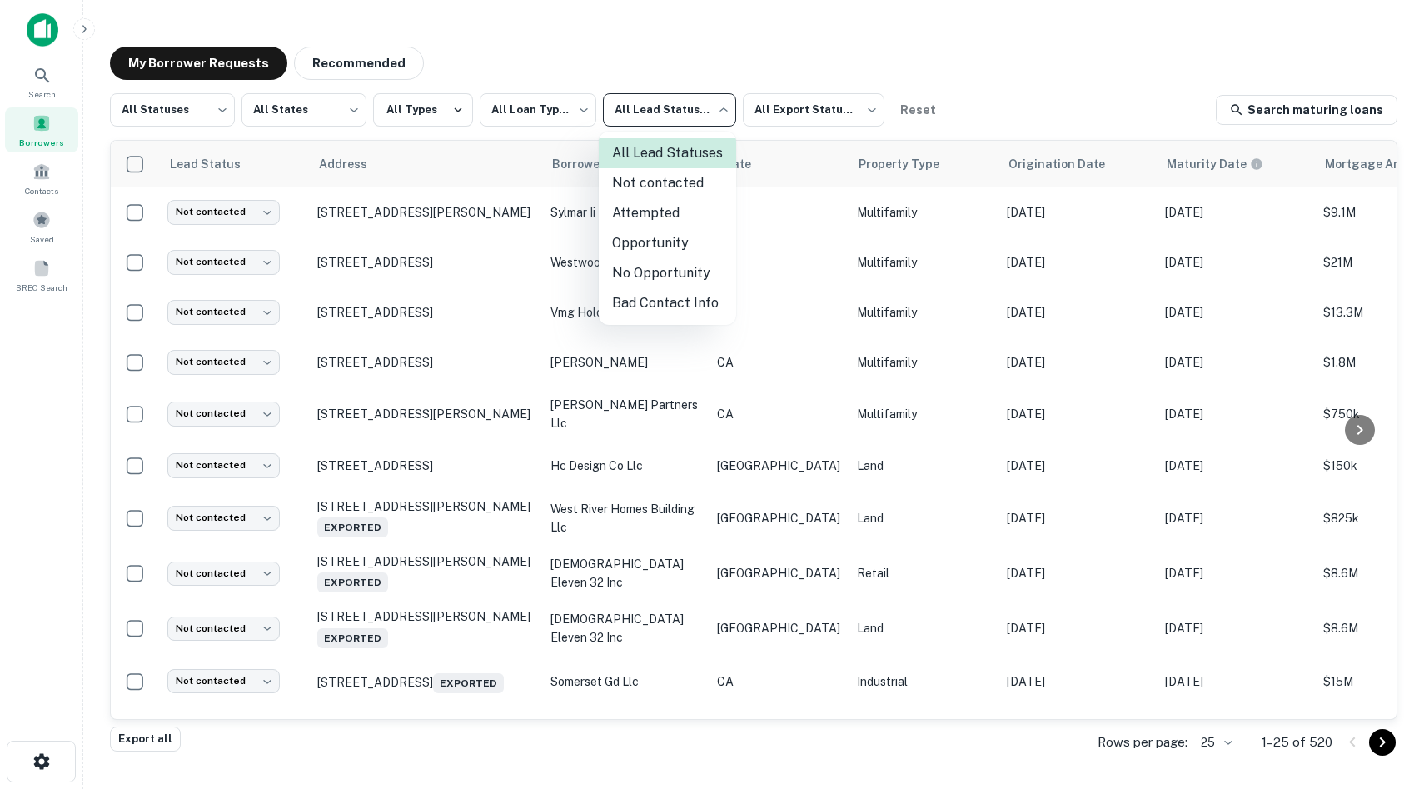
click at [661, 113] on body "**********" at bounding box center [712, 394] width 1424 height 789
click at [596, 82] on div at bounding box center [712, 394] width 1424 height 789
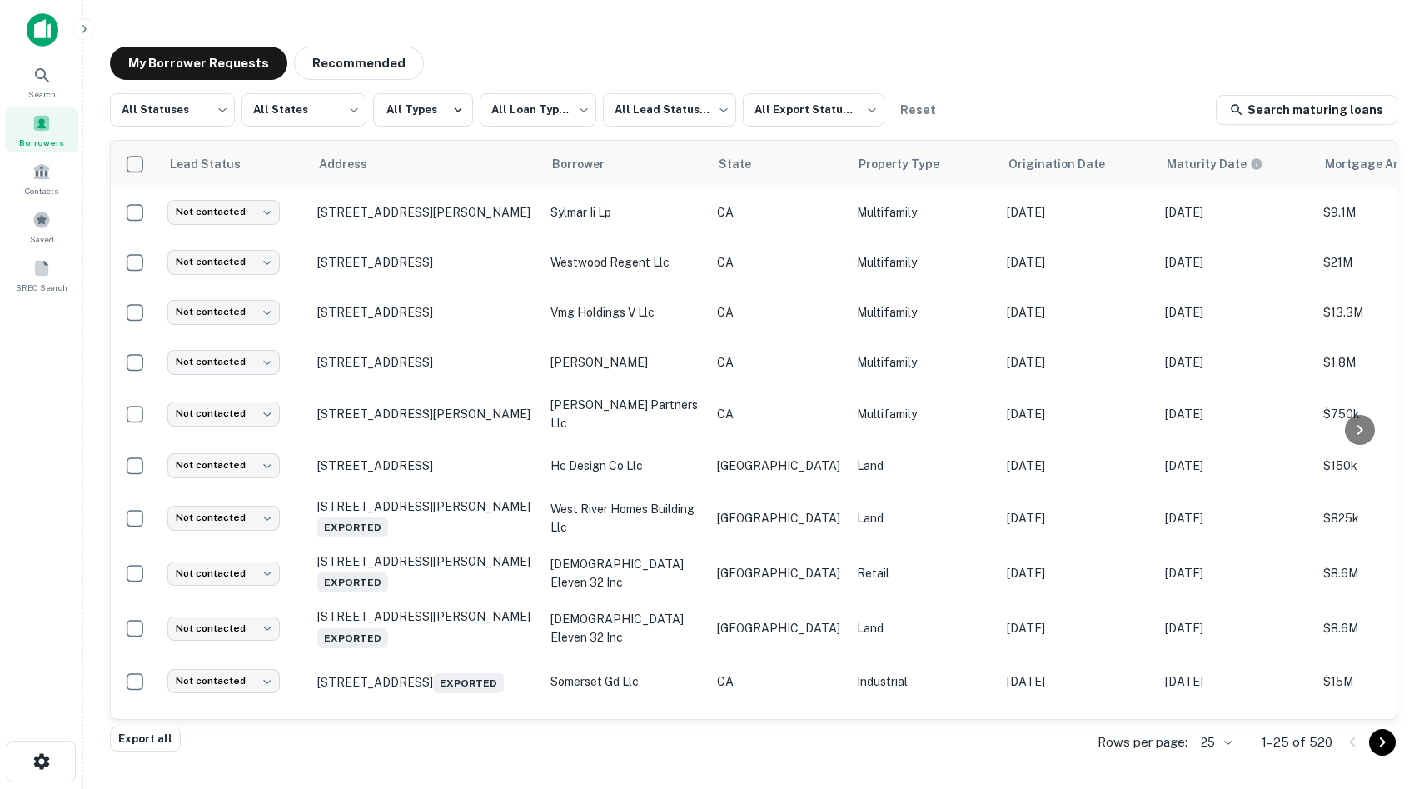
click at [941, 70] on div "My Borrower Requests Recommended" at bounding box center [753, 63] width 1287 height 33
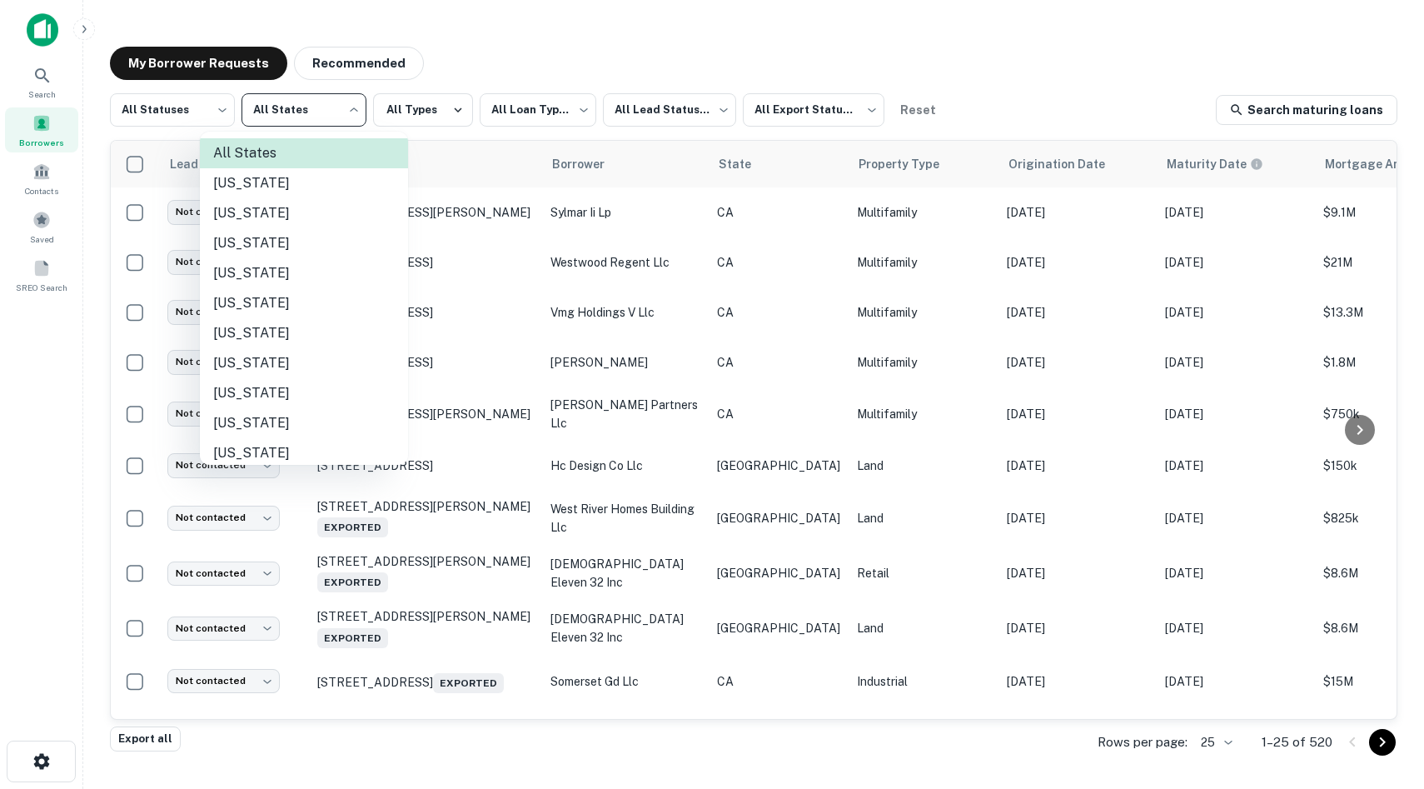
click at [348, 107] on body "**********" at bounding box center [712, 394] width 1424 height 789
click at [714, 107] on div at bounding box center [712, 394] width 1424 height 789
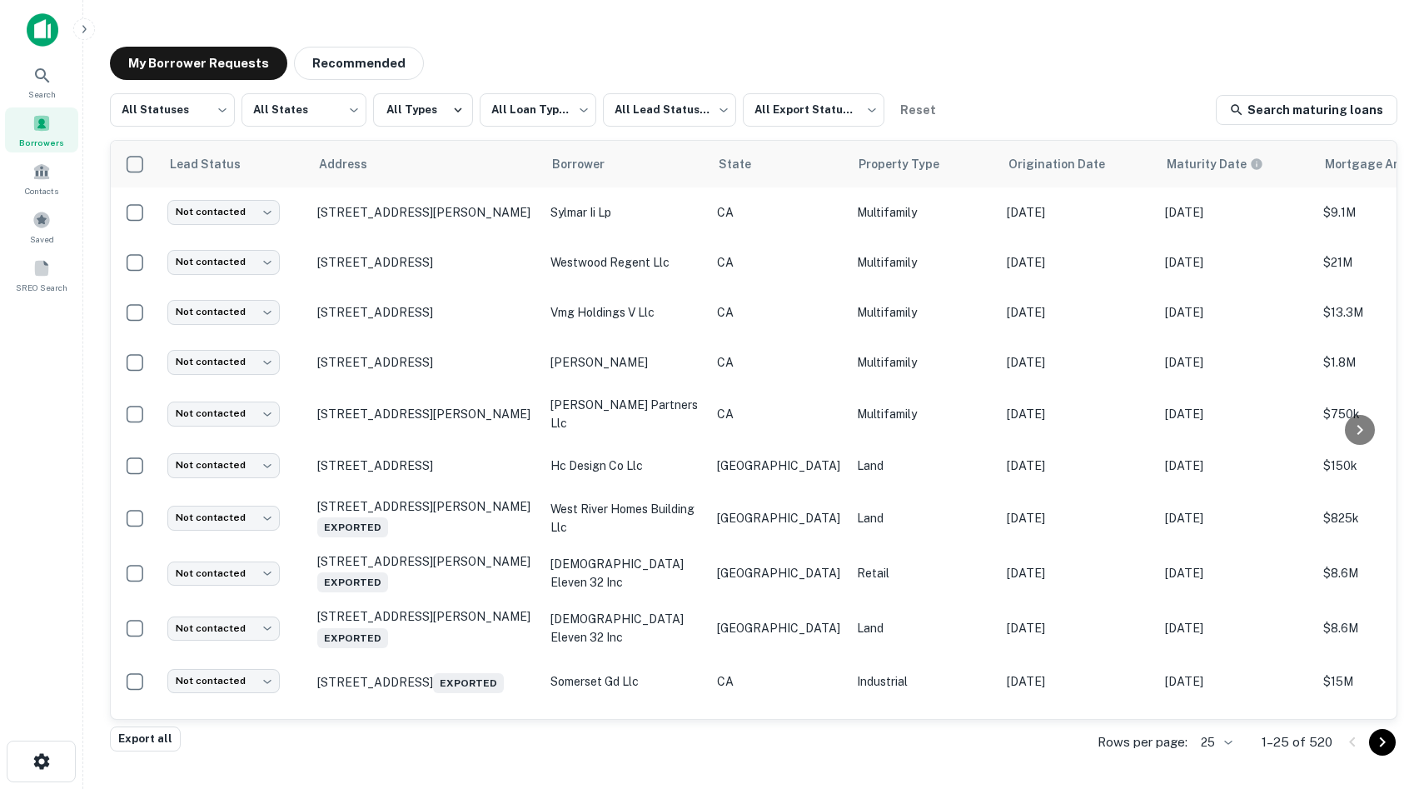
click at [719, 112] on body "**********" at bounding box center [712, 394] width 1424 height 789
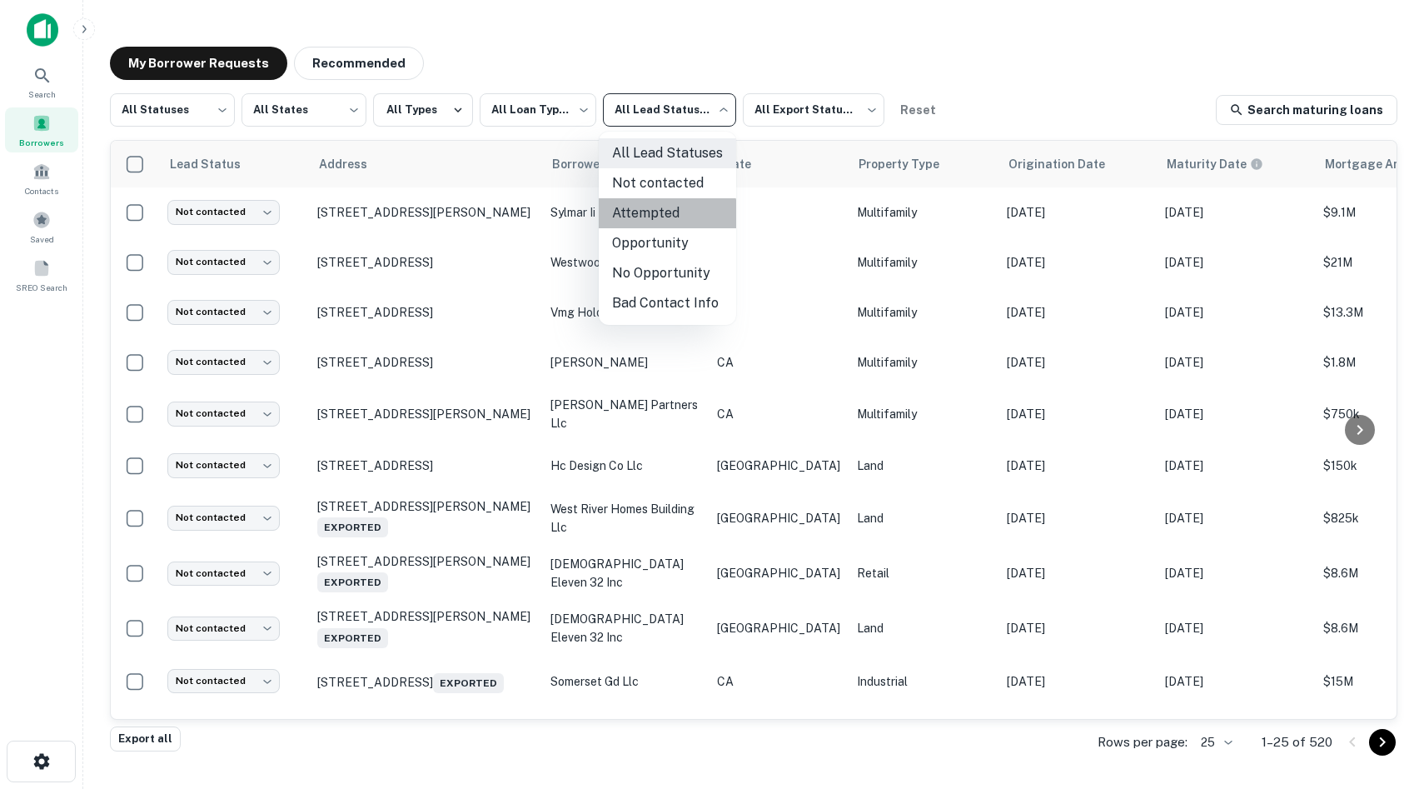
click at [662, 216] on li "Attempted" at bounding box center [667, 213] width 137 height 30
type input "*********"
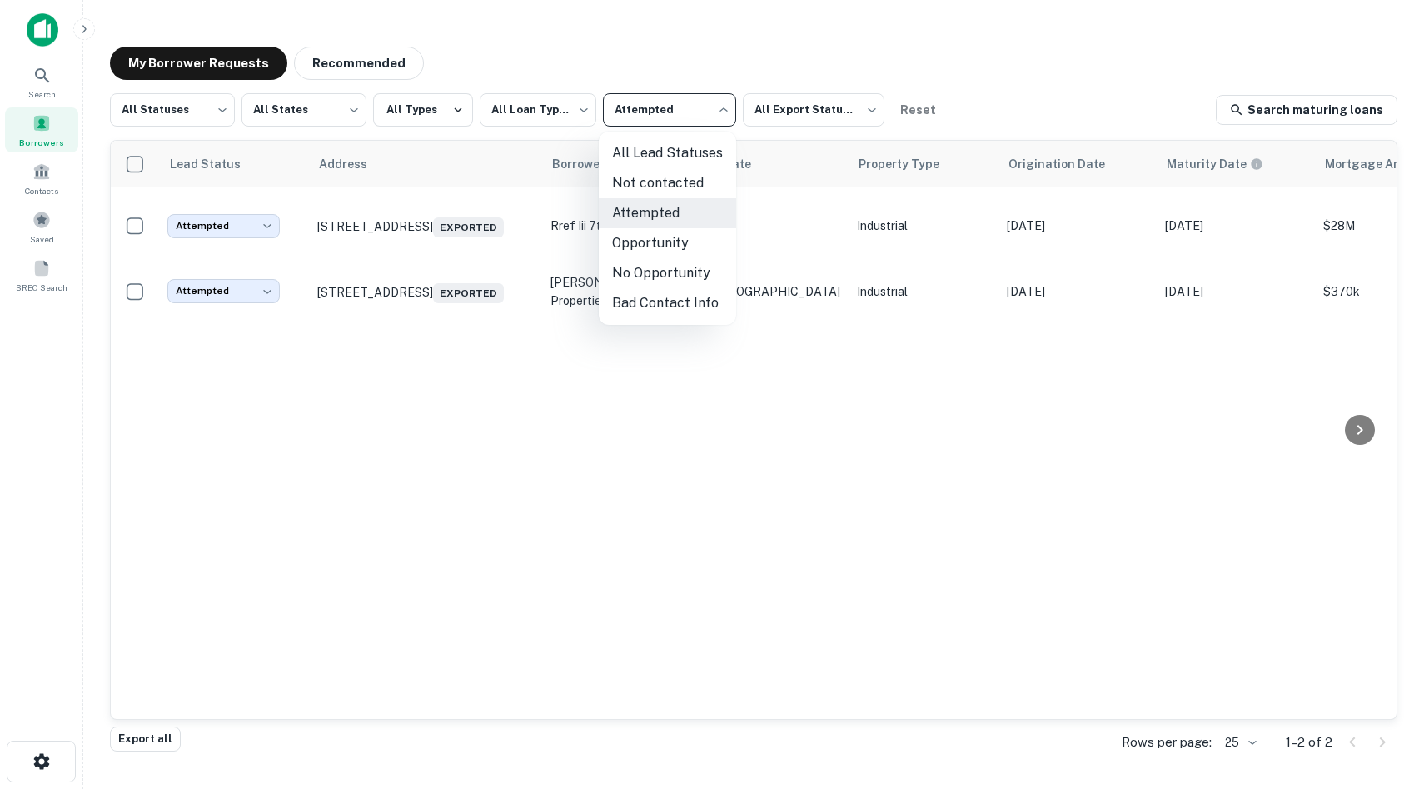
click at [662, 104] on body "**********" at bounding box center [712, 394] width 1424 height 789
click at [482, 241] on div at bounding box center [712, 394] width 1424 height 789
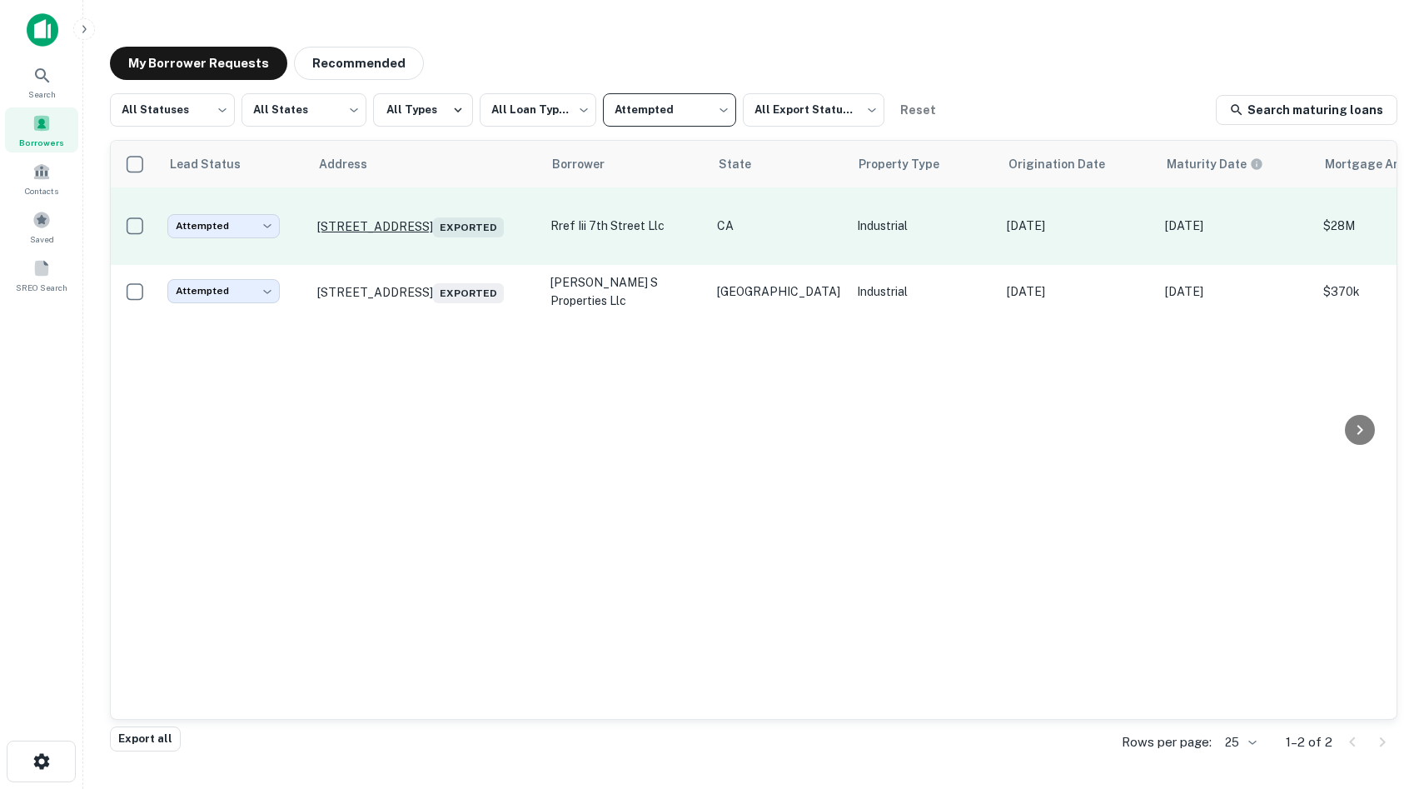
click at [446, 220] on p "2160 E 7th St Los Angeles, CA 90023 Exported" at bounding box center [425, 225] width 217 height 23
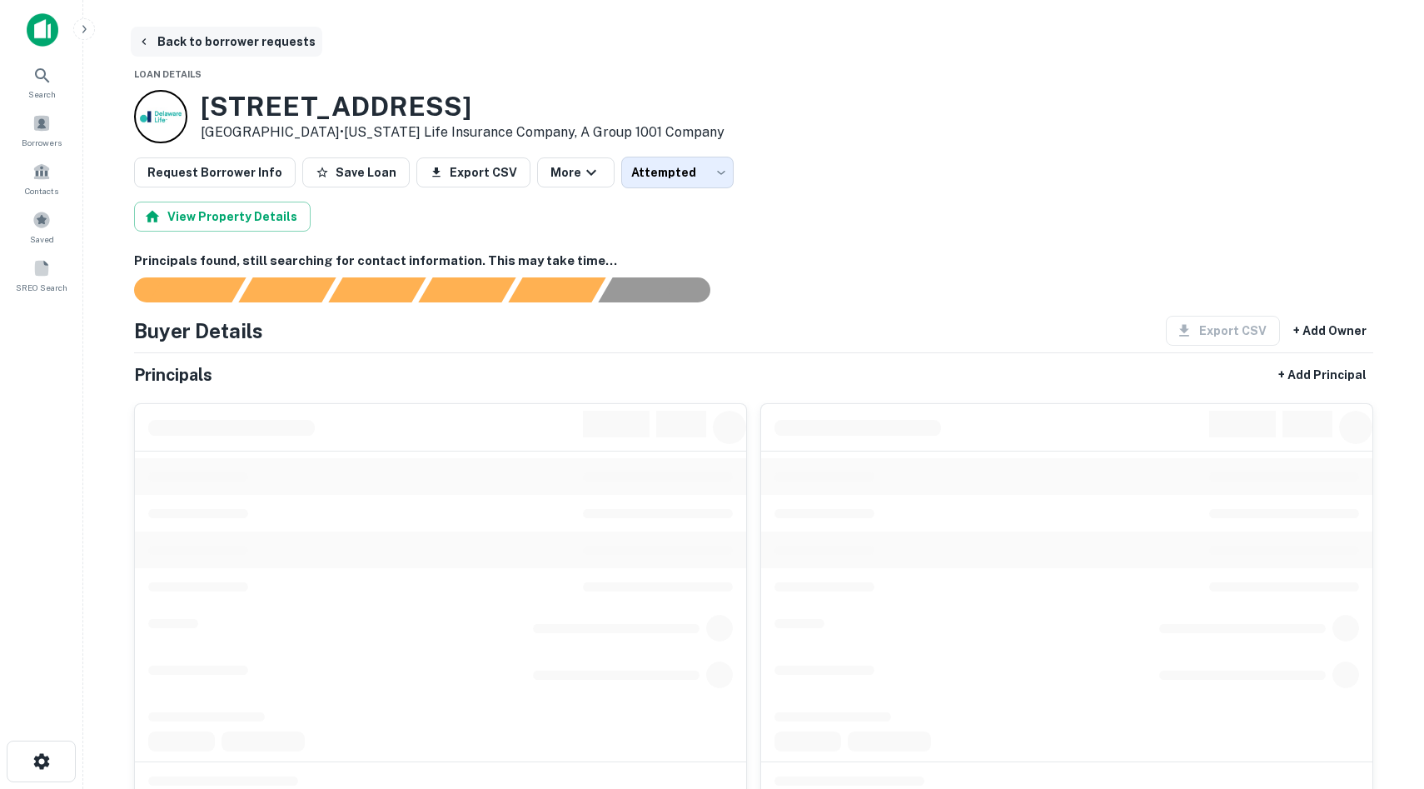
click at [213, 42] on button "Back to borrower requests" at bounding box center [227, 42] width 192 height 30
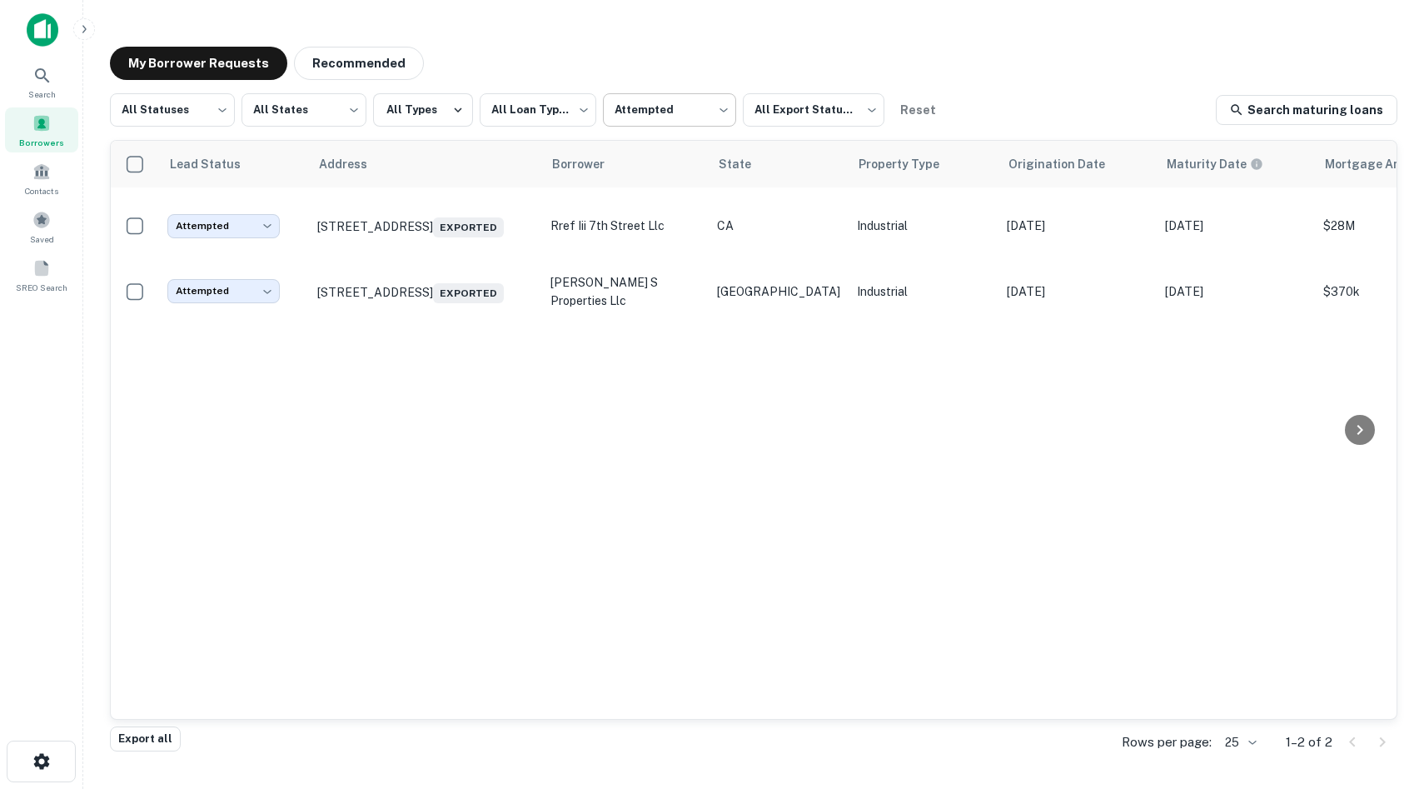
click at [650, 124] on body "**********" at bounding box center [712, 394] width 1424 height 789
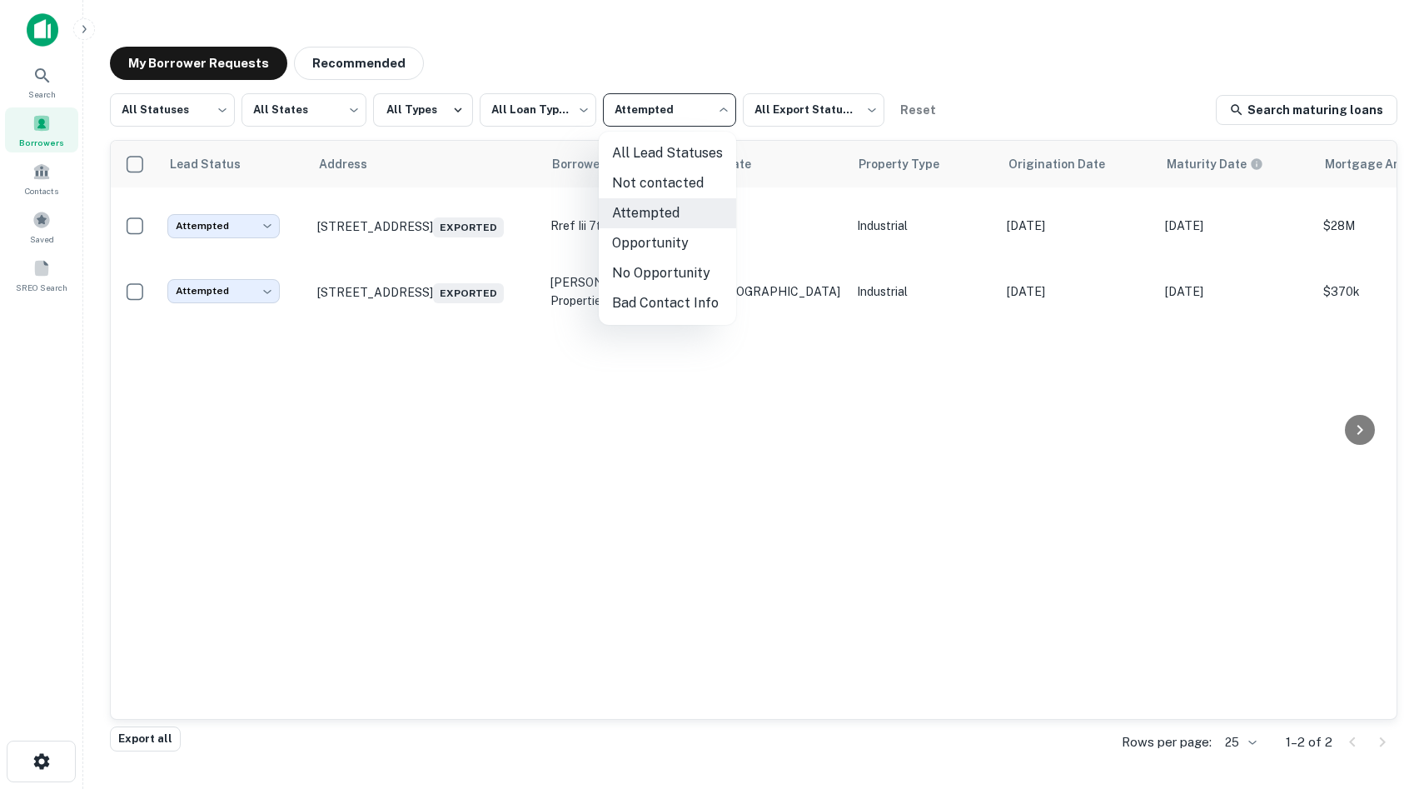
click at [676, 82] on div at bounding box center [712, 394] width 1424 height 789
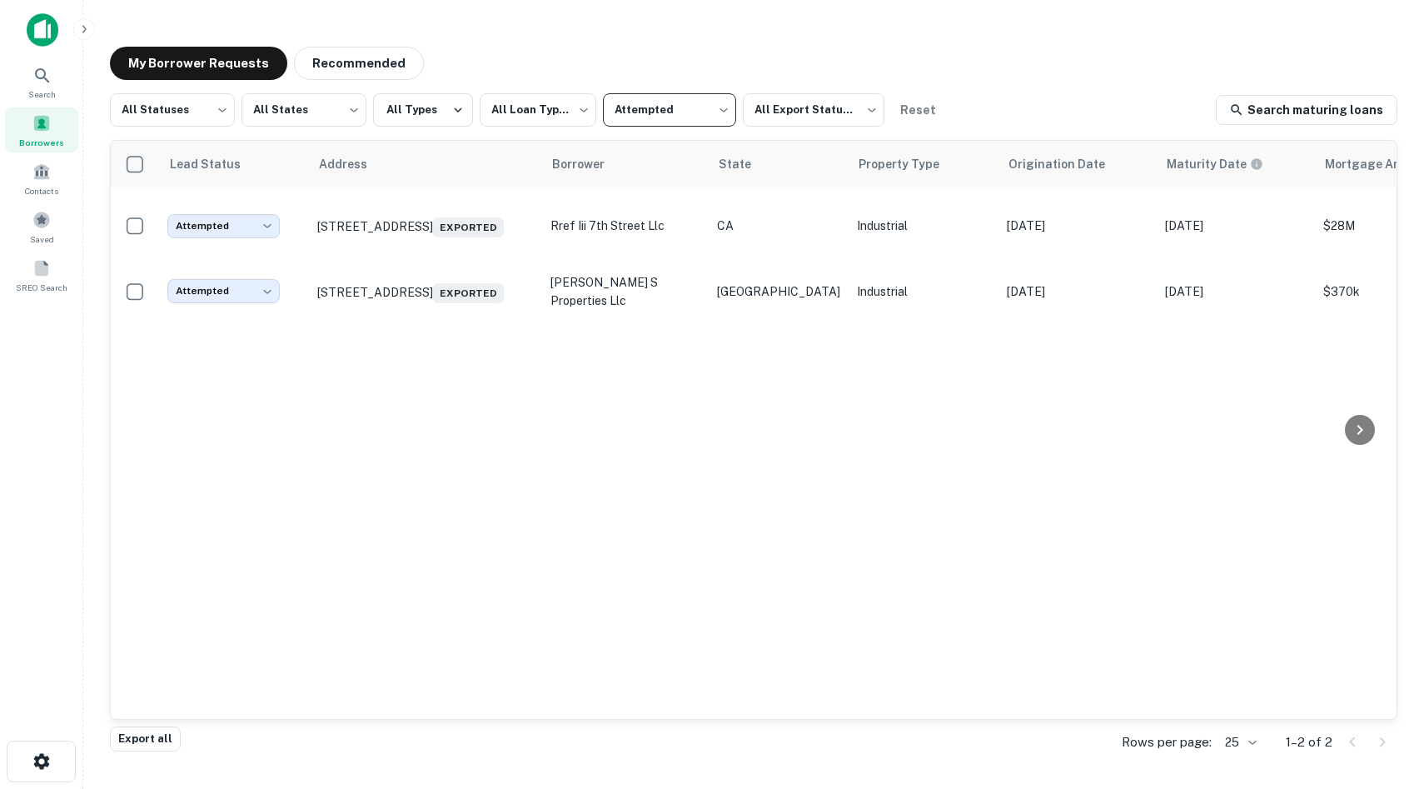
click at [634, 111] on body "**********" at bounding box center [712, 394] width 1424 height 789
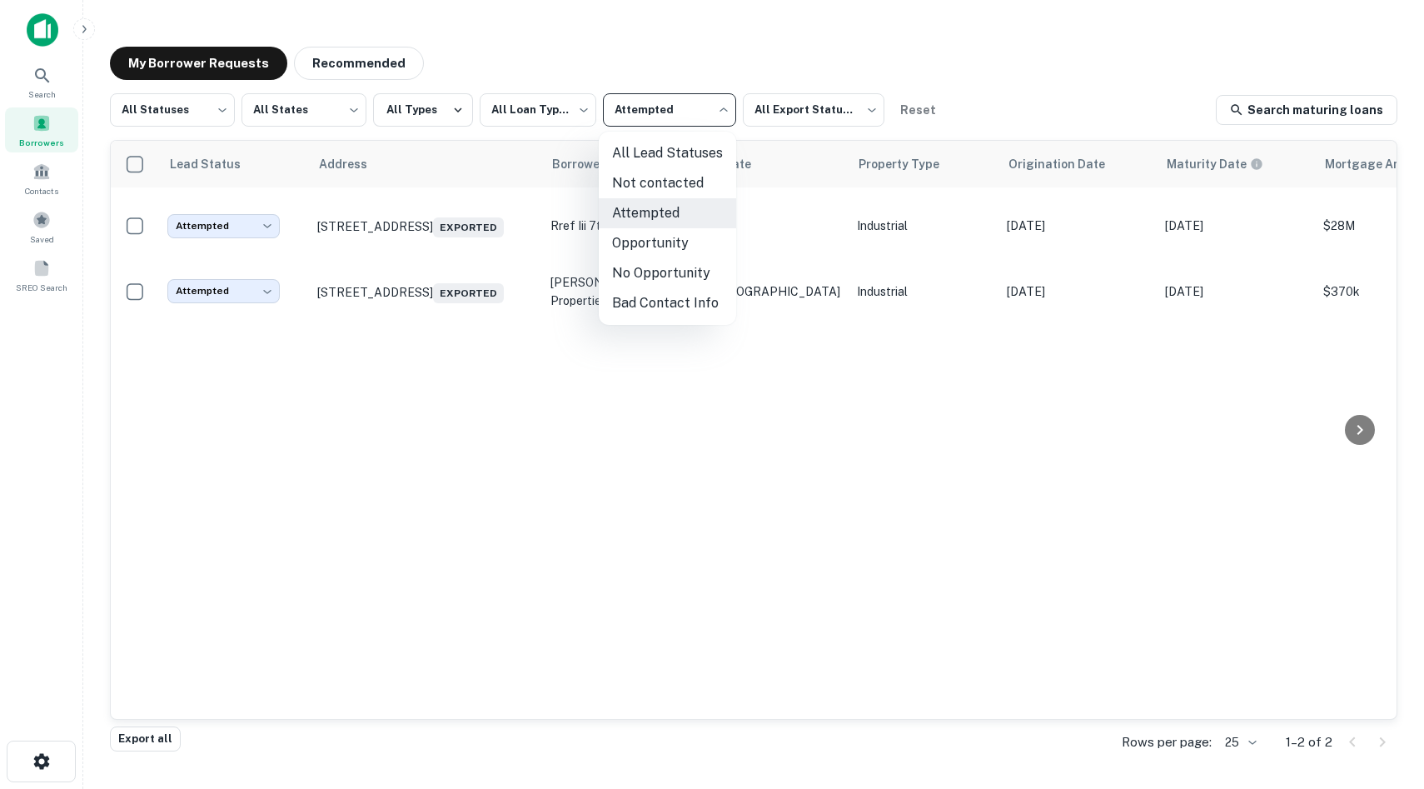
click at [676, 178] on li "Not contacted" at bounding box center [667, 183] width 137 height 30
type input "****"
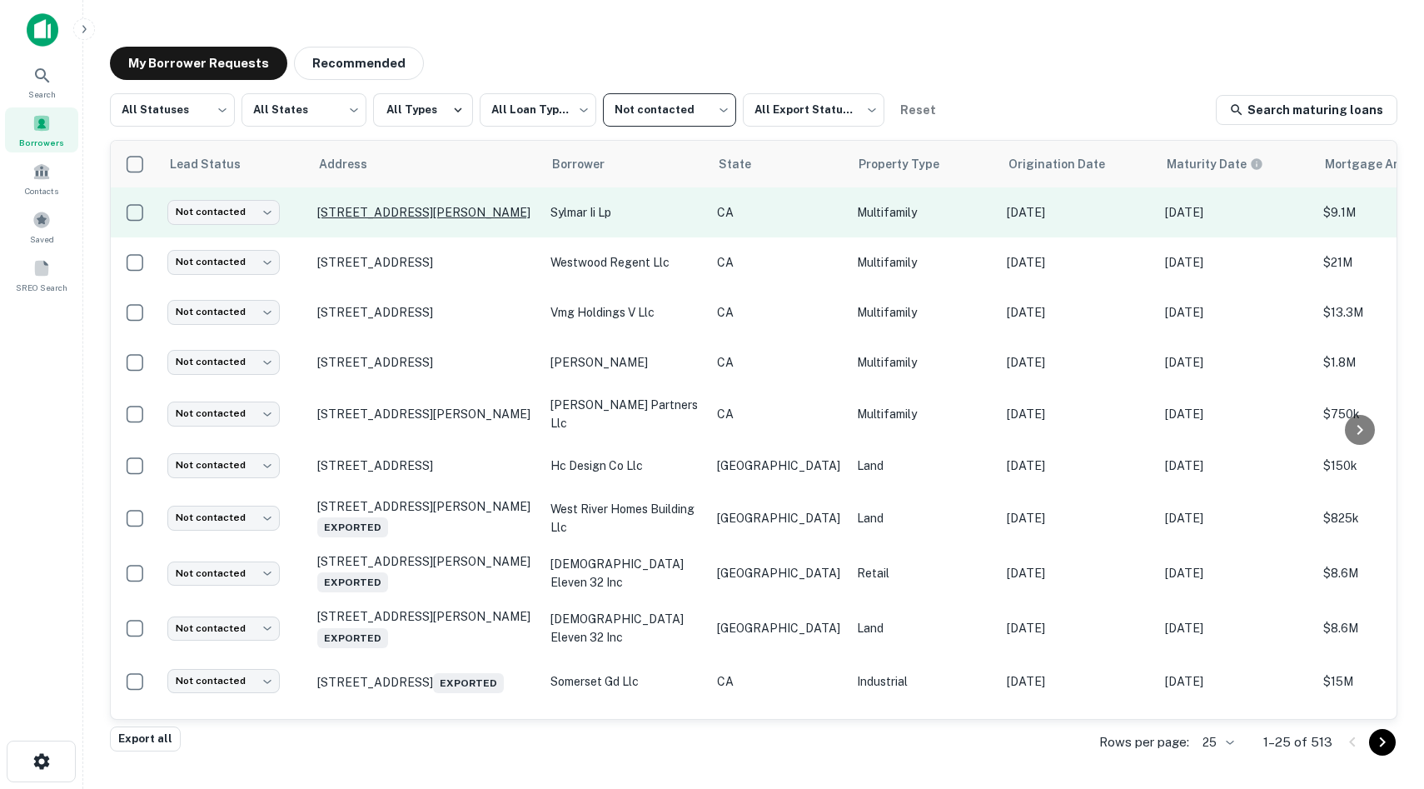
click at [379, 213] on p "12663 San Fernando Rd Sylmar, CA 91342" at bounding box center [425, 212] width 217 height 15
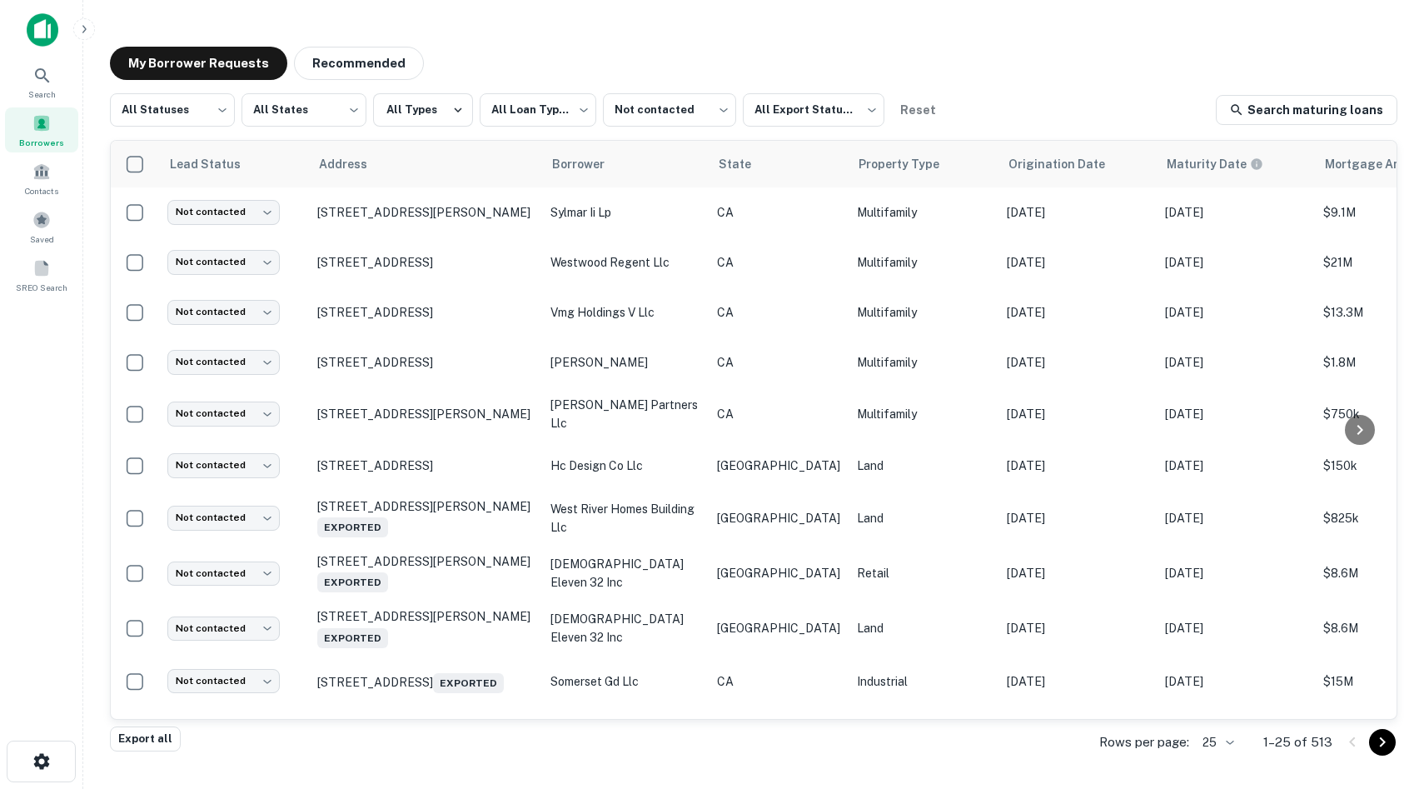
click at [677, 132] on div "**********" at bounding box center [753, 409] width 1287 height 633
click at [638, 101] on body "**********" at bounding box center [712, 394] width 1424 height 789
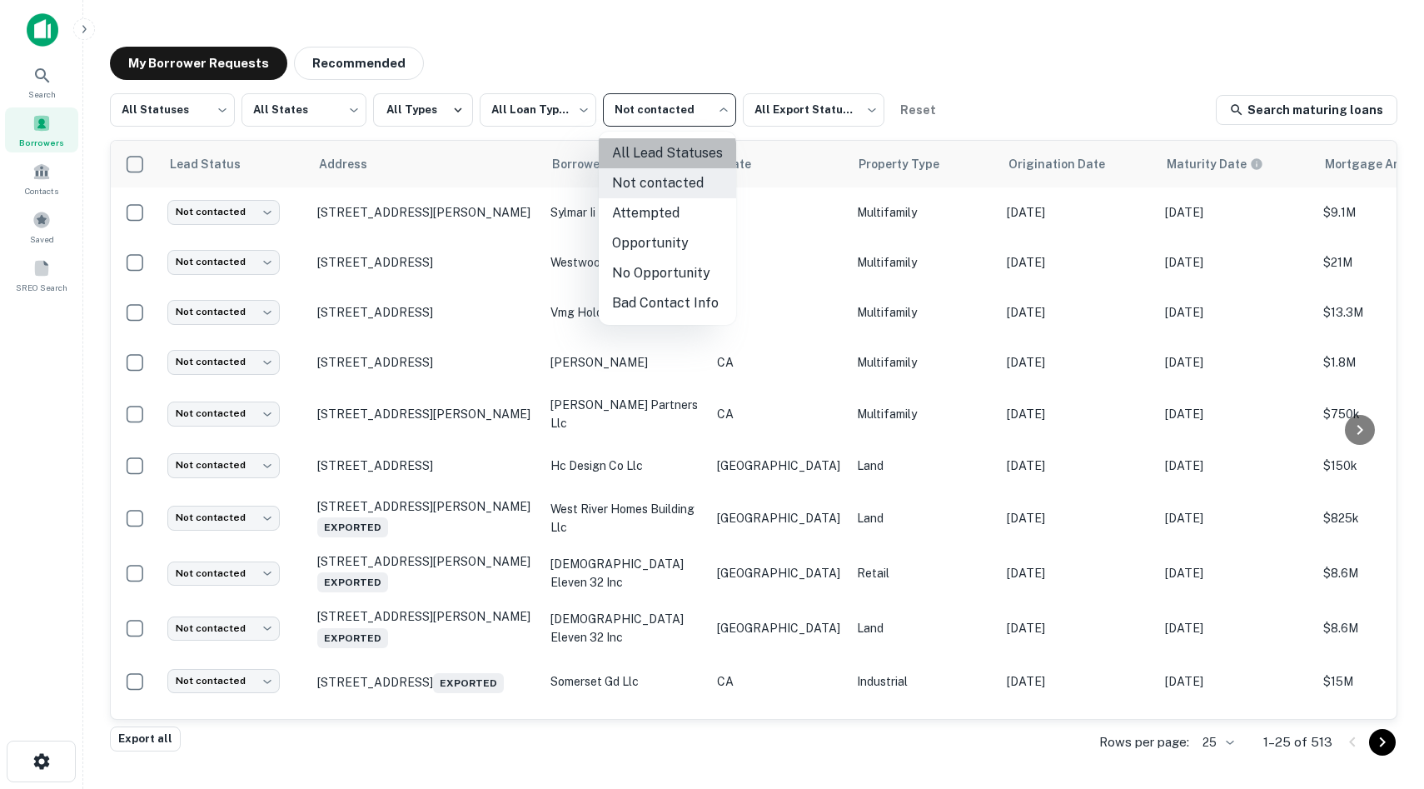
click at [645, 155] on li "All Lead Statuses" at bounding box center [667, 153] width 137 height 30
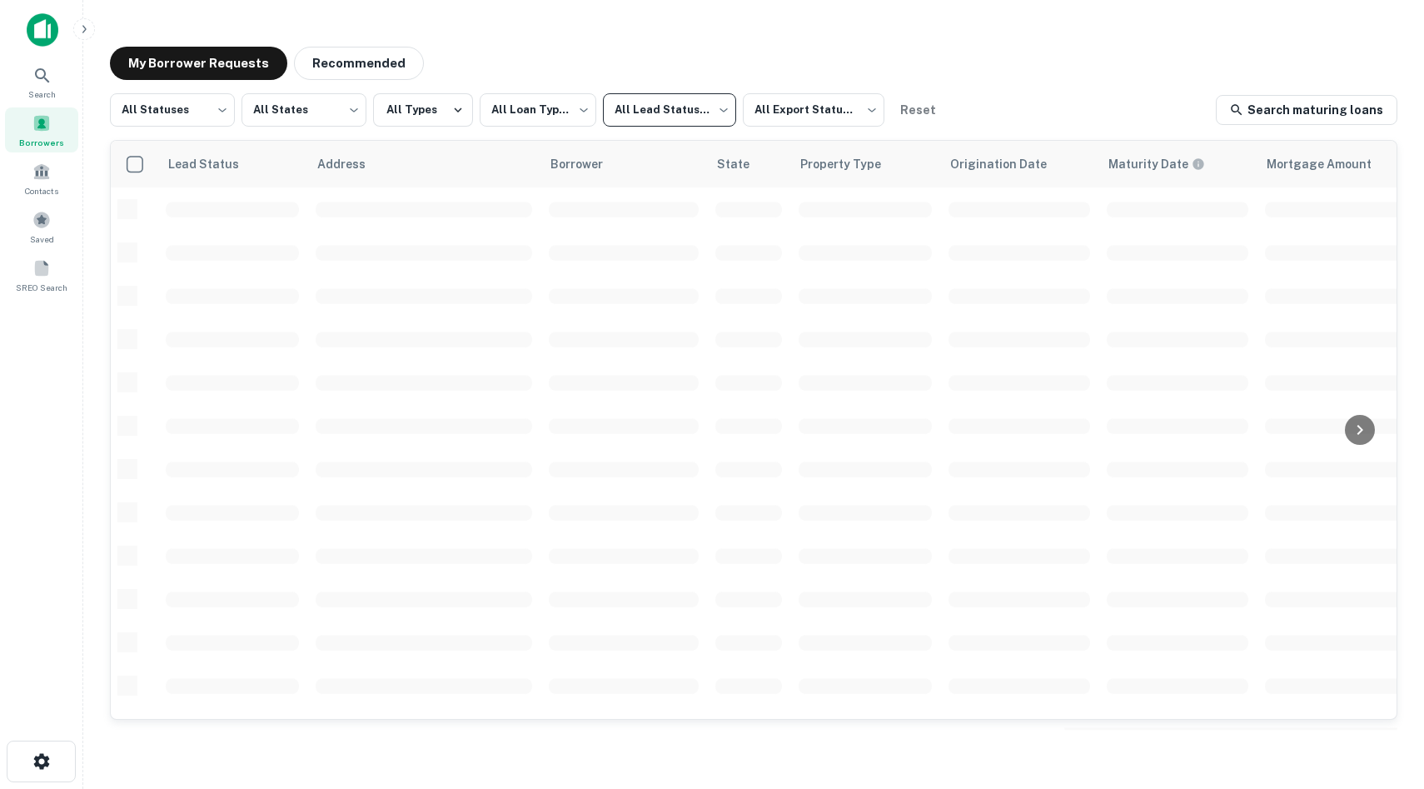
click at [686, 116] on body "**********" at bounding box center [712, 394] width 1424 height 789
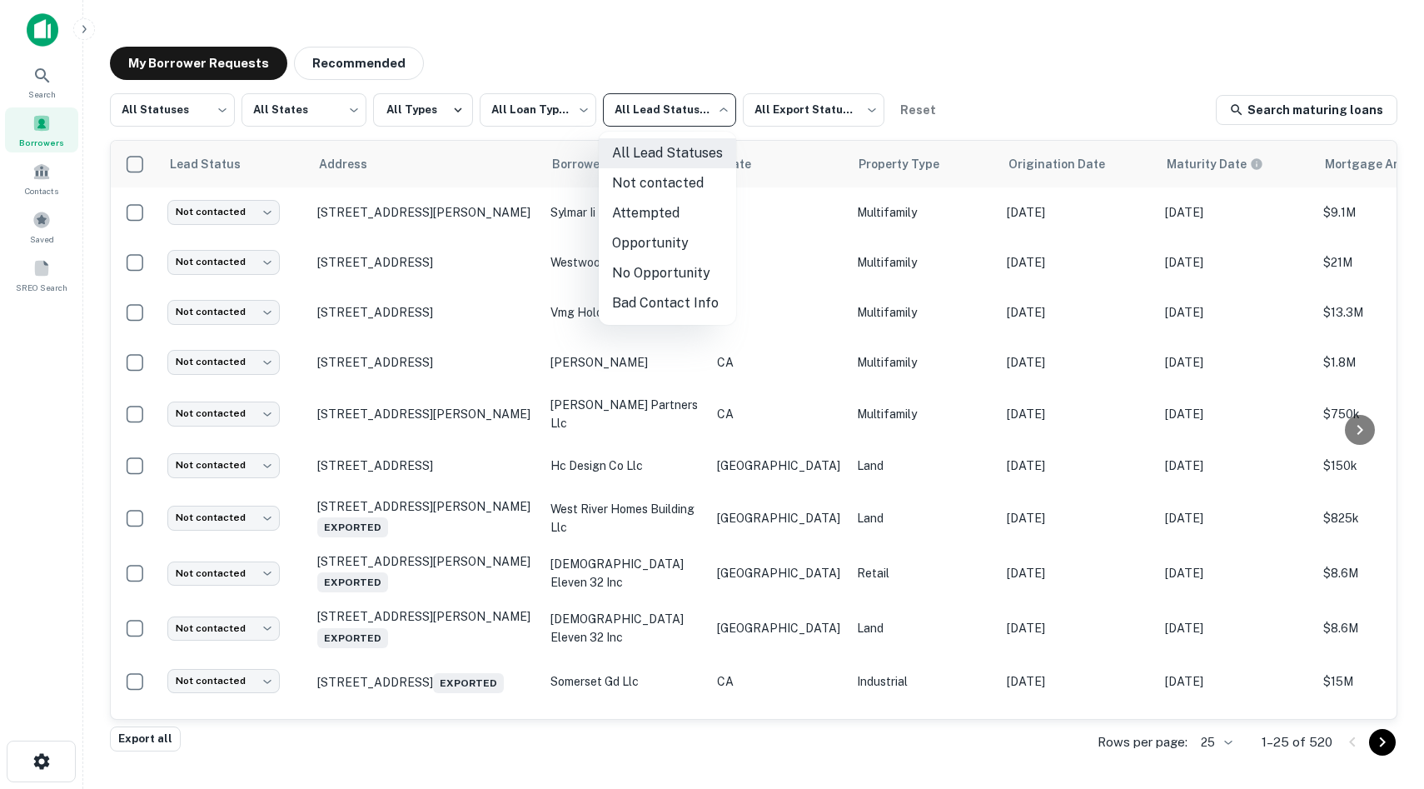
click at [672, 238] on li "Opportunity" at bounding box center [667, 243] width 137 height 30
type input "**********"
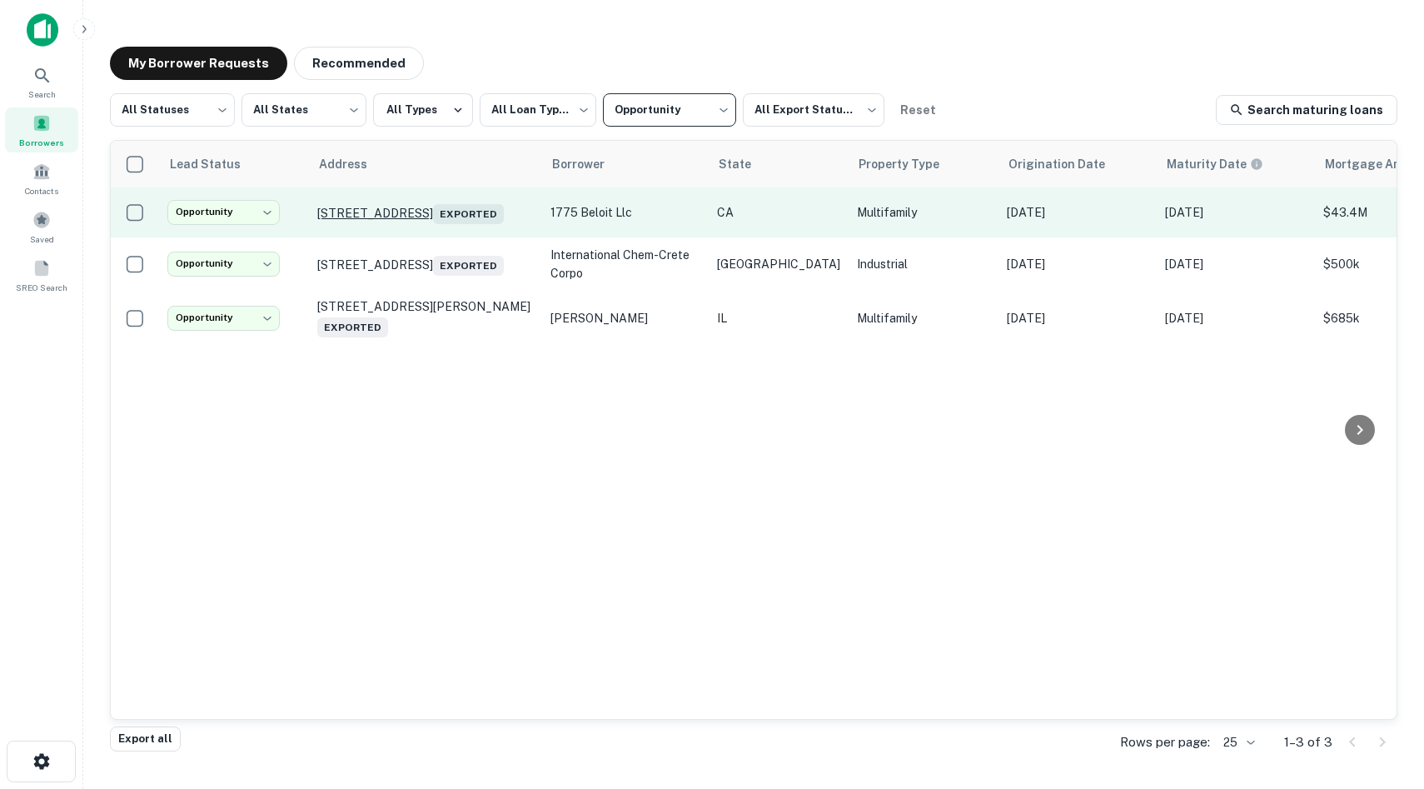
click at [413, 201] on p "1775 Beloit Ave Los Angeles, CA 90025 Exported" at bounding box center [425, 212] width 217 height 23
click at [449, 203] on p "1775 Beloit Ave Los Angeles, CA 90025 Exported" at bounding box center [425, 212] width 217 height 23
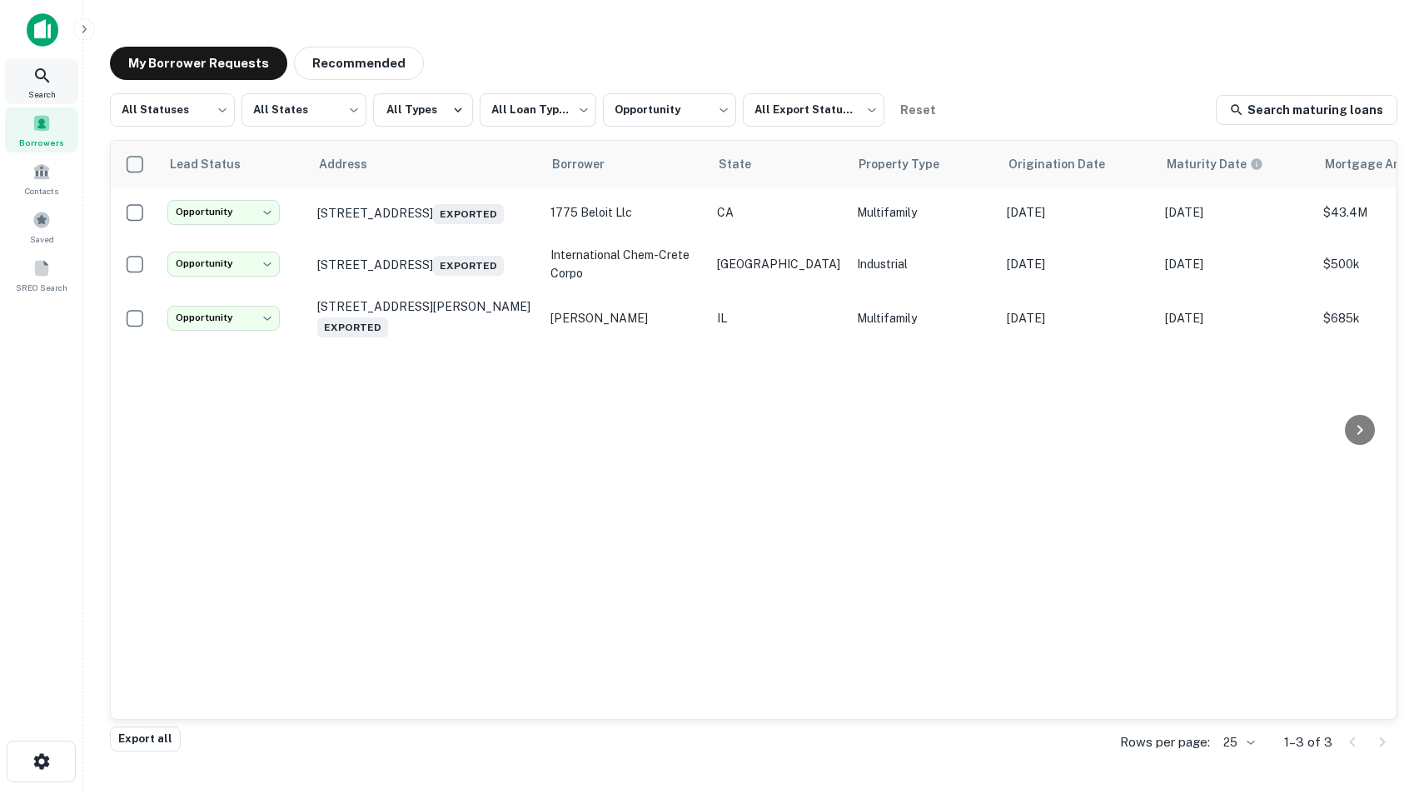
click at [37, 87] on span "Search" at bounding box center [41, 93] width 27 height 13
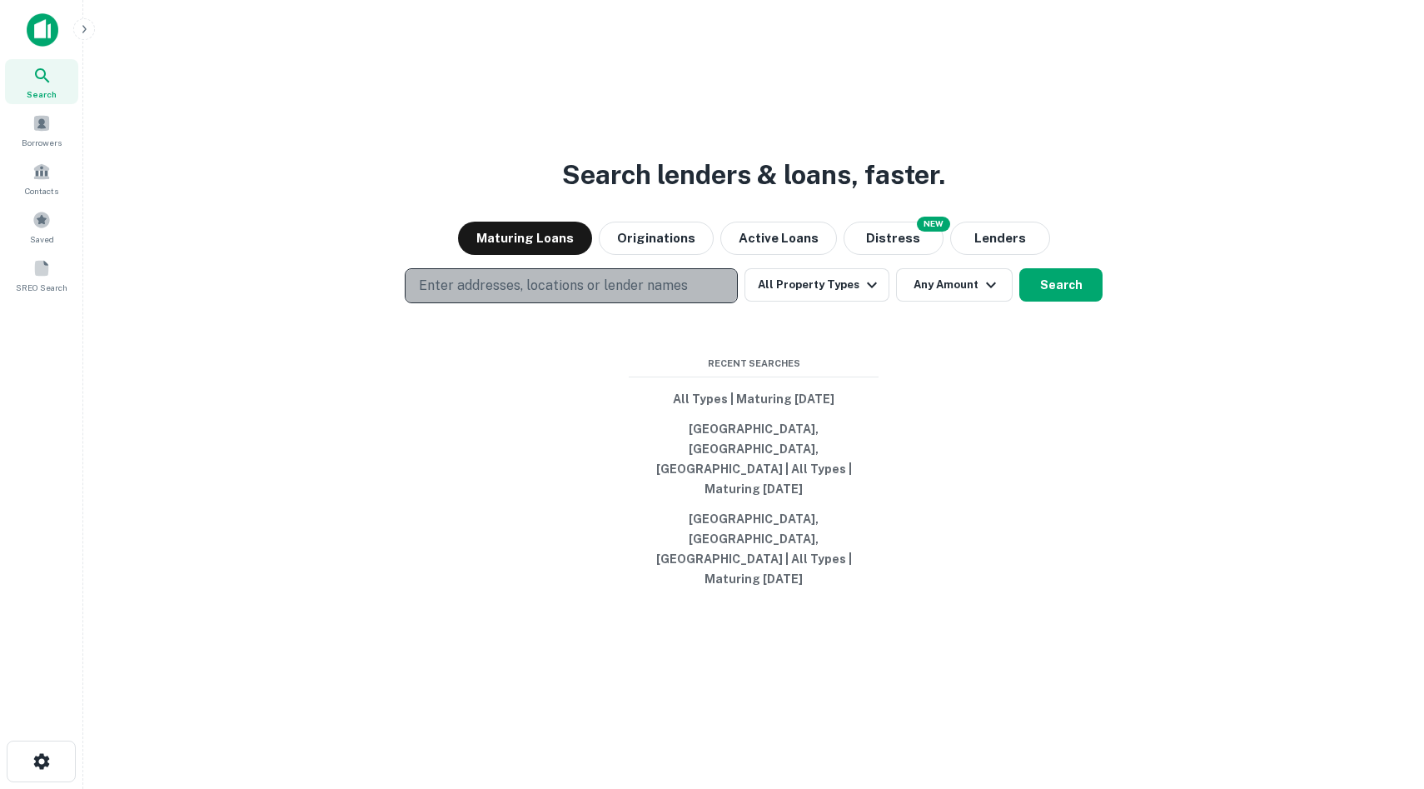
click at [557, 296] on p "Enter addresses, locations or lender names" at bounding box center [553, 286] width 269 height 20
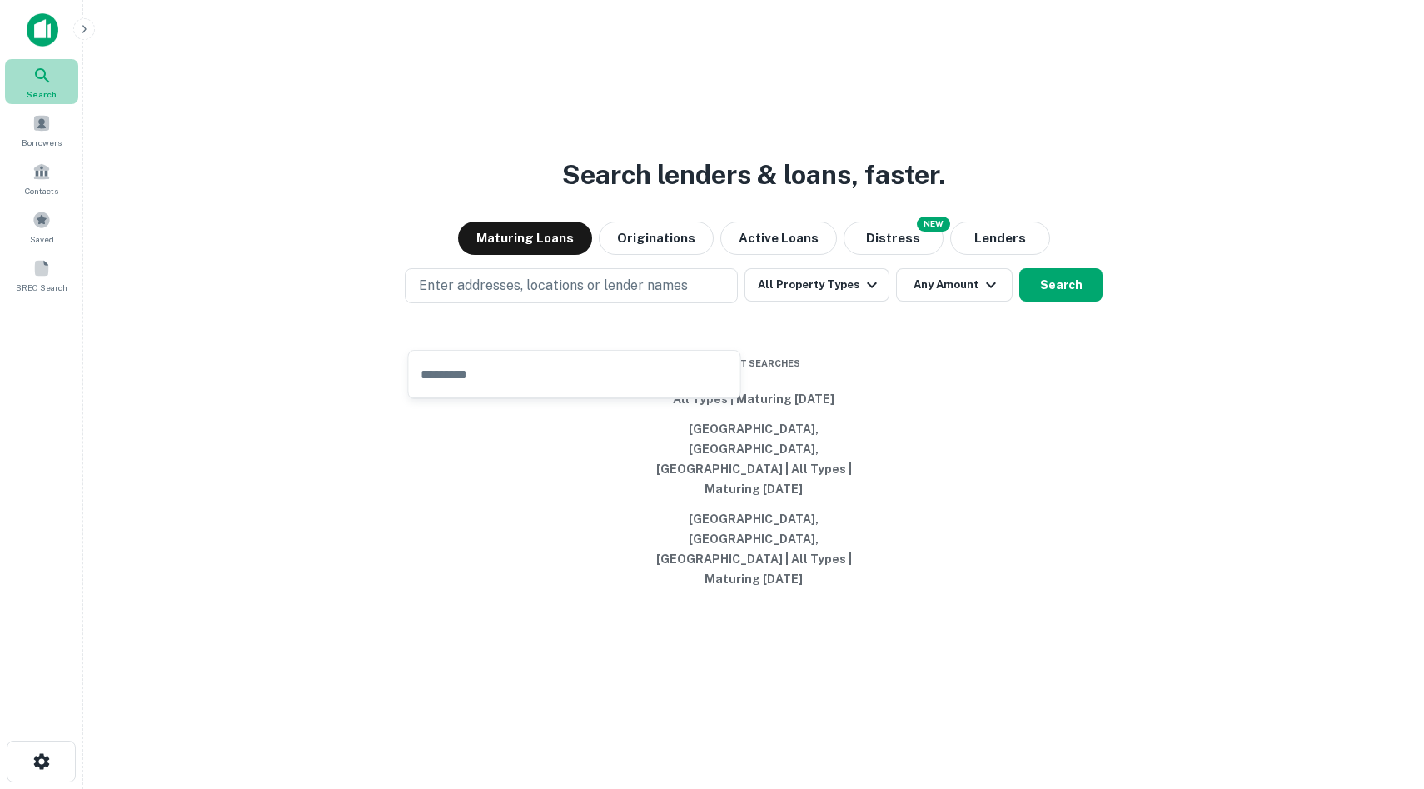
click at [42, 77] on icon at bounding box center [42, 75] width 14 height 14
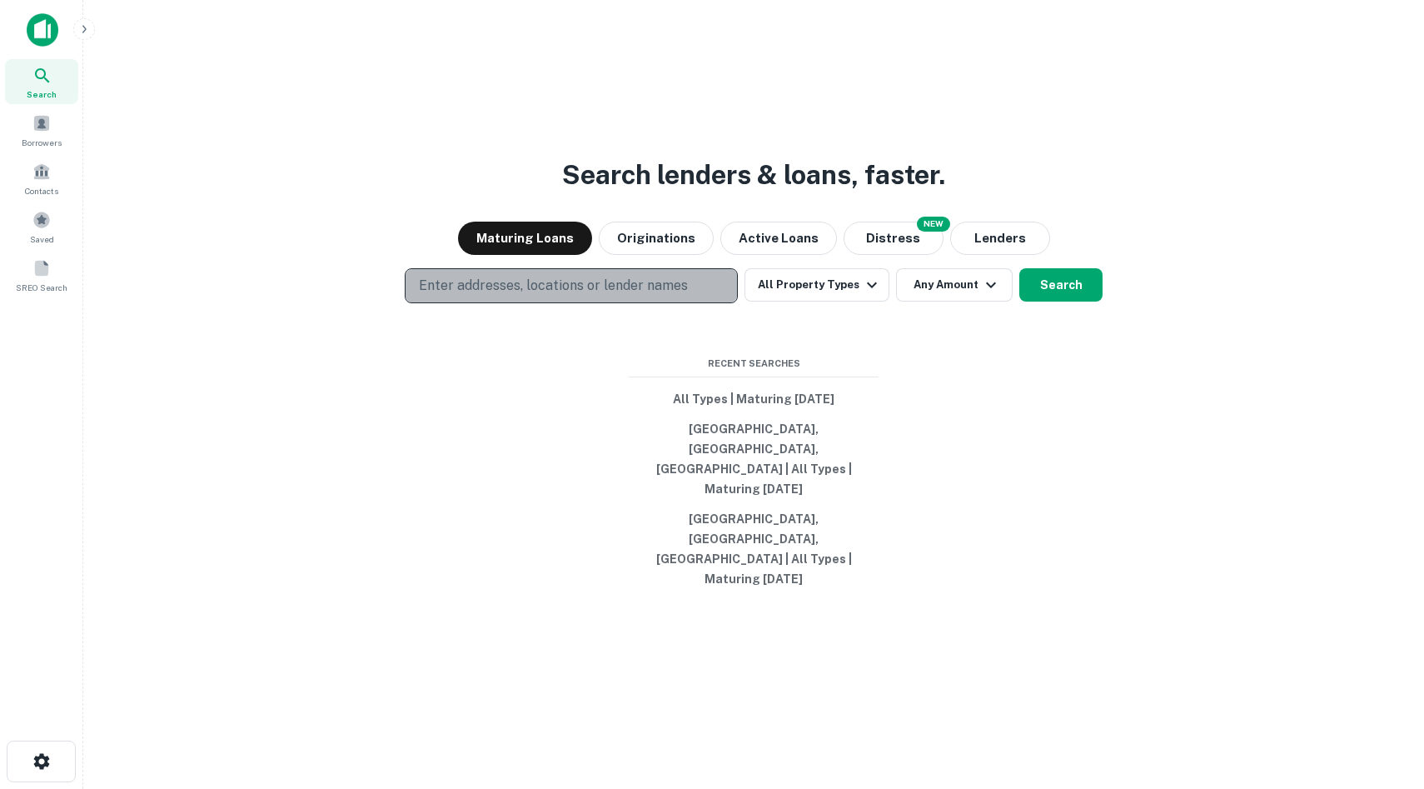
click at [641, 296] on p "Enter addresses, locations or lender names" at bounding box center [553, 286] width 269 height 20
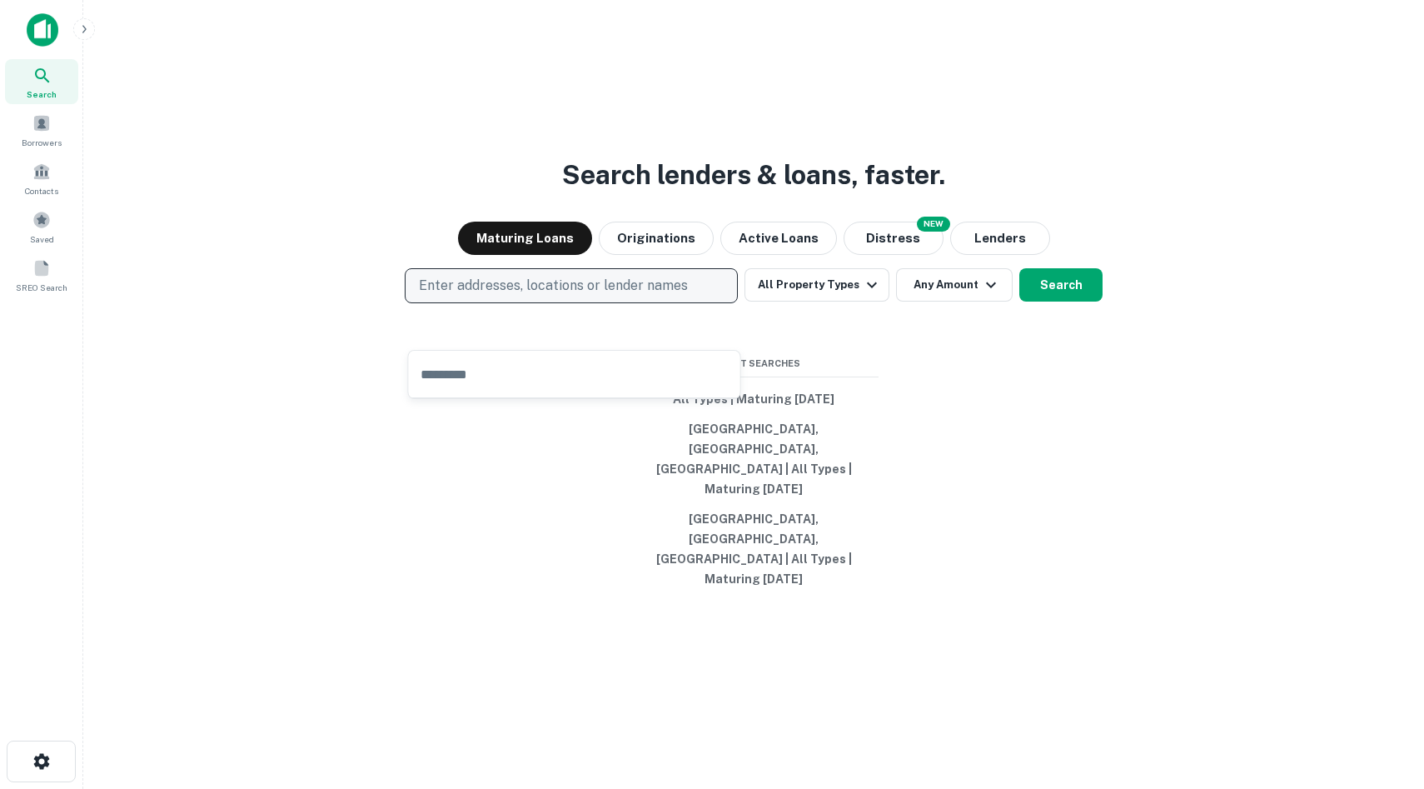
click at [605, 296] on p "Enter addresses, locations or lender names" at bounding box center [553, 286] width 269 height 20
click at [525, 296] on p "Enter addresses, locations or lender names" at bounding box center [553, 286] width 269 height 20
click at [520, 296] on p "Enter addresses, locations or lender names" at bounding box center [553, 286] width 269 height 20
click at [66, 136] on div "Borrowers" at bounding box center [41, 129] width 73 height 45
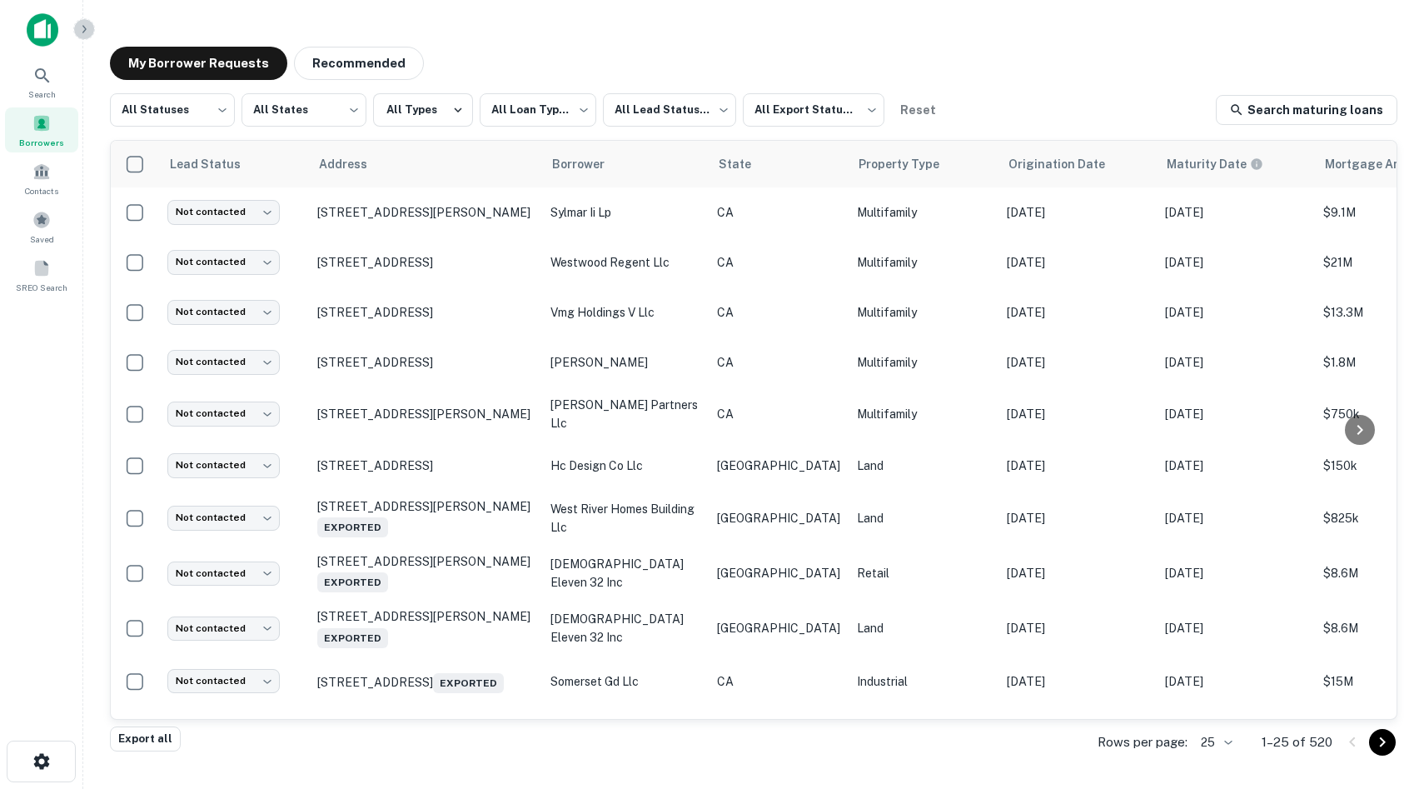
click at [86, 32] on icon "button" at bounding box center [83, 28] width 13 height 13
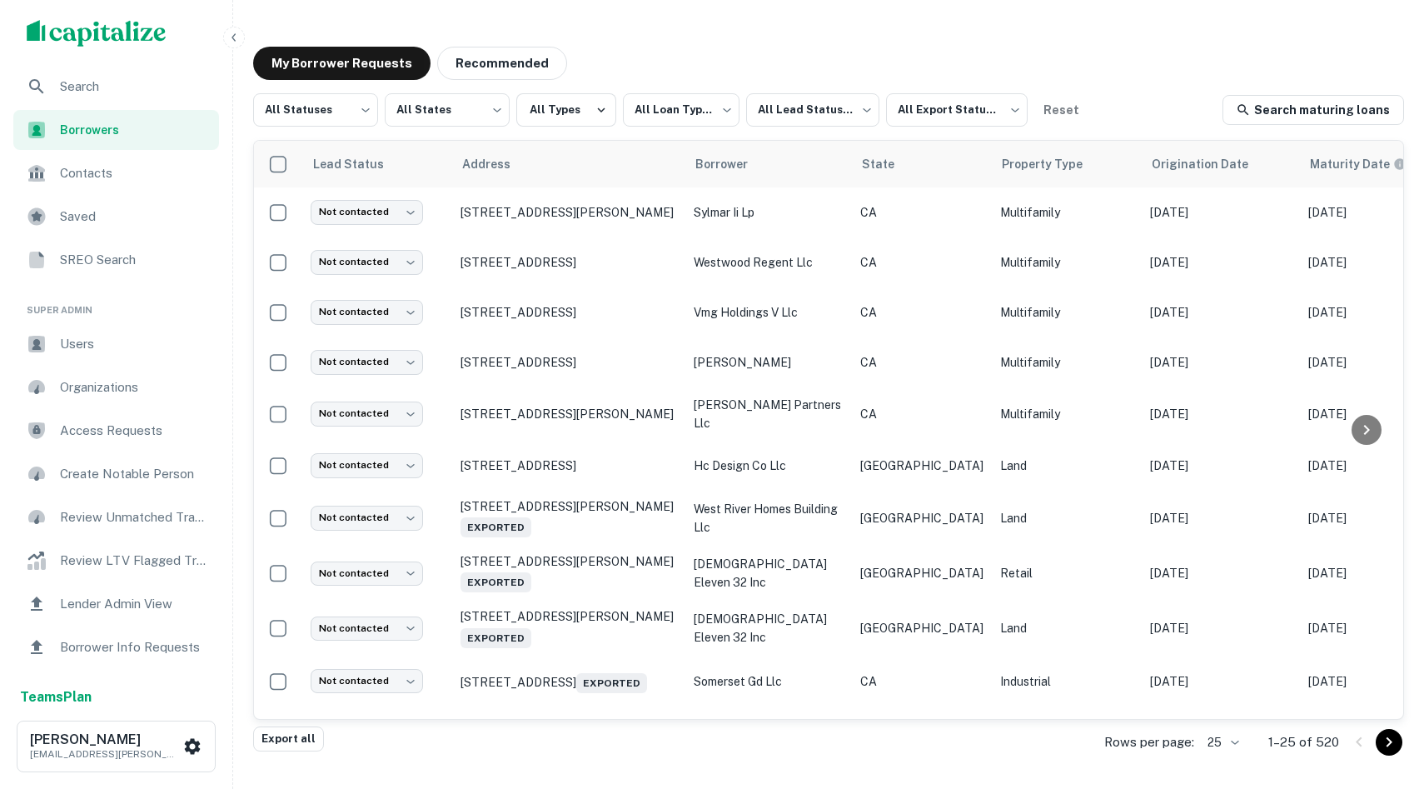
click at [239, 41] on icon "button" at bounding box center [233, 37] width 13 height 13
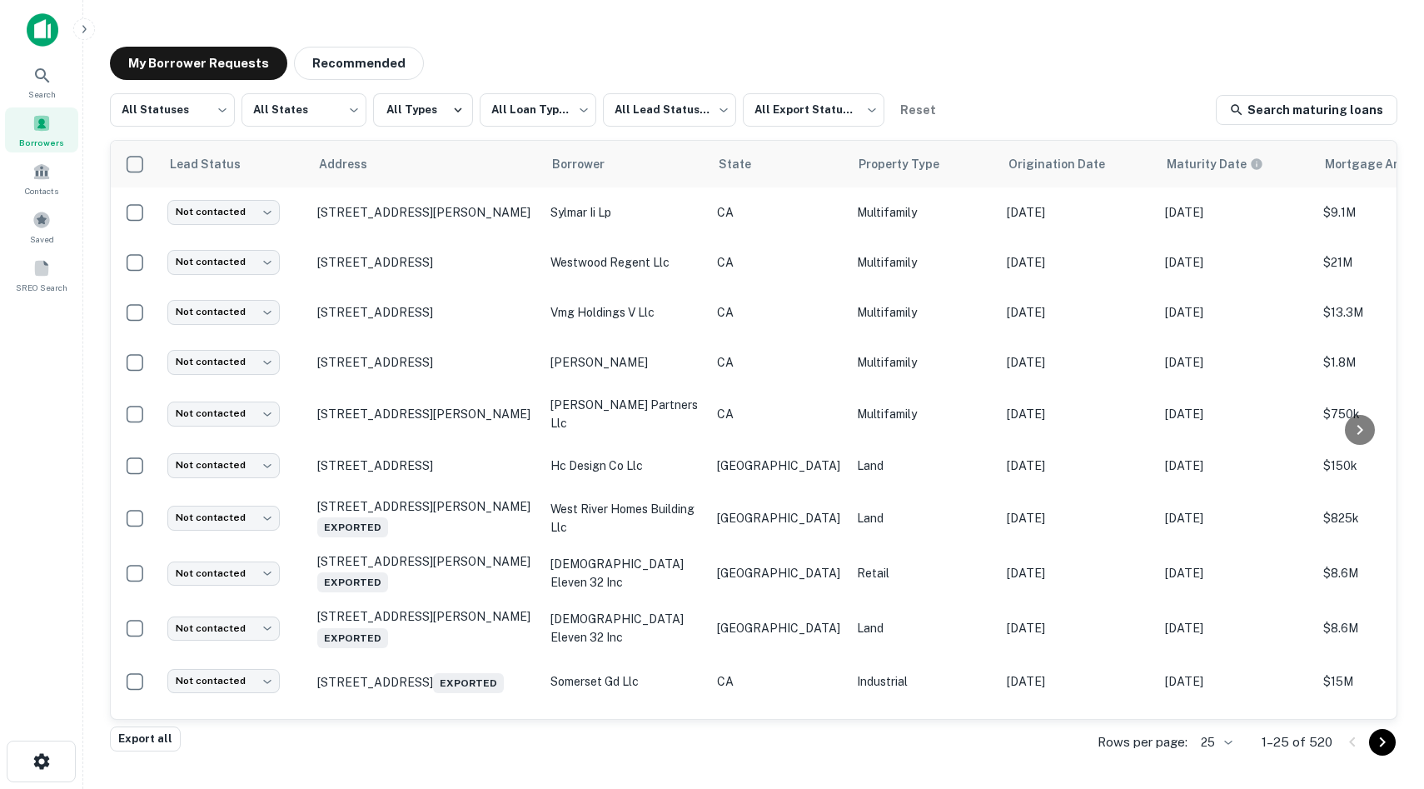
click at [78, 37] on button "button" at bounding box center [84, 29] width 22 height 22
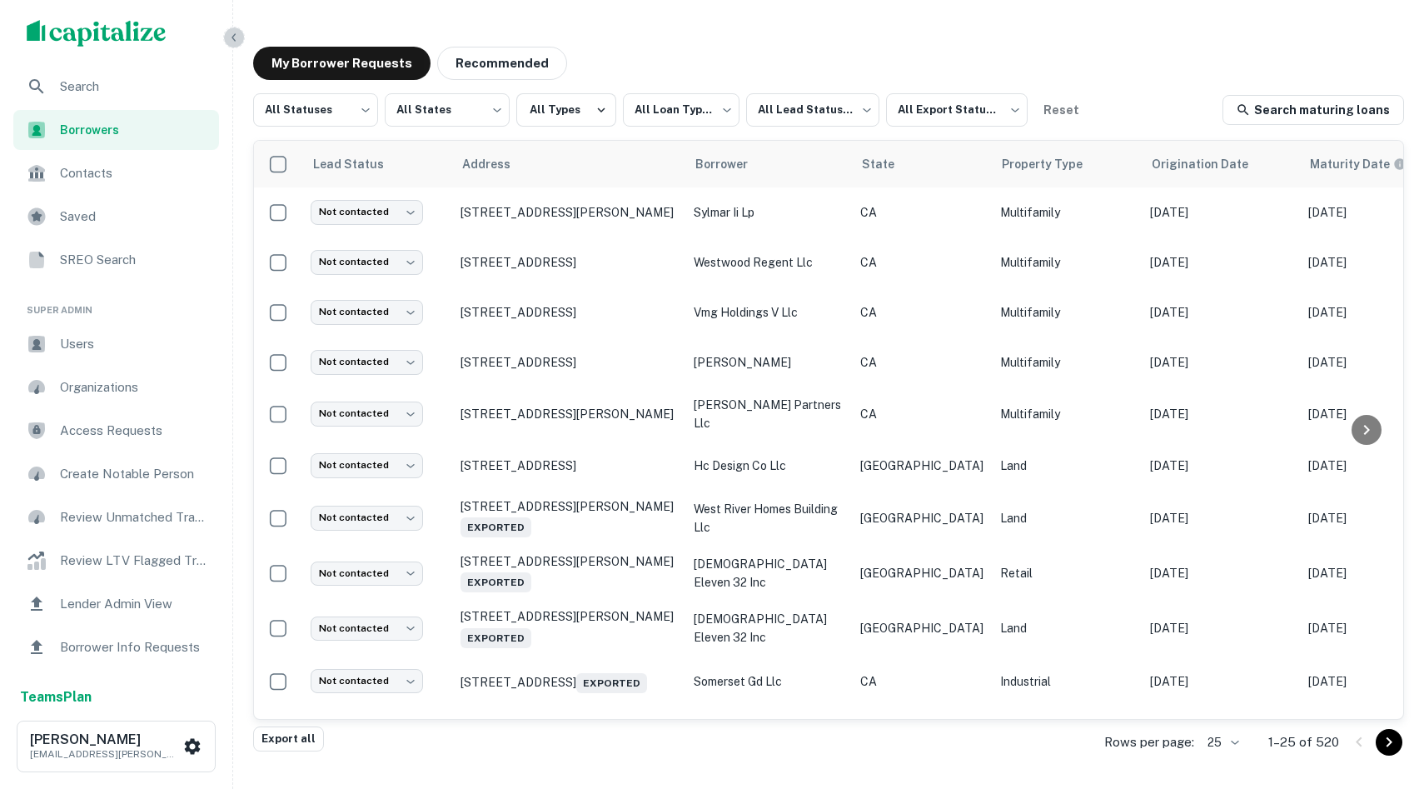
click at [231, 34] on icon "button" at bounding box center [233, 37] width 13 height 13
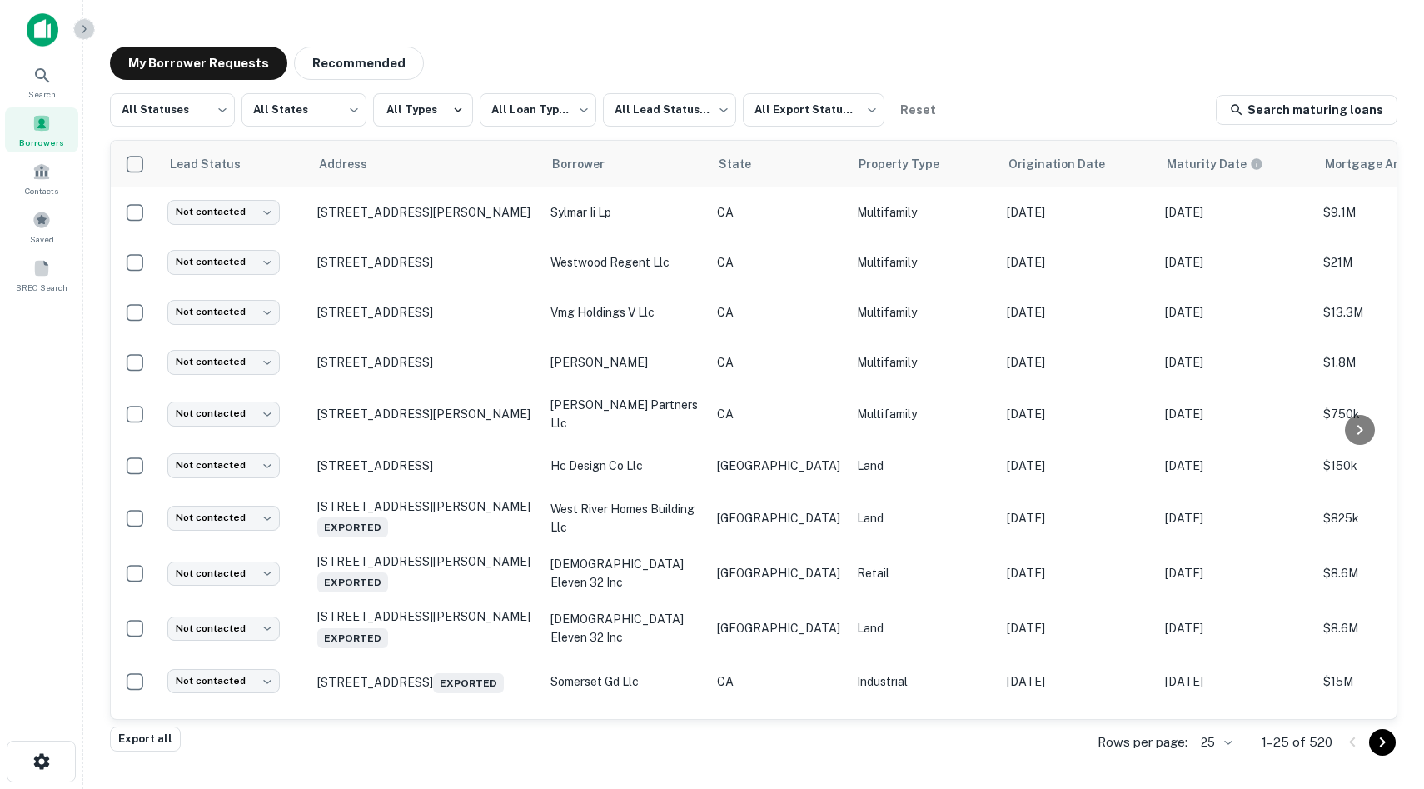
click at [87, 32] on icon "button" at bounding box center [83, 28] width 13 height 13
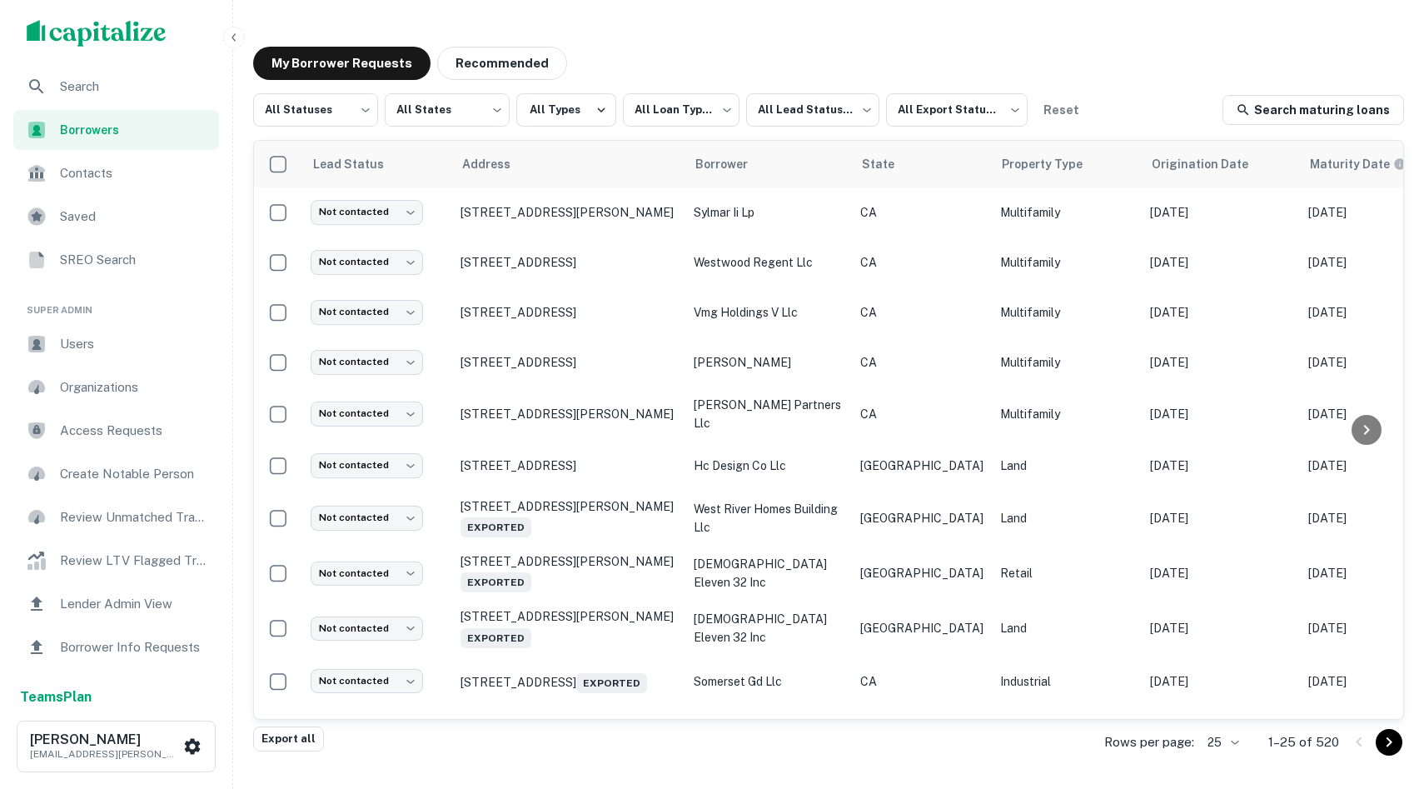
click at [230, 37] on icon "button" at bounding box center [233, 37] width 13 height 13
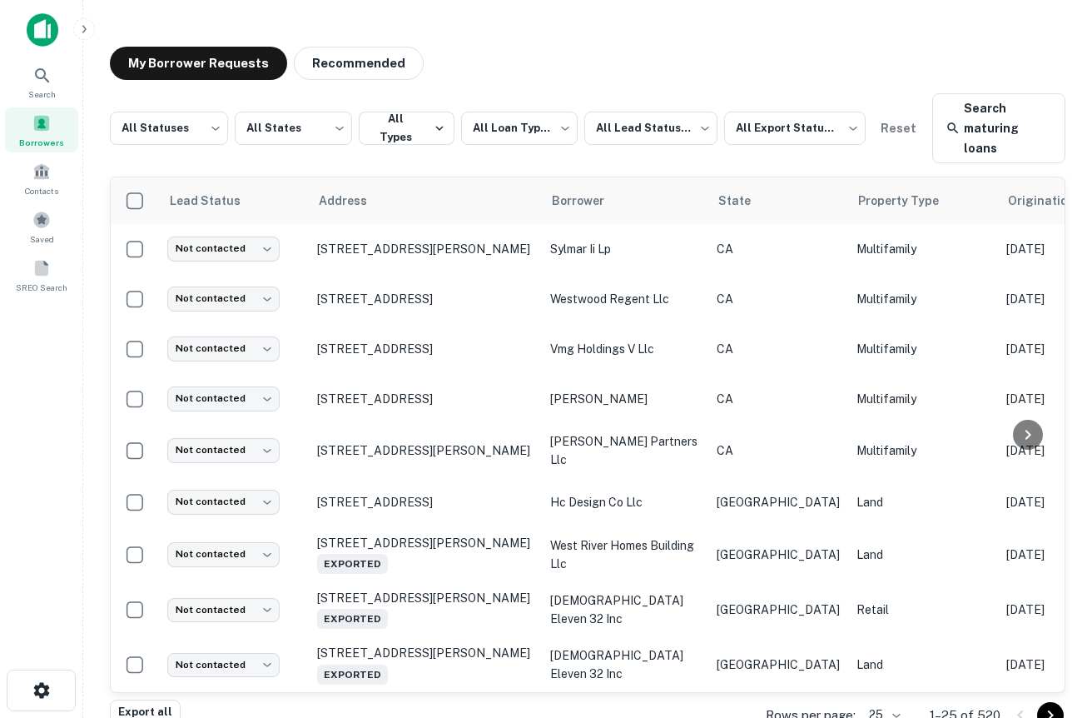
click at [87, 25] on icon "button" at bounding box center [83, 28] width 13 height 13
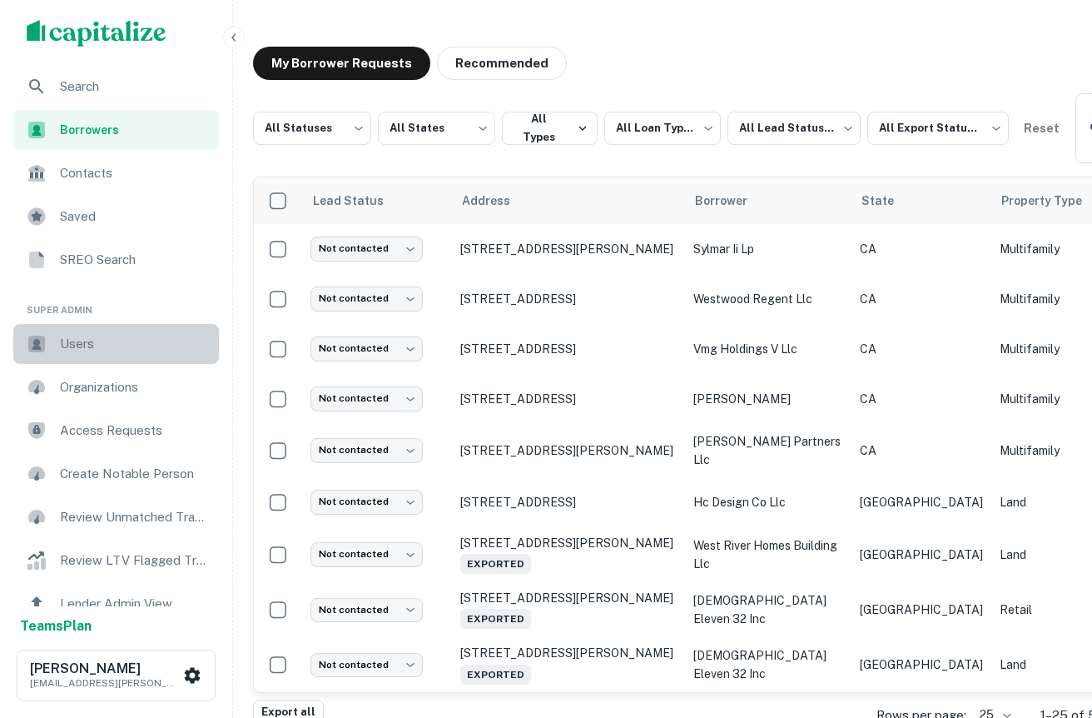
click at [101, 348] on span "Users" at bounding box center [134, 344] width 149 height 20
